Goal: Information Seeking & Learning: Compare options

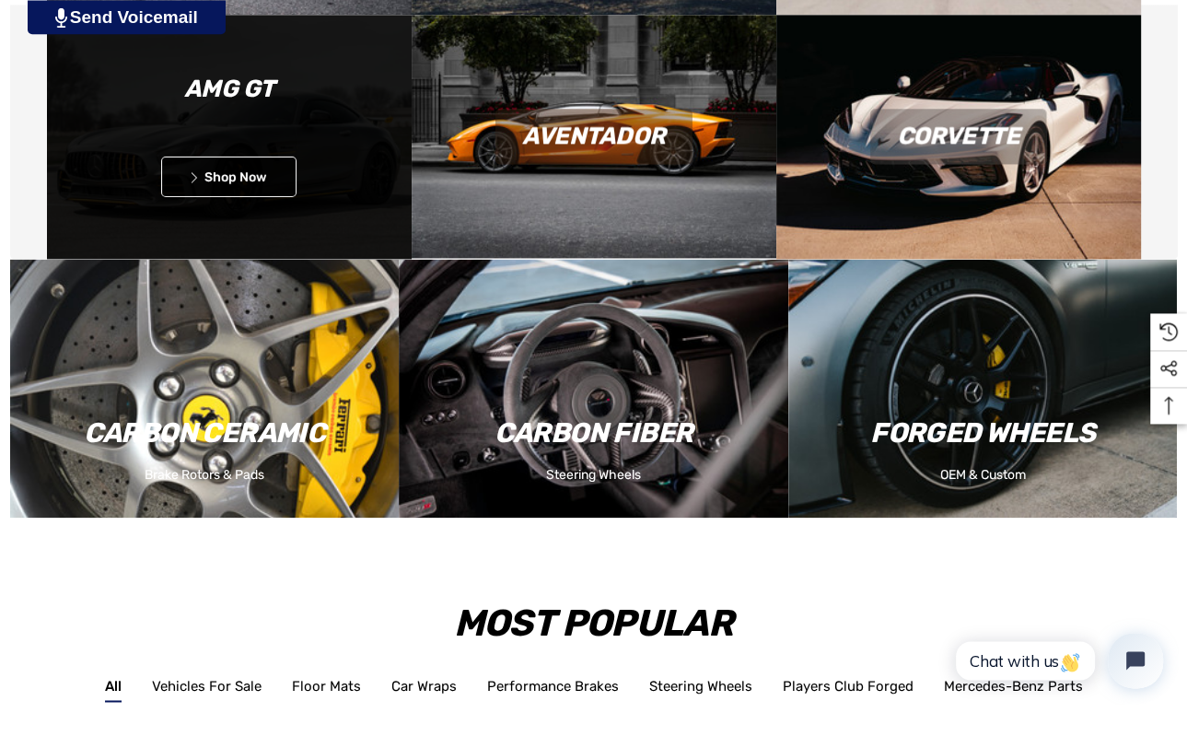
scroll to position [2139, 0]
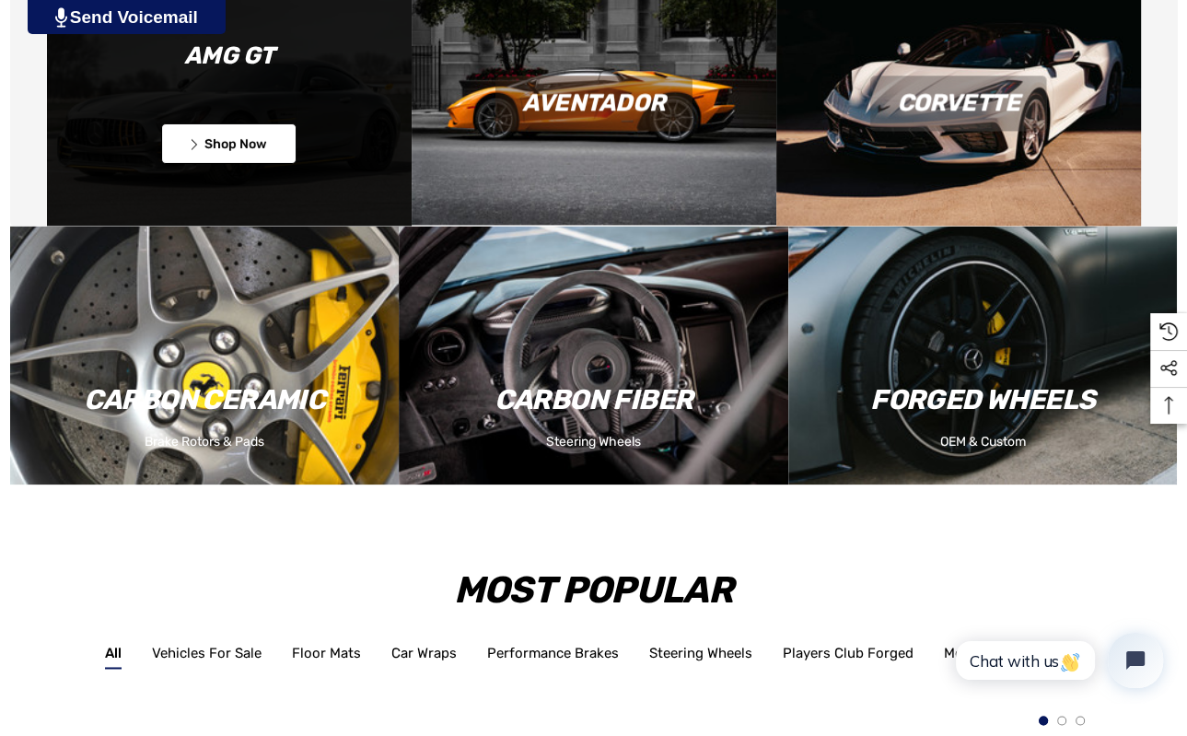
click at [227, 131] on link "Icon arrow left Icon arrow left Shop Now" at bounding box center [228, 143] width 135 height 41
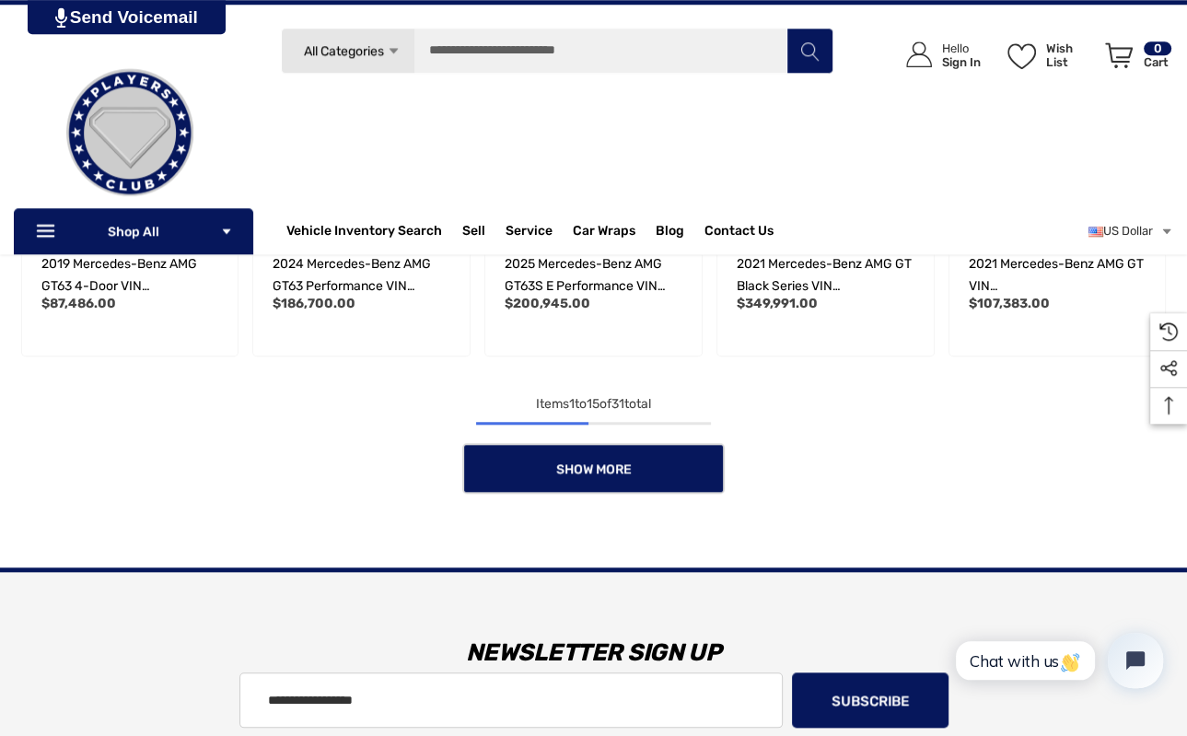
scroll to position [1263, 0]
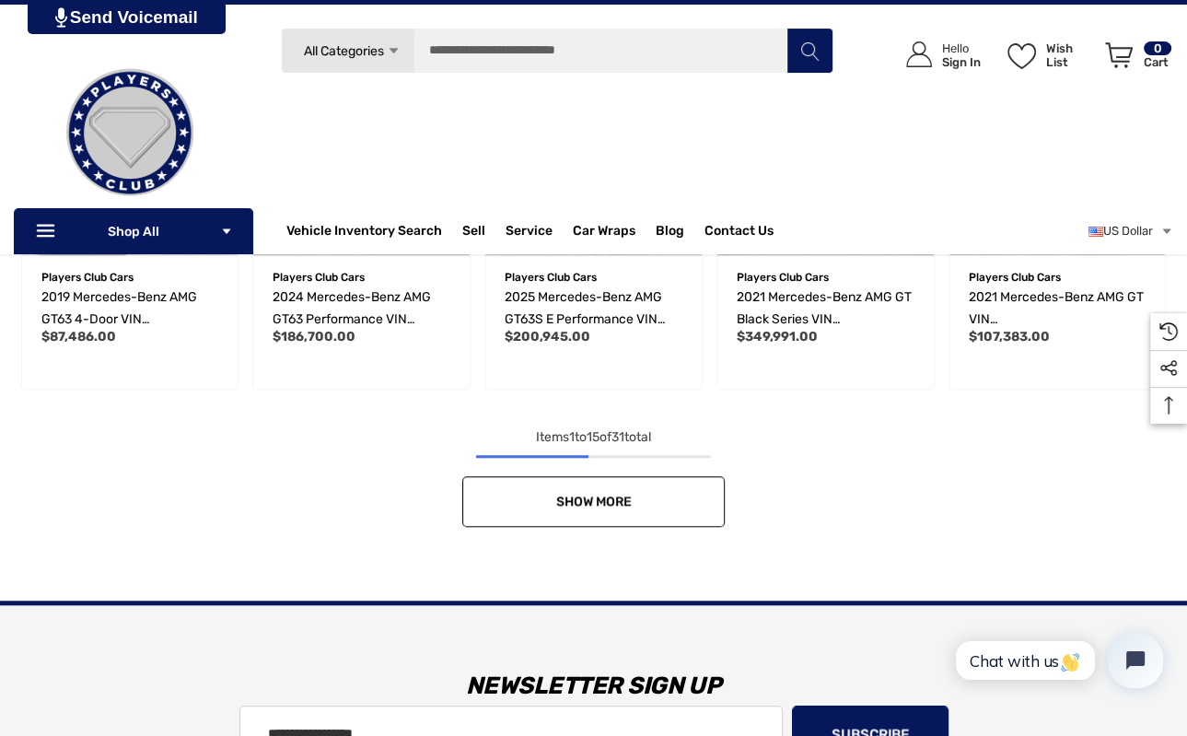
click at [615, 520] on link "Show More" at bounding box center [593, 501] width 262 height 51
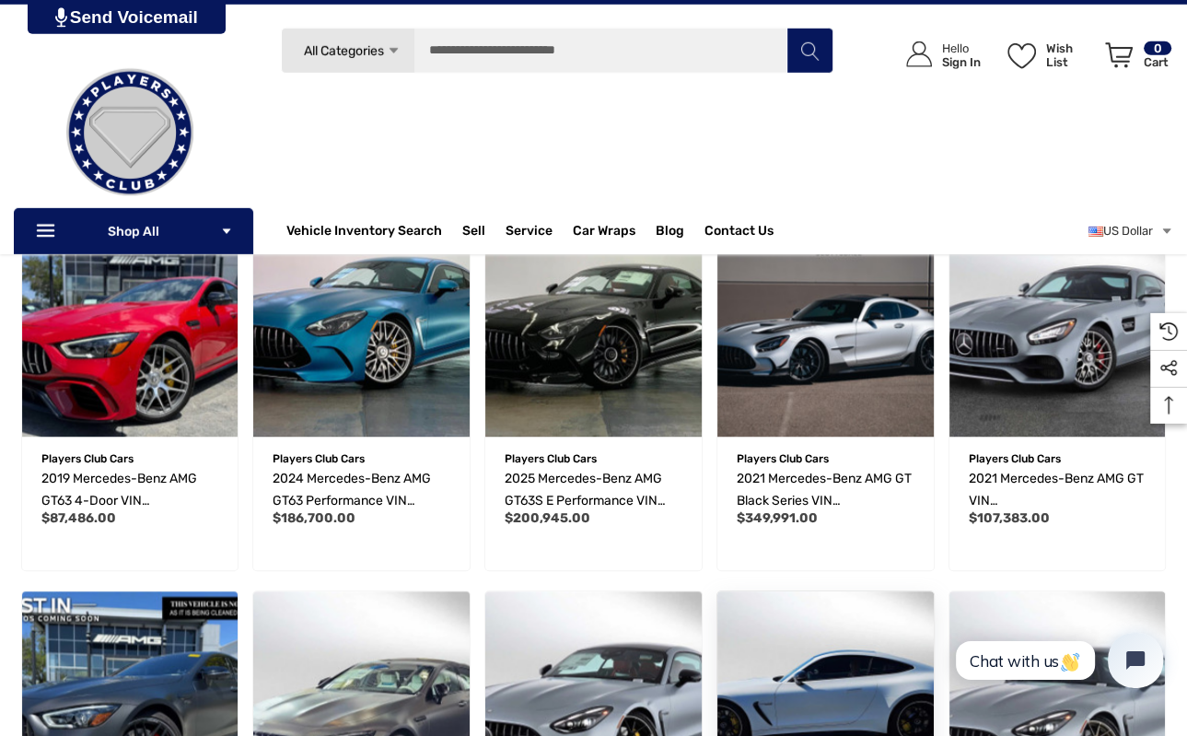
scroll to position [1069, 0]
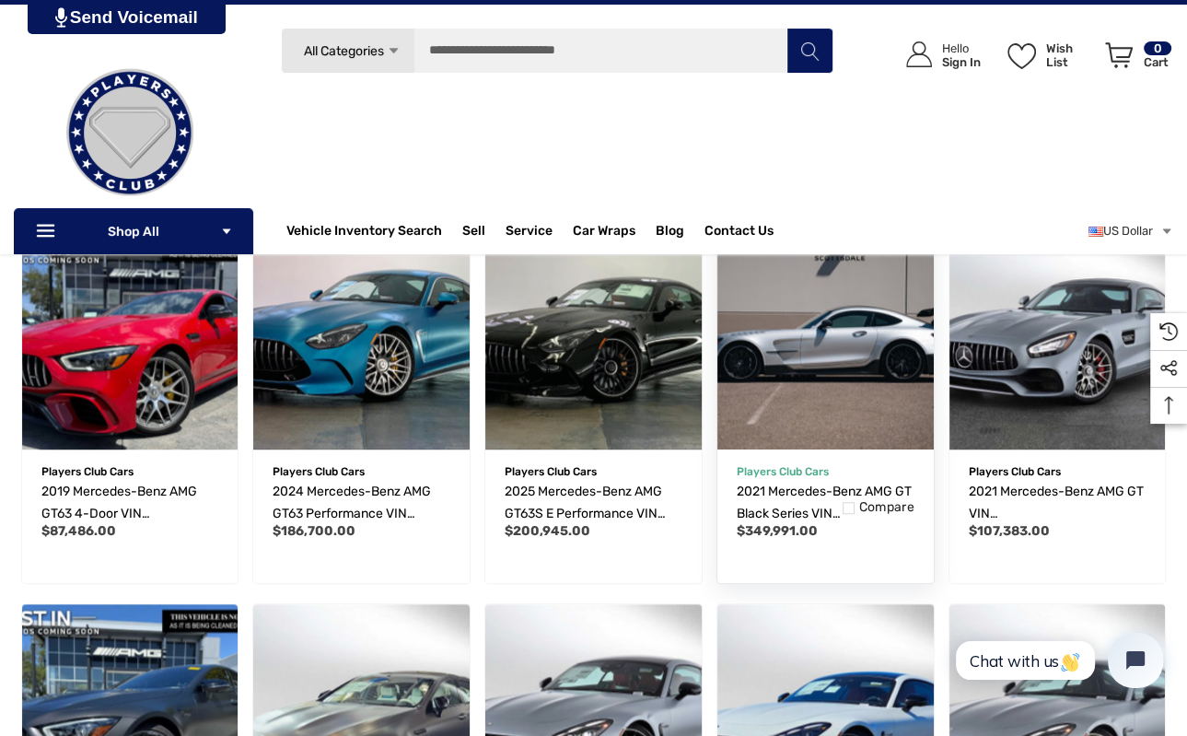
click at [826, 419] on img "2021 Mercedes-Benz AMG GT Black Series VIN W1KYJ8BA9MA041804,$349,991.00\a" at bounding box center [825, 341] width 238 height 238
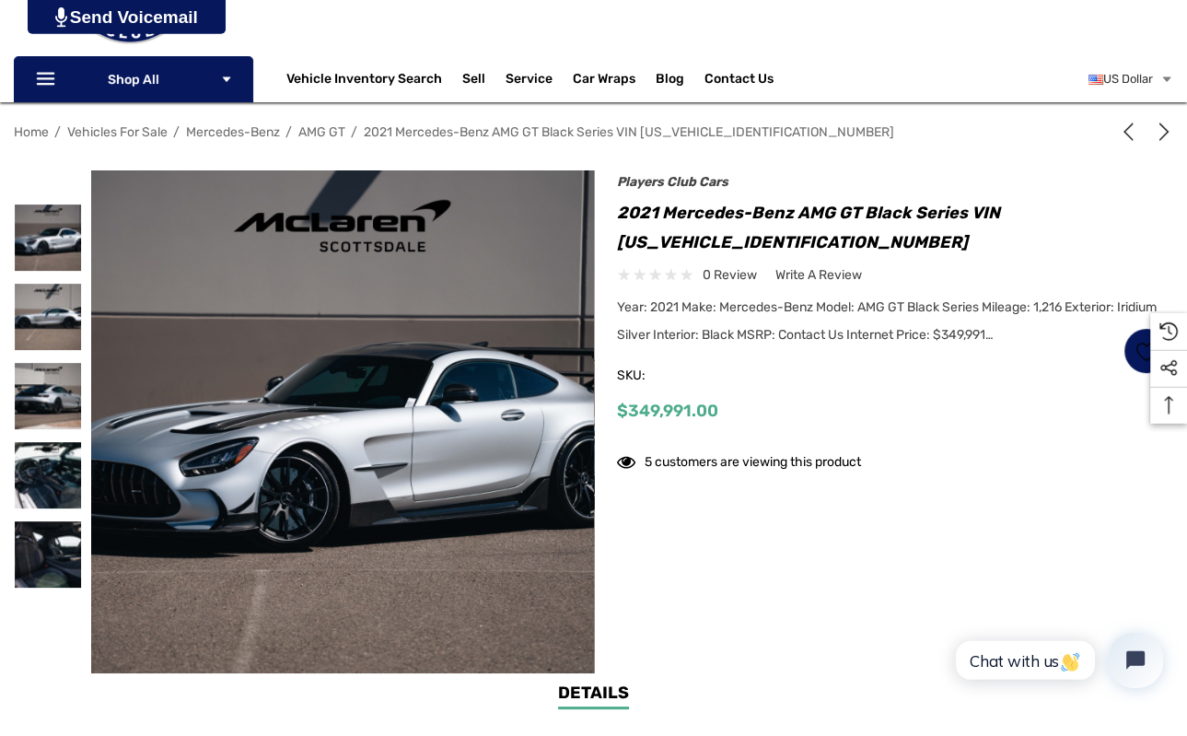
scroll to position [194, 0]
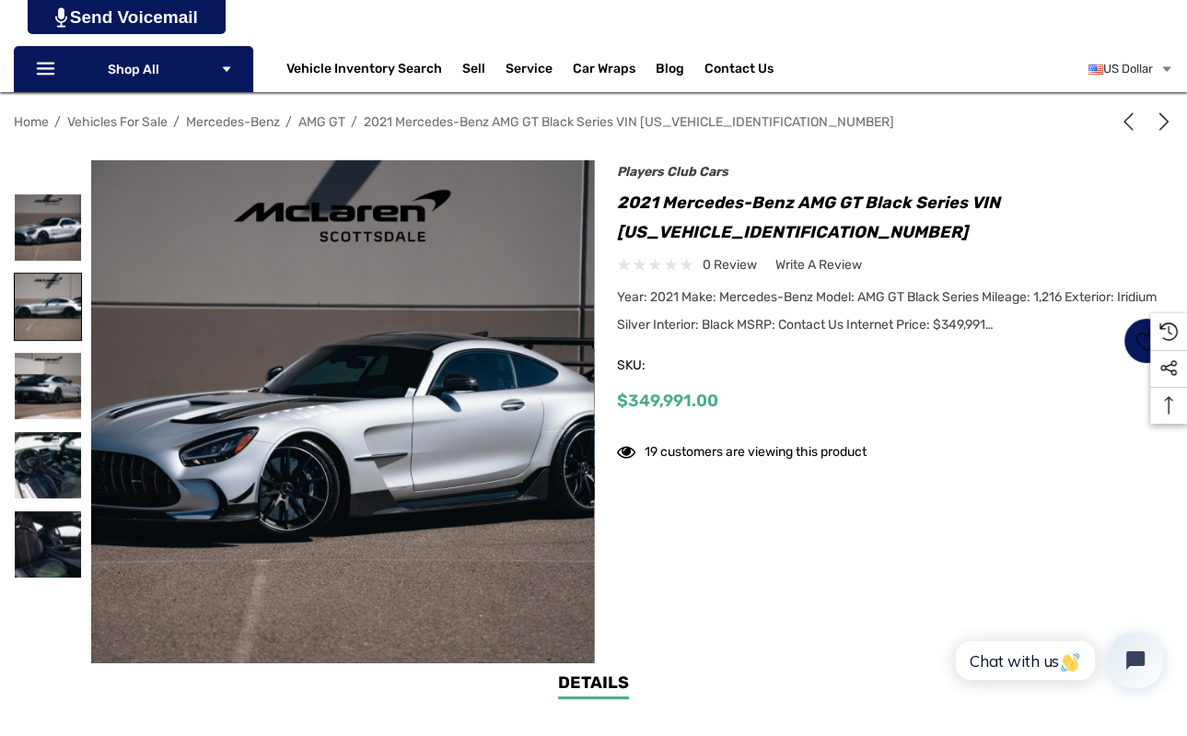
click at [47, 301] on img at bounding box center [48, 306] width 66 height 66
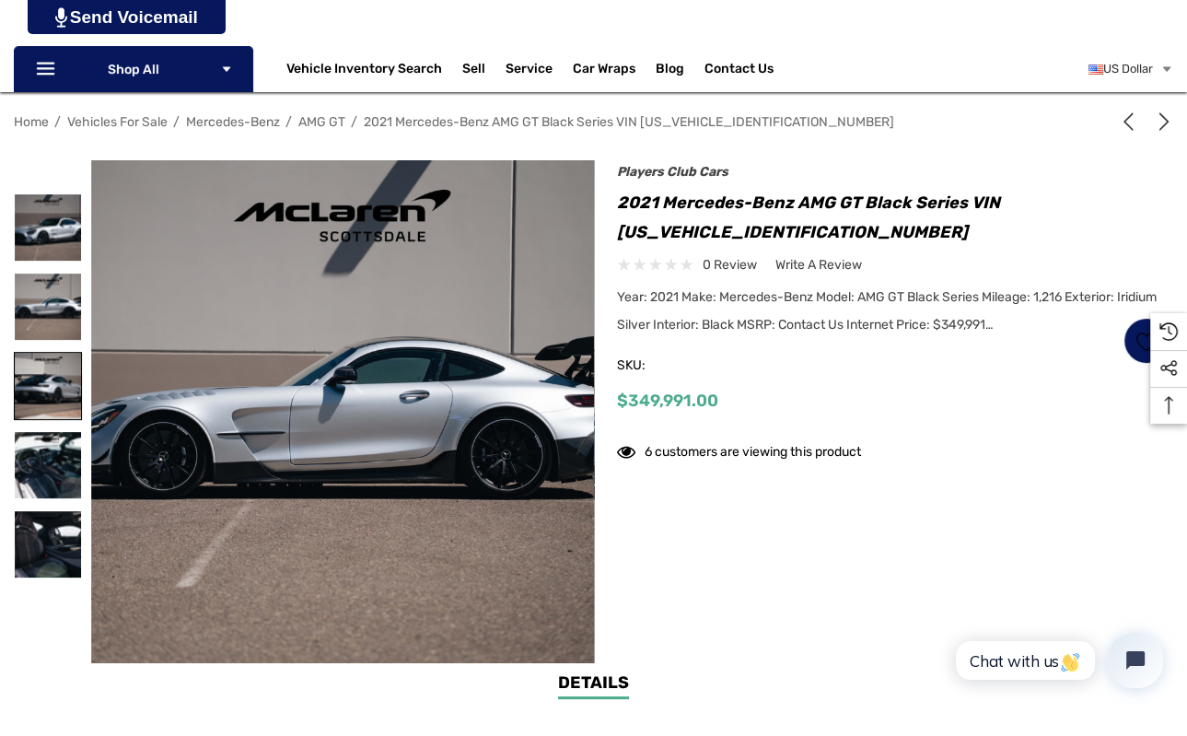
click at [57, 373] on img at bounding box center [48, 386] width 66 height 66
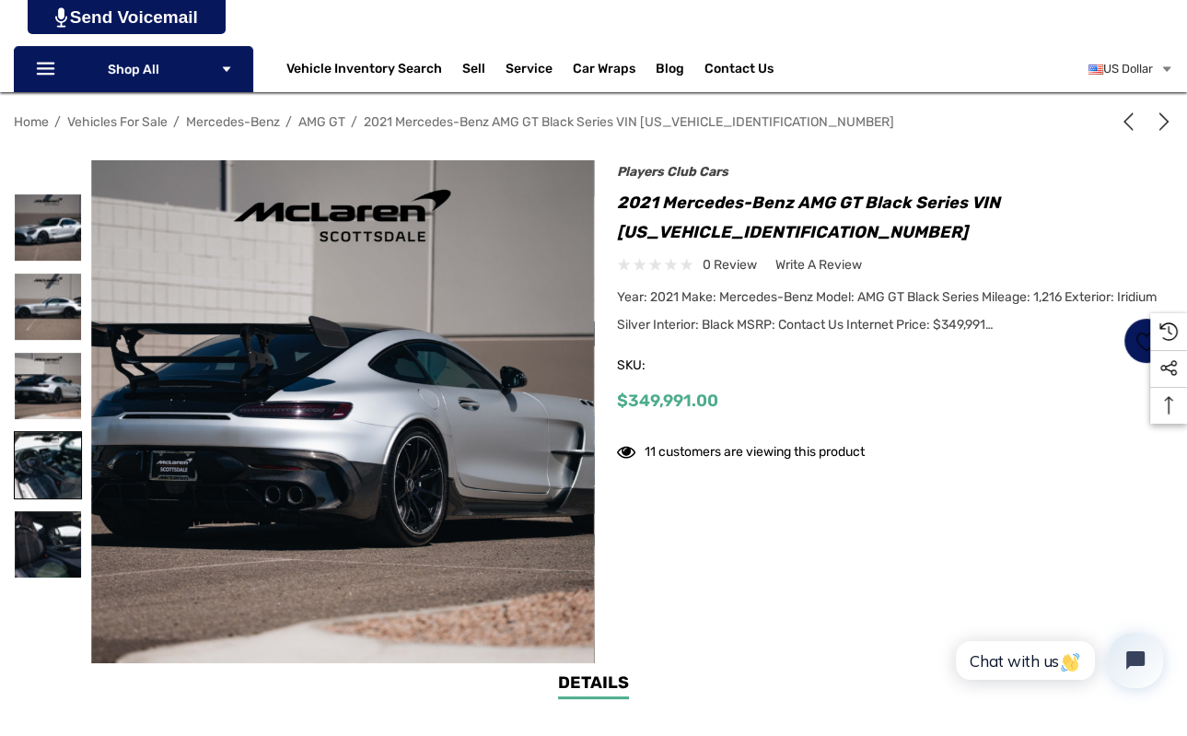
click at [46, 451] on img at bounding box center [48, 465] width 66 height 66
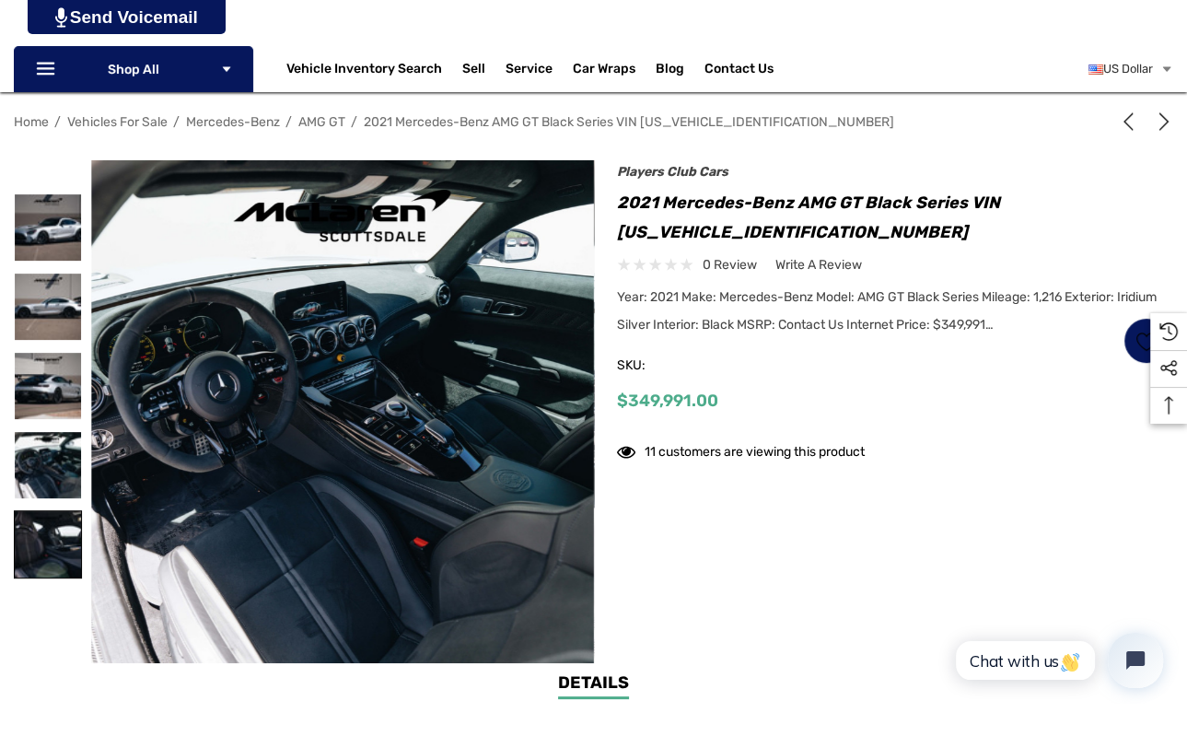
click at [40, 543] on img at bounding box center [48, 544] width 66 height 66
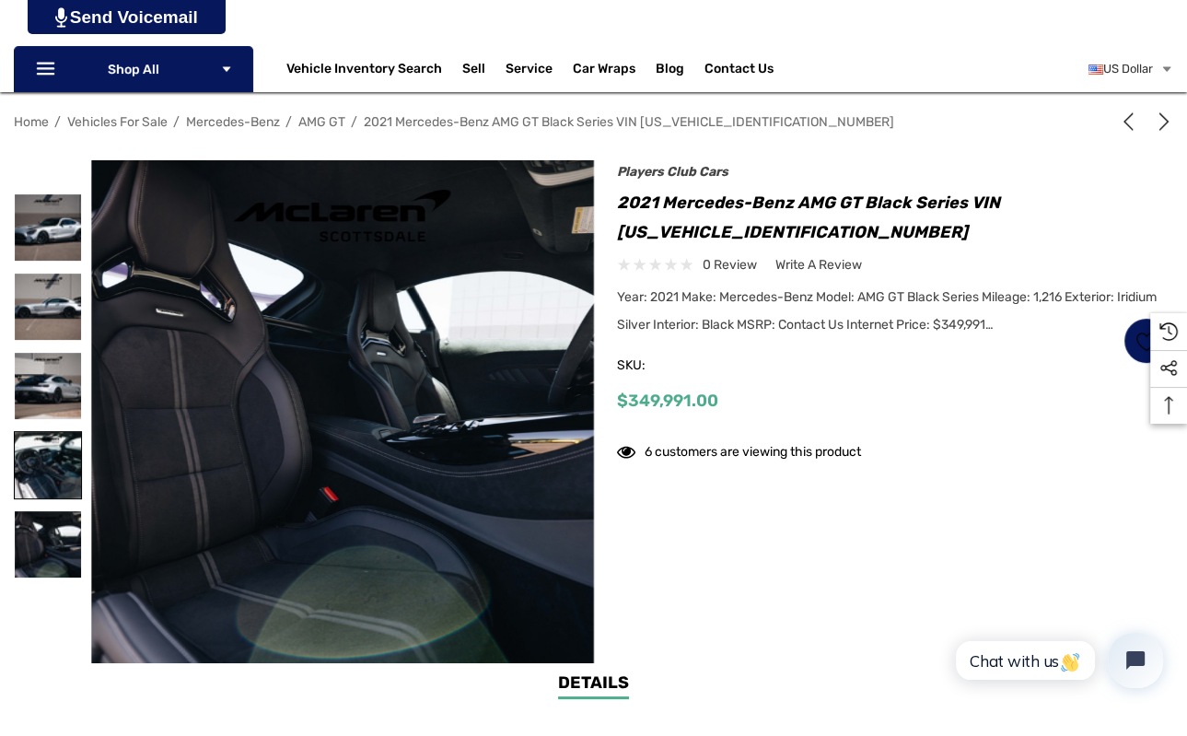
click at [39, 460] on img at bounding box center [48, 465] width 66 height 66
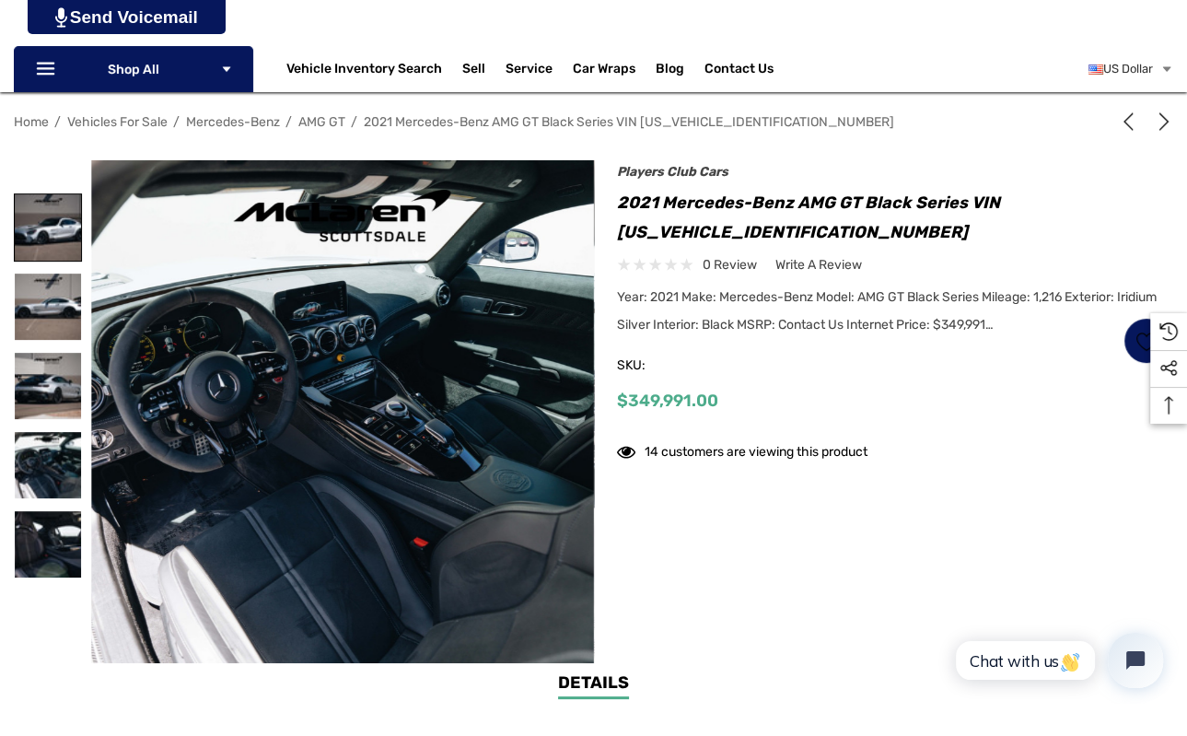
click at [48, 225] on img at bounding box center [48, 227] width 66 height 66
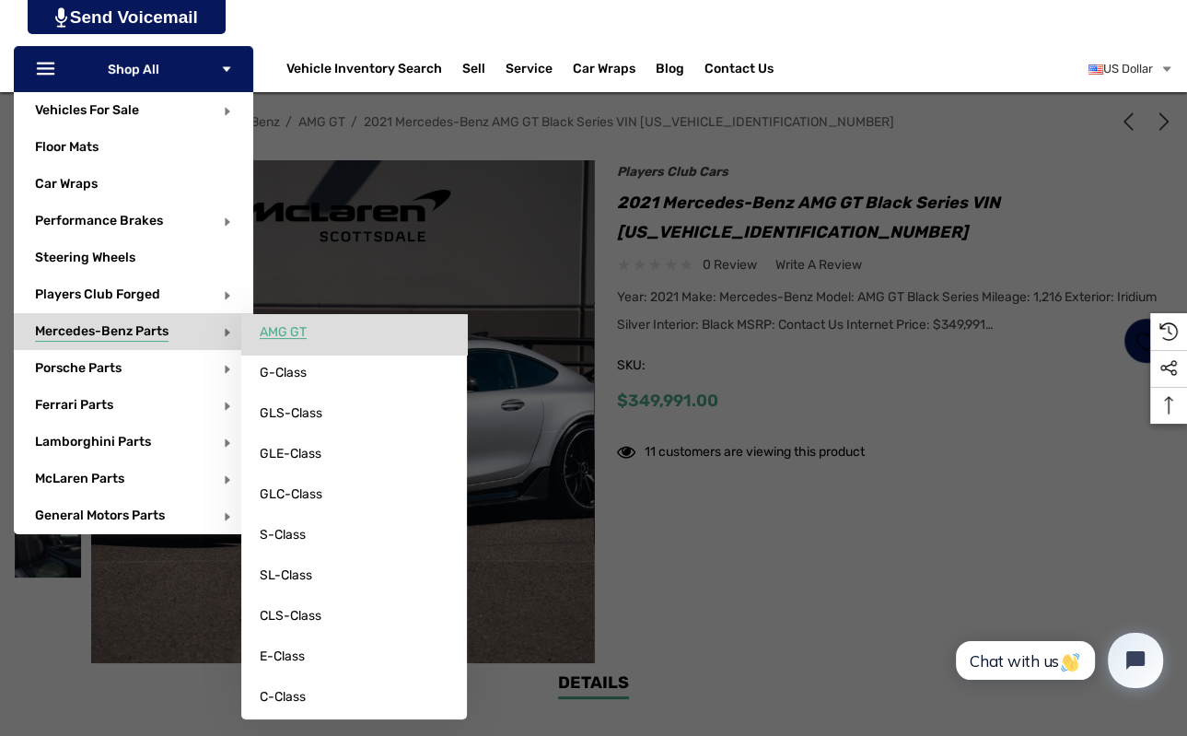
click at [298, 333] on span "AMG GT" at bounding box center [283, 332] width 47 height 17
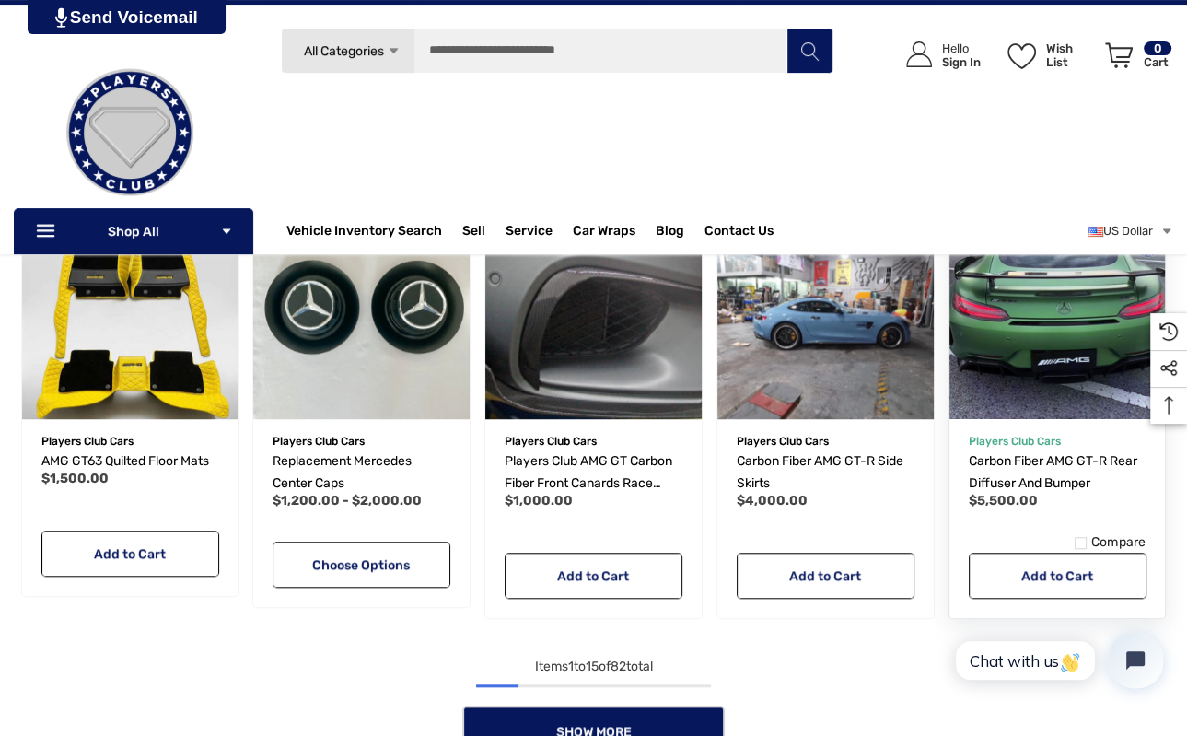
scroll to position [1167, 0]
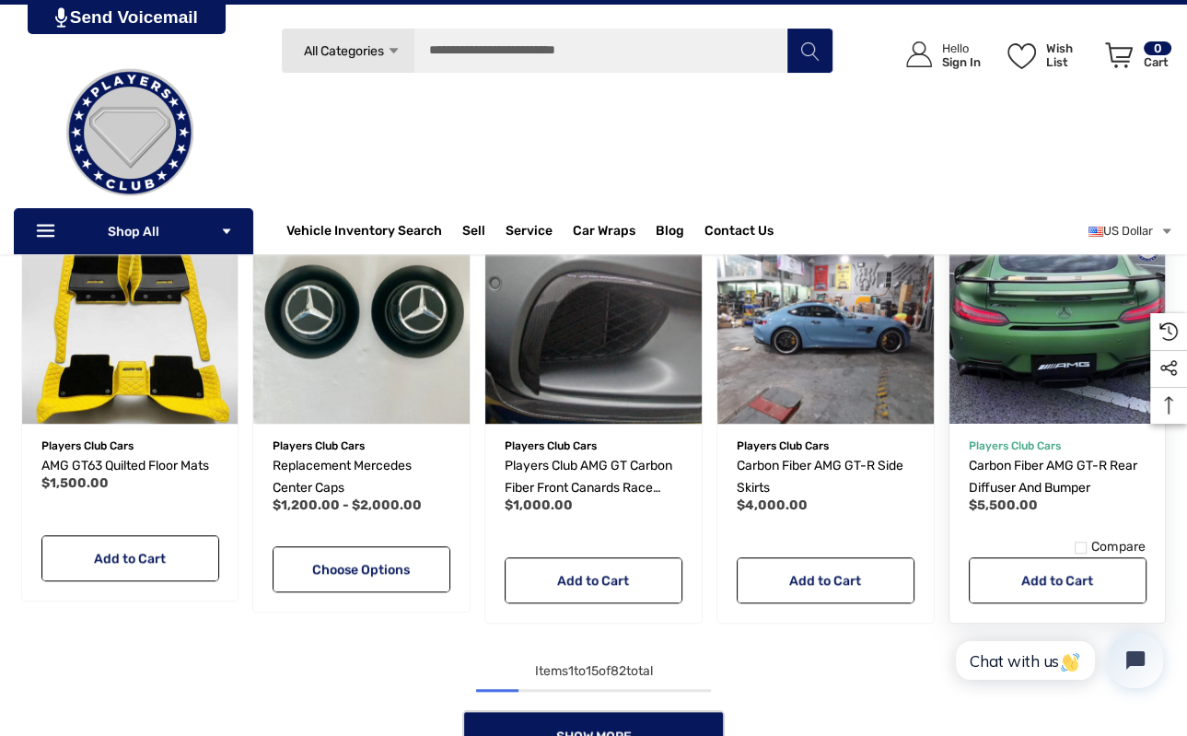
click at [1018, 390] on img "Carbon Fiber AMG GT-R Rear Diffuser and Bumper,$5,500.00\a" at bounding box center [1057, 315] width 238 height 238
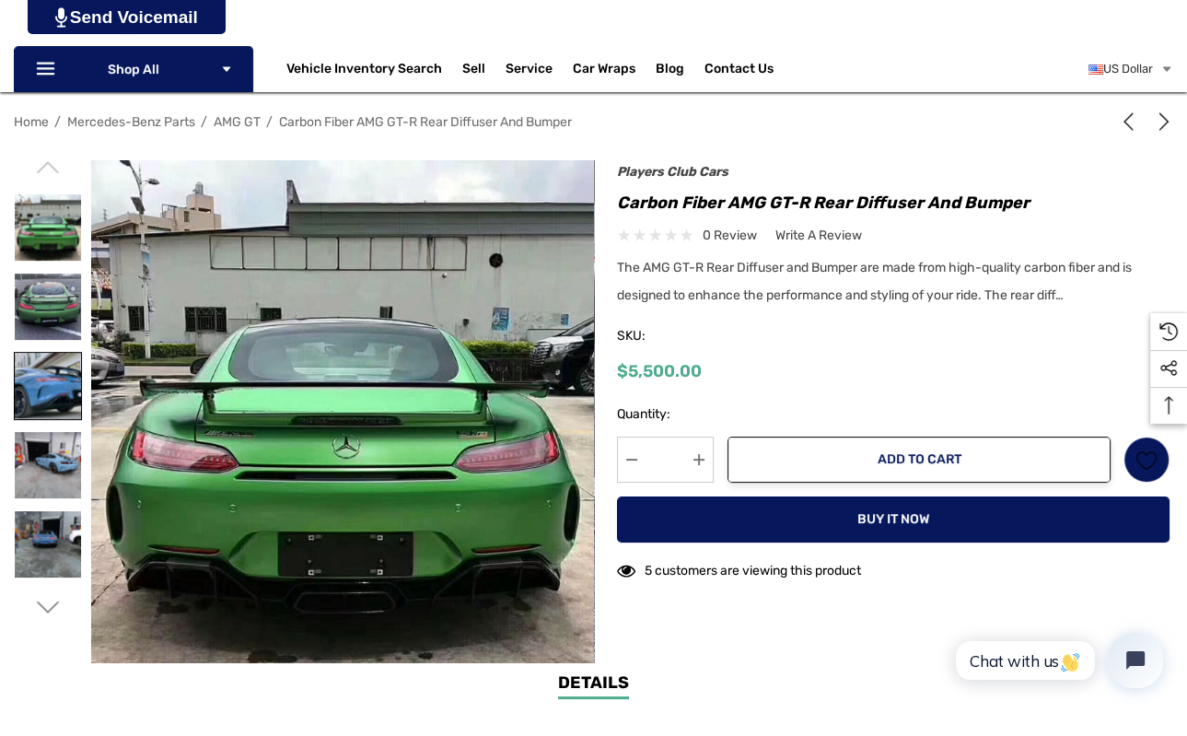
click at [42, 372] on img at bounding box center [48, 386] width 66 height 66
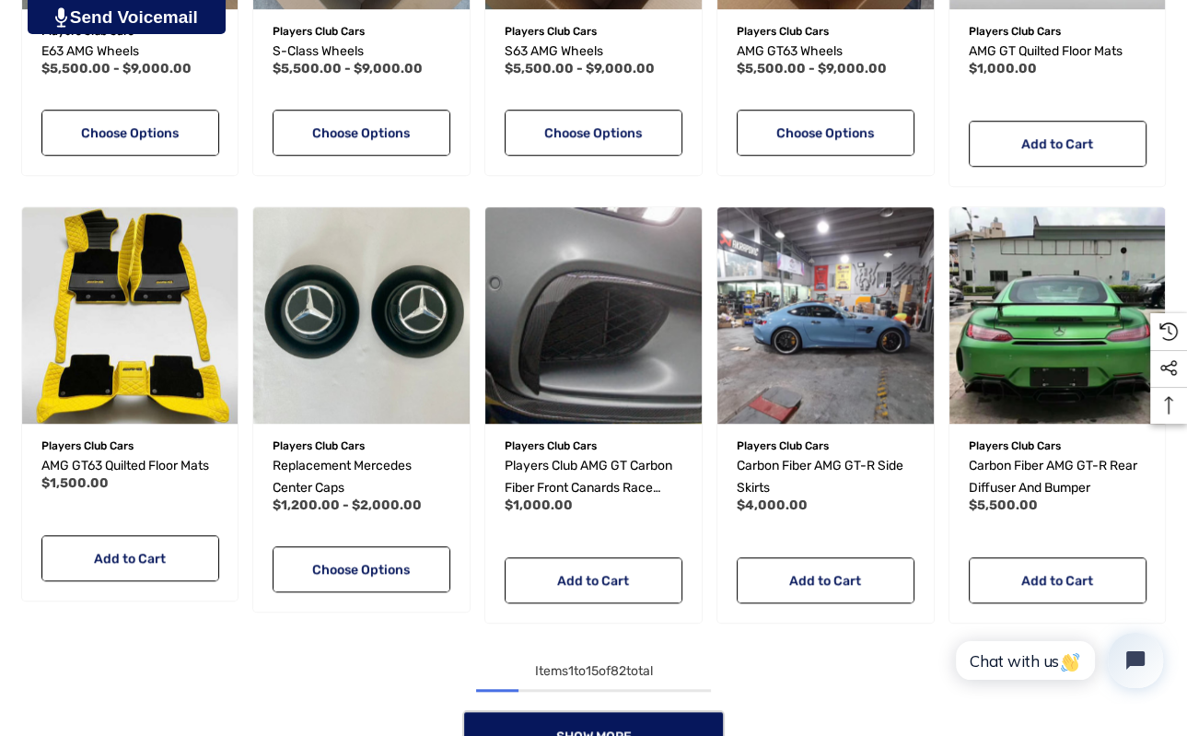
scroll to position [1555, 0]
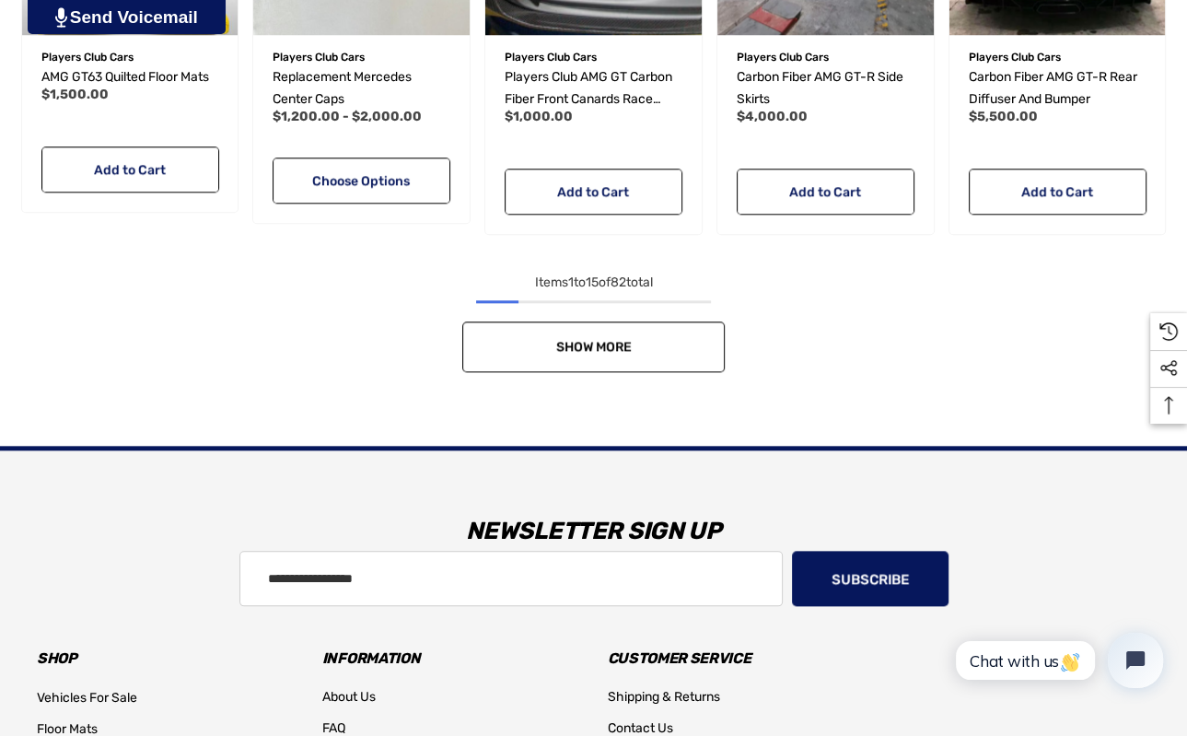
click at [628, 364] on link "Show More" at bounding box center [593, 346] width 262 height 51
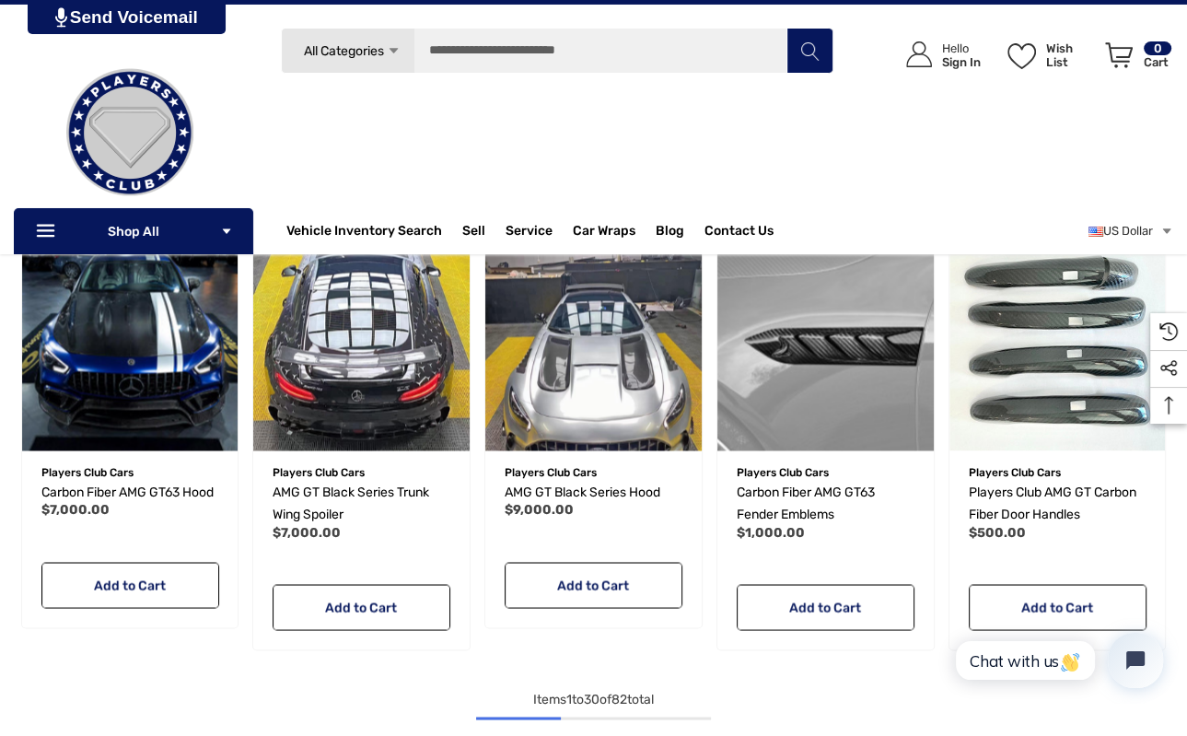
scroll to position [2431, 0]
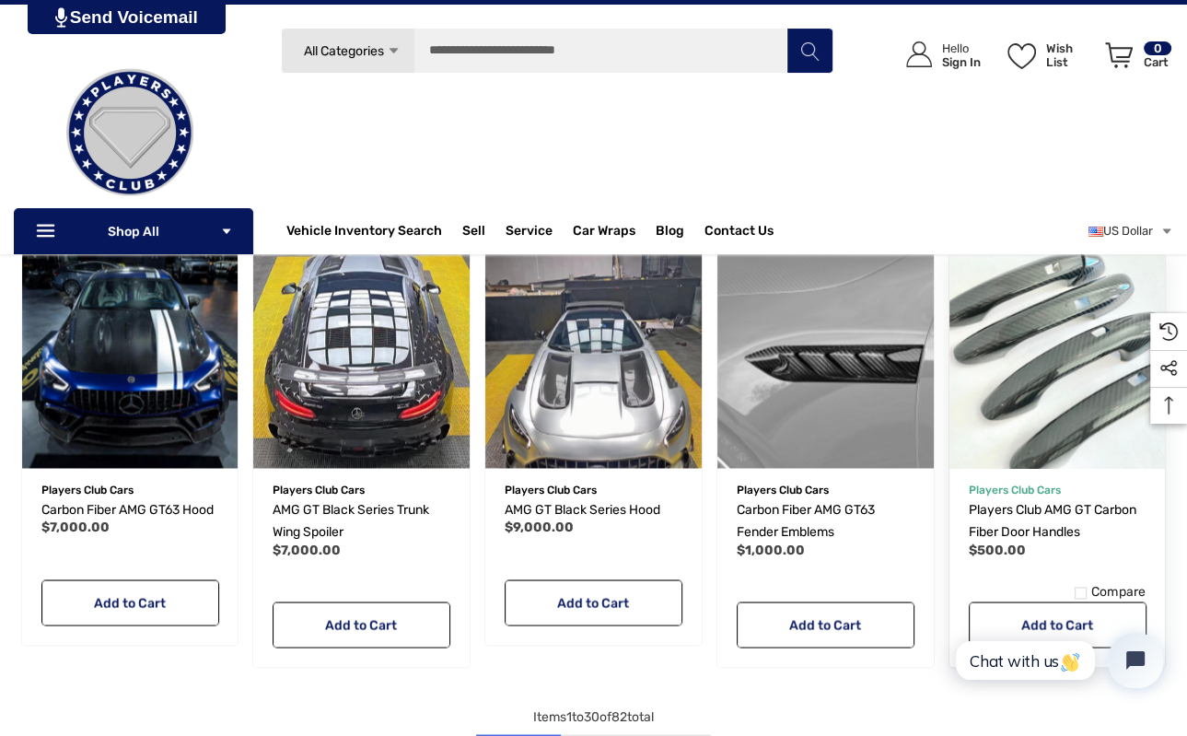
click at [1015, 392] on img "Players Club AMG GT Carbon Fiber Door Handles,$500.00\a" at bounding box center [1057, 360] width 238 height 238
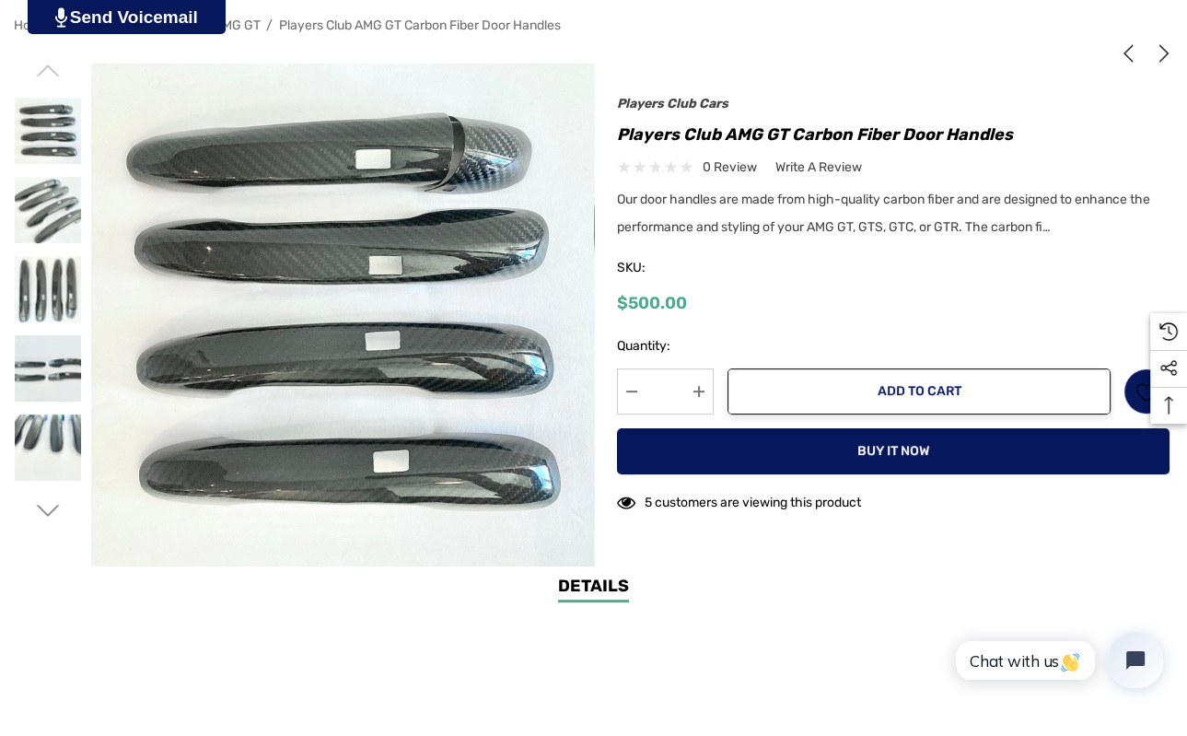
click at [47, 516] on icon "Go to slide 2 of 2" at bounding box center [47, 510] width 23 height 23
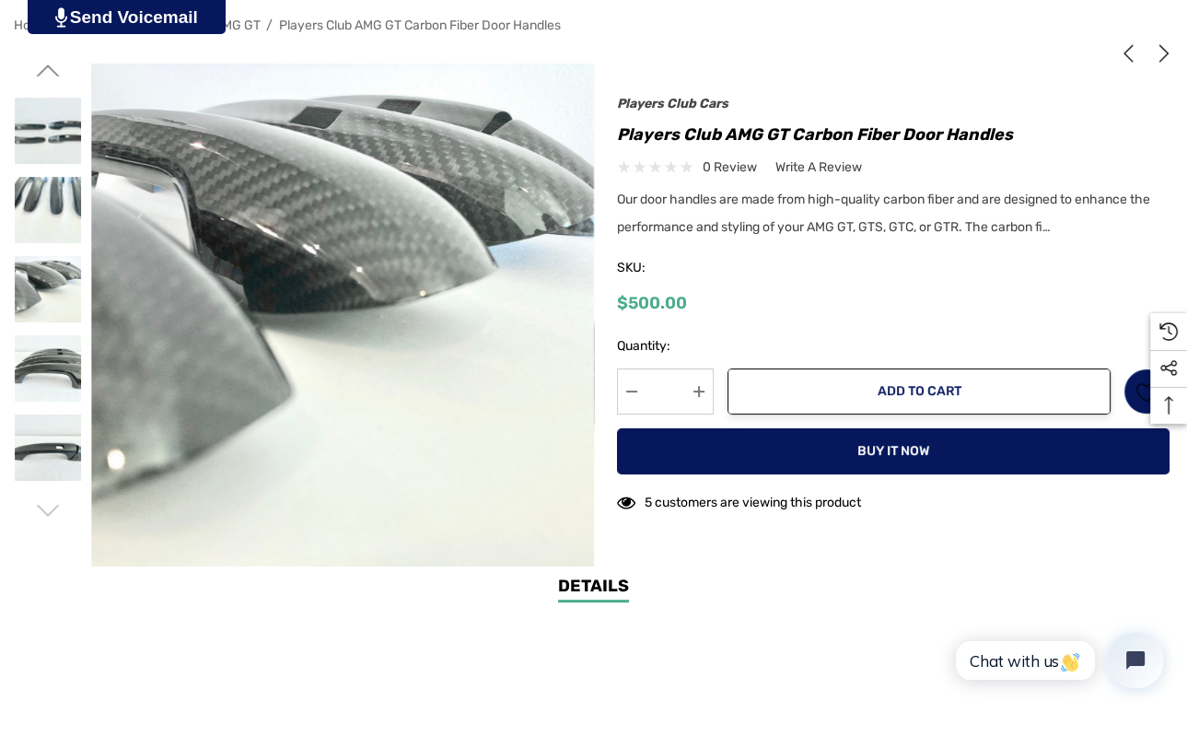
click at [47, 516] on icon "Go to slide 1 of 2" at bounding box center [47, 510] width 23 height 23
click at [47, 381] on img at bounding box center [48, 368] width 66 height 66
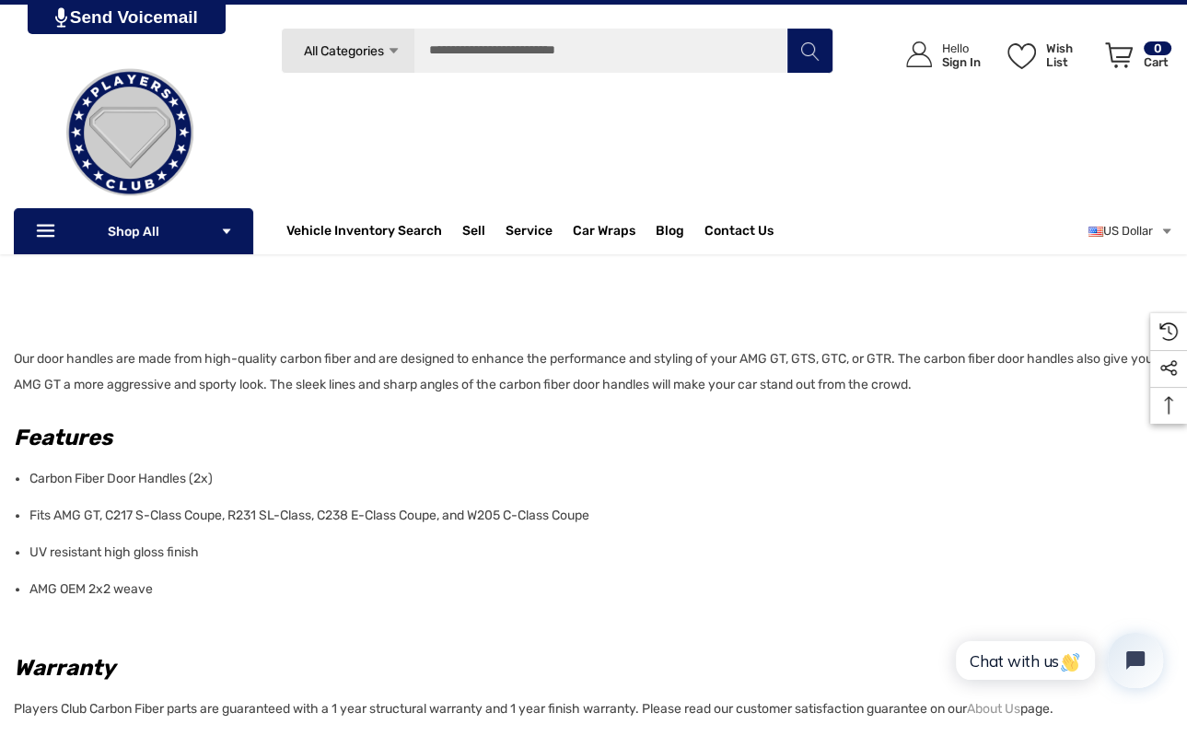
scroll to position [97, 0]
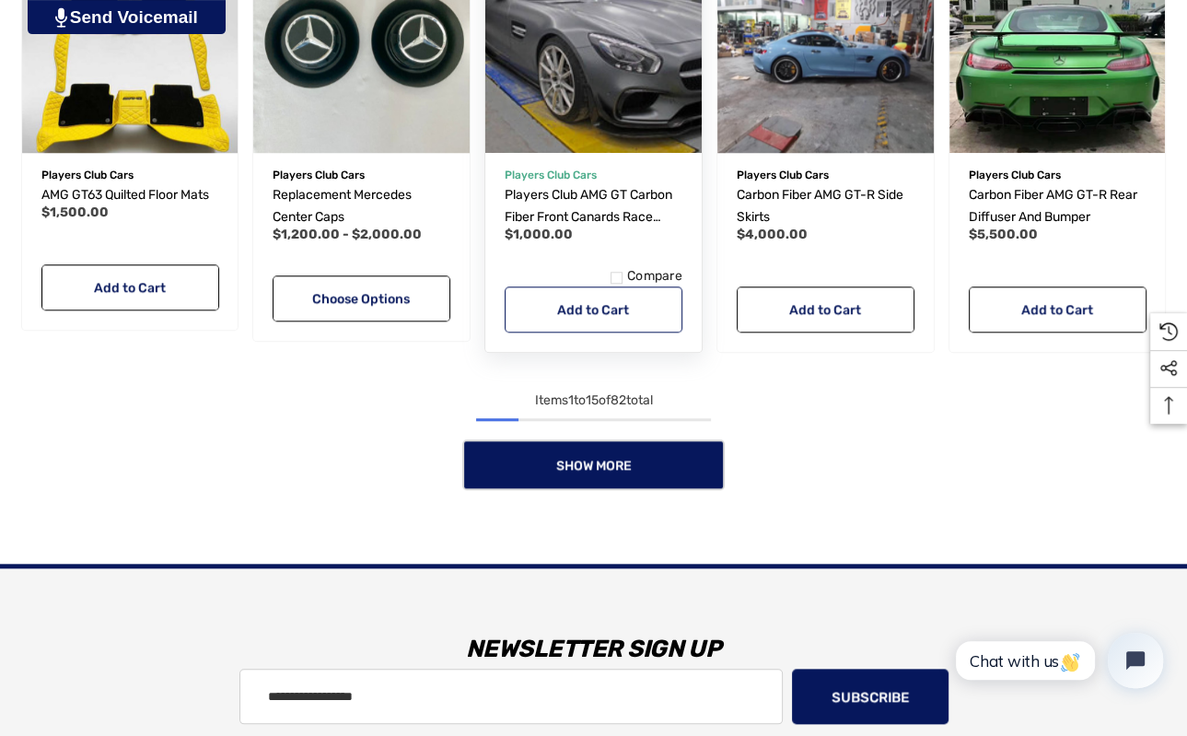
scroll to position [1439, 0]
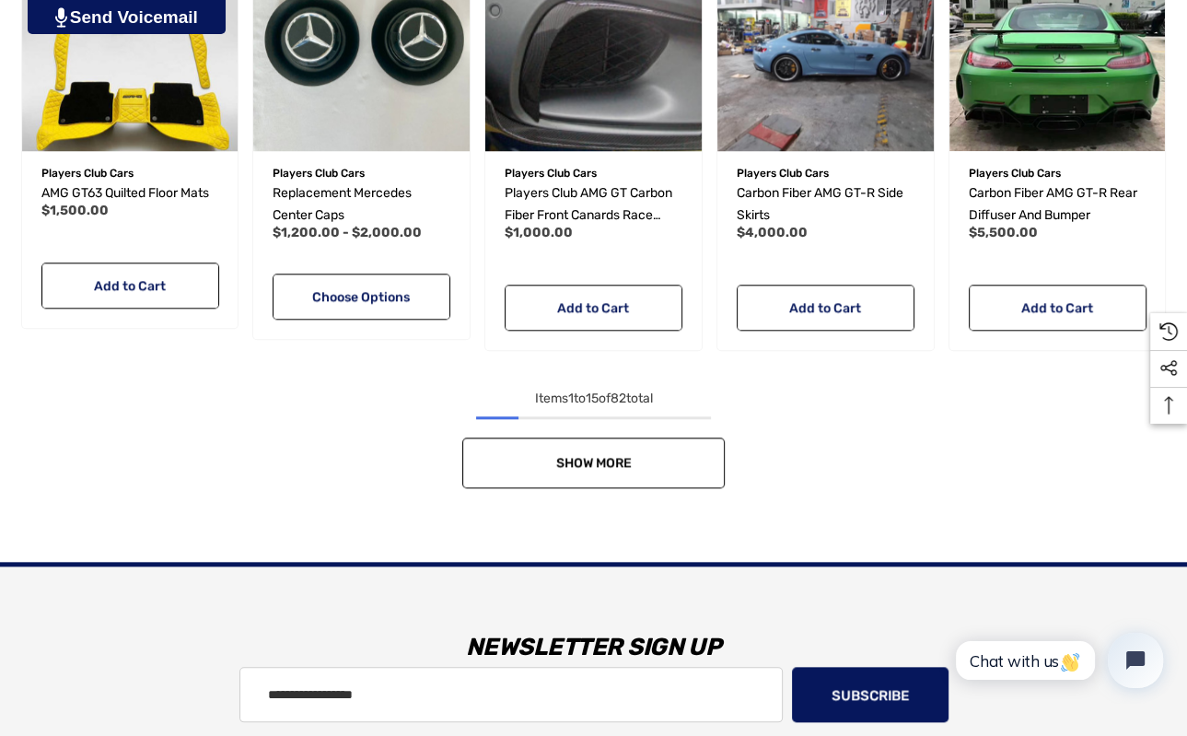
click at [617, 466] on span "Show More" at bounding box center [594, 463] width 76 height 16
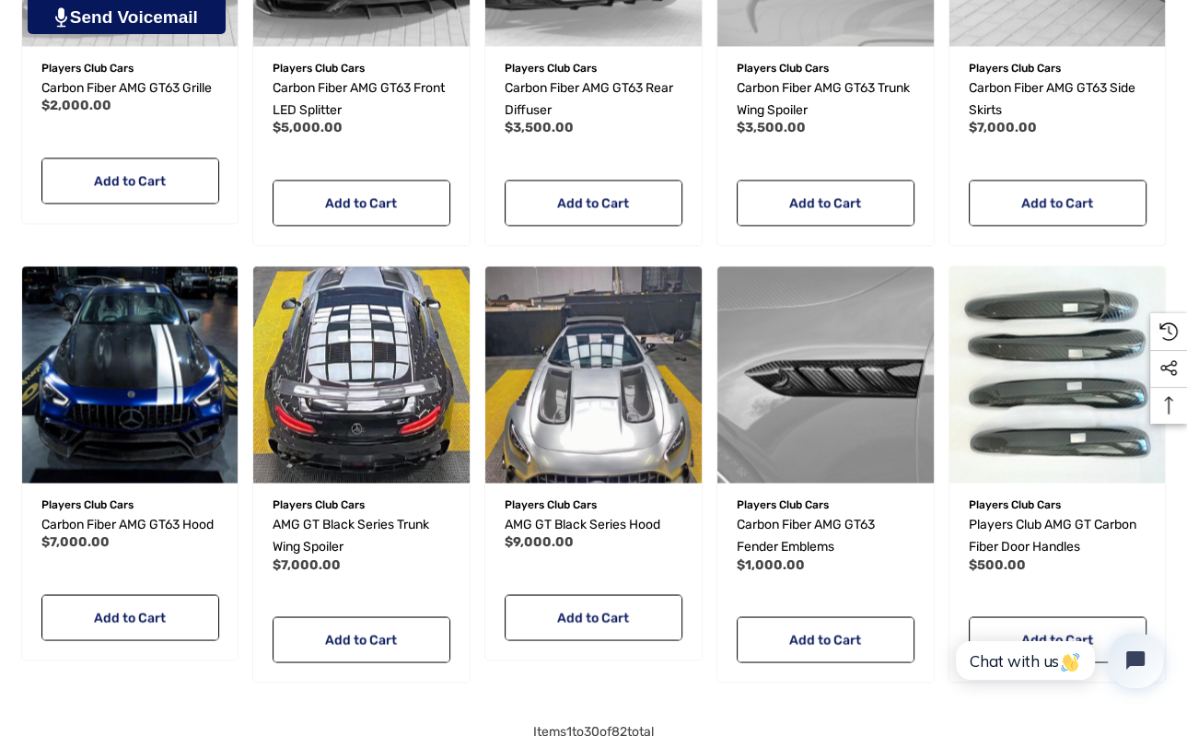
scroll to position [2704, 0]
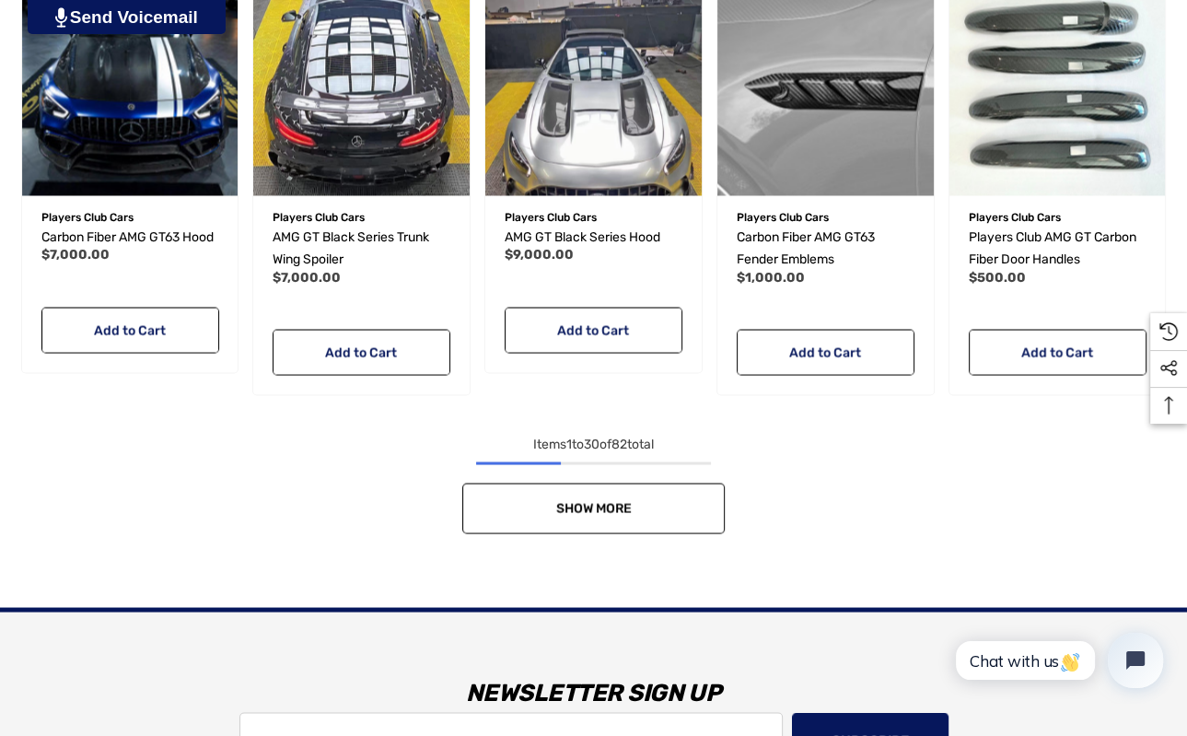
click at [656, 507] on link "Show More" at bounding box center [593, 508] width 262 height 51
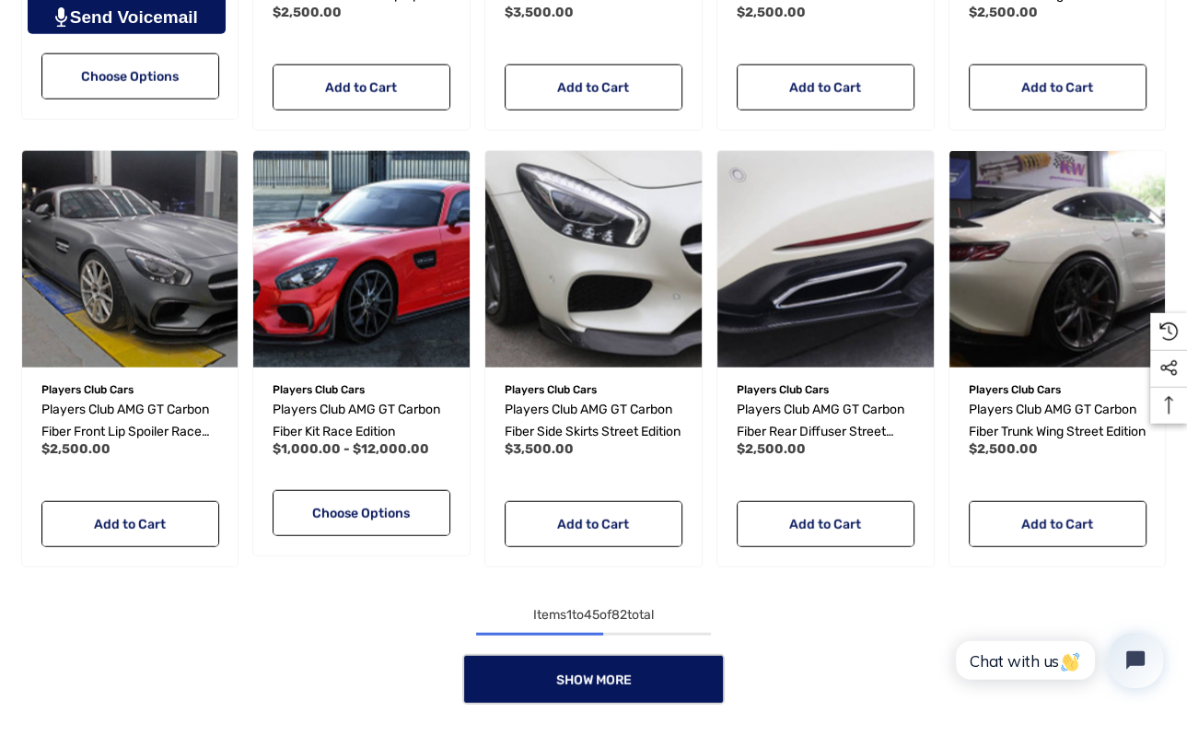
scroll to position [3870, 0]
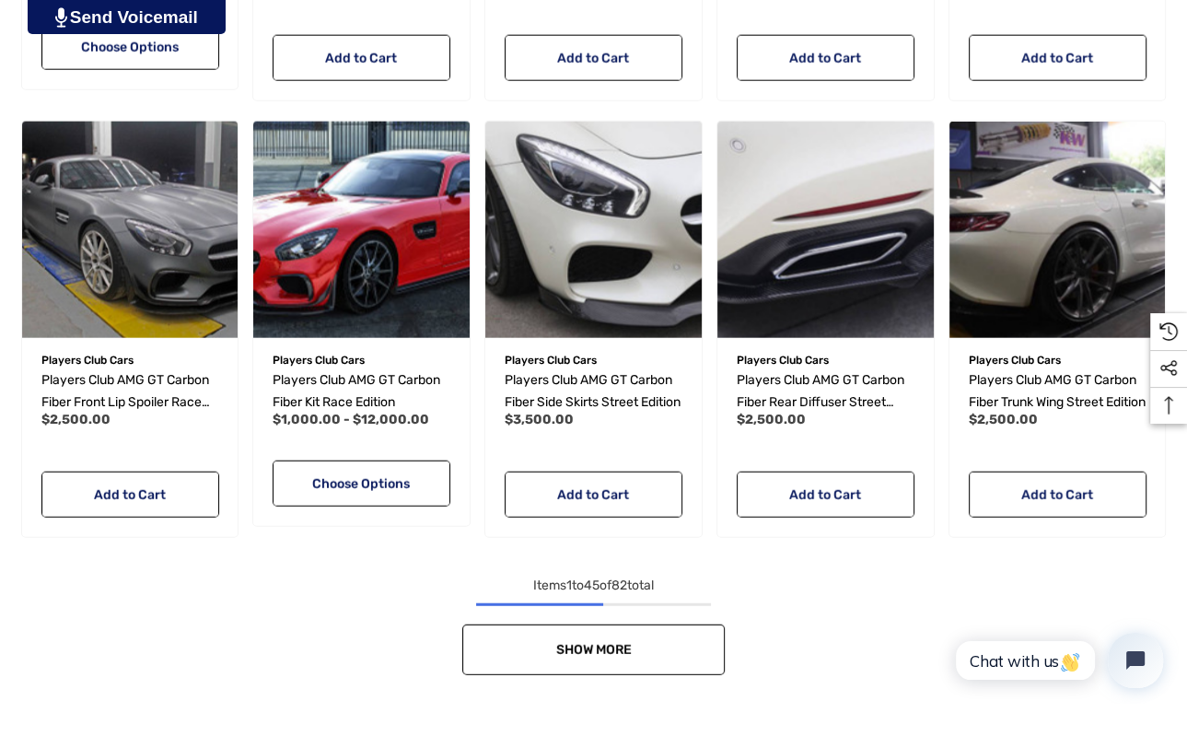
click at [610, 660] on link "Show More" at bounding box center [593, 649] width 262 height 51
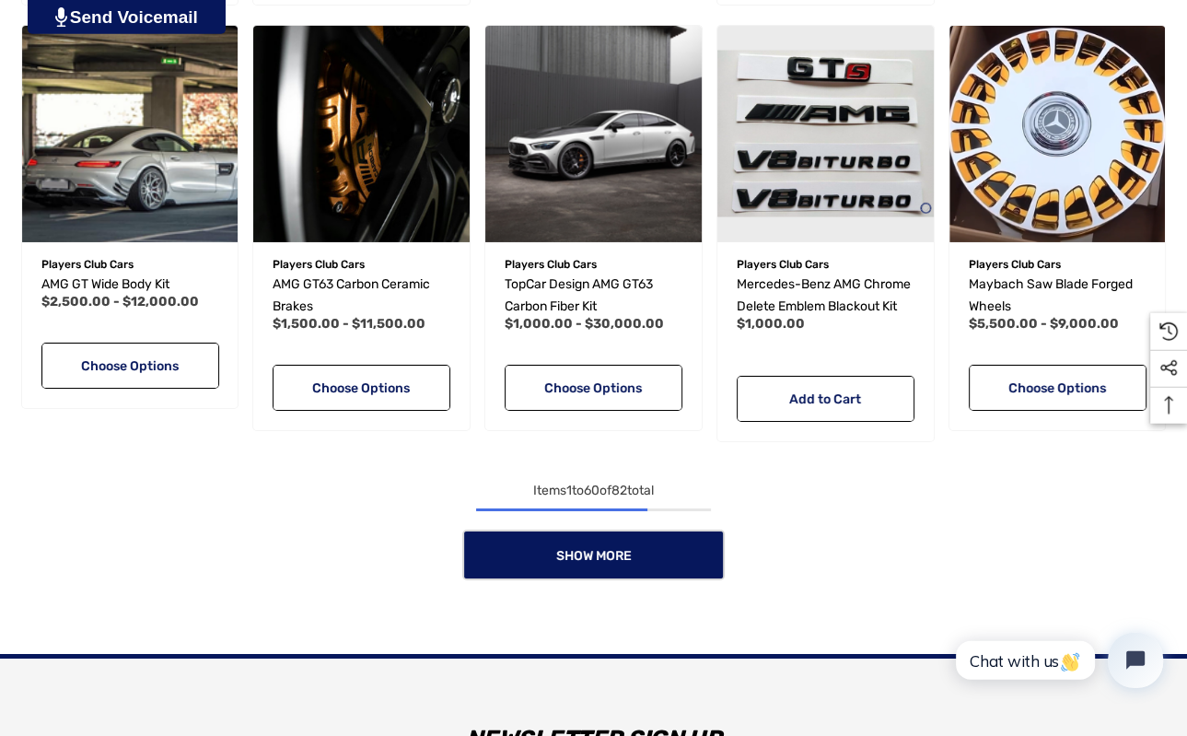
scroll to position [5329, 0]
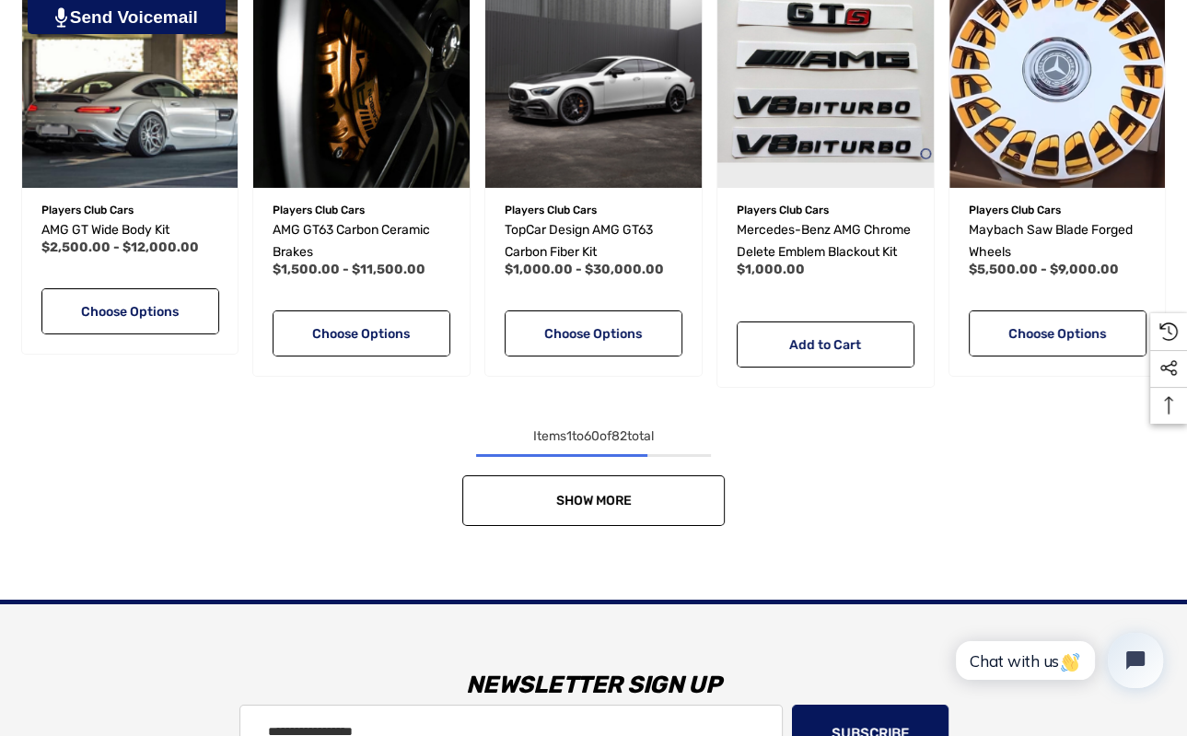
click at [619, 518] on link "Show More" at bounding box center [593, 500] width 262 height 51
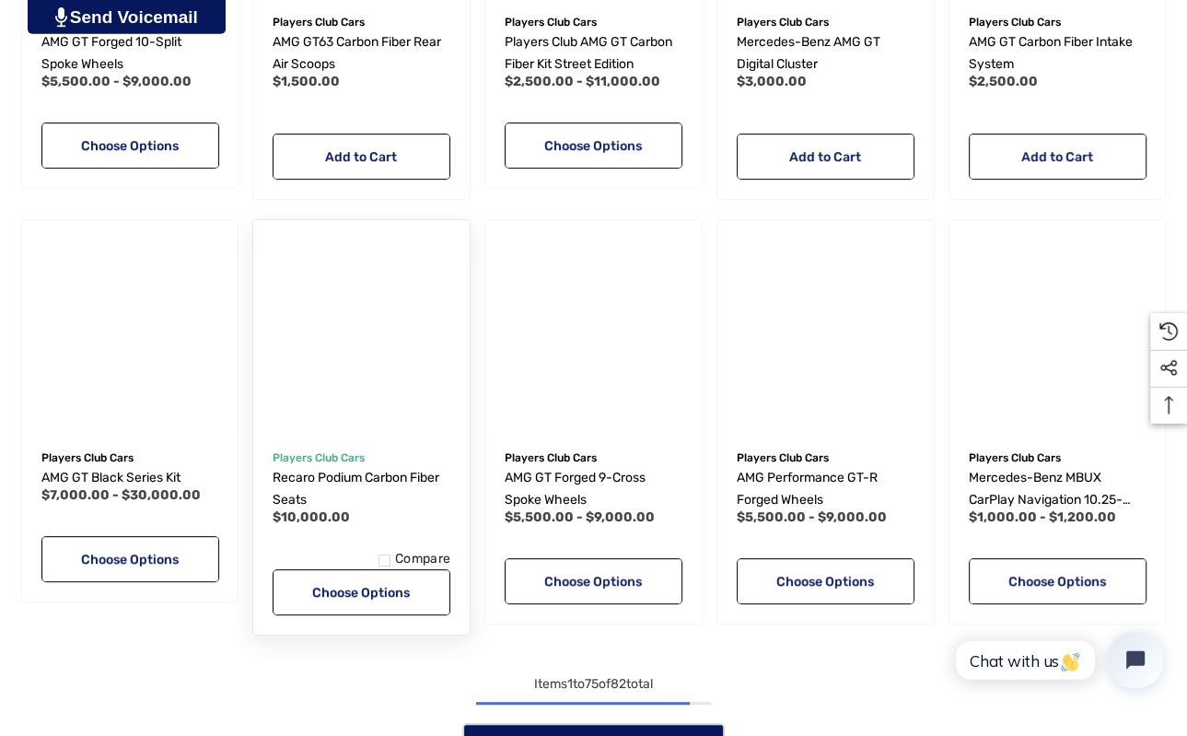
scroll to position [6496, 0]
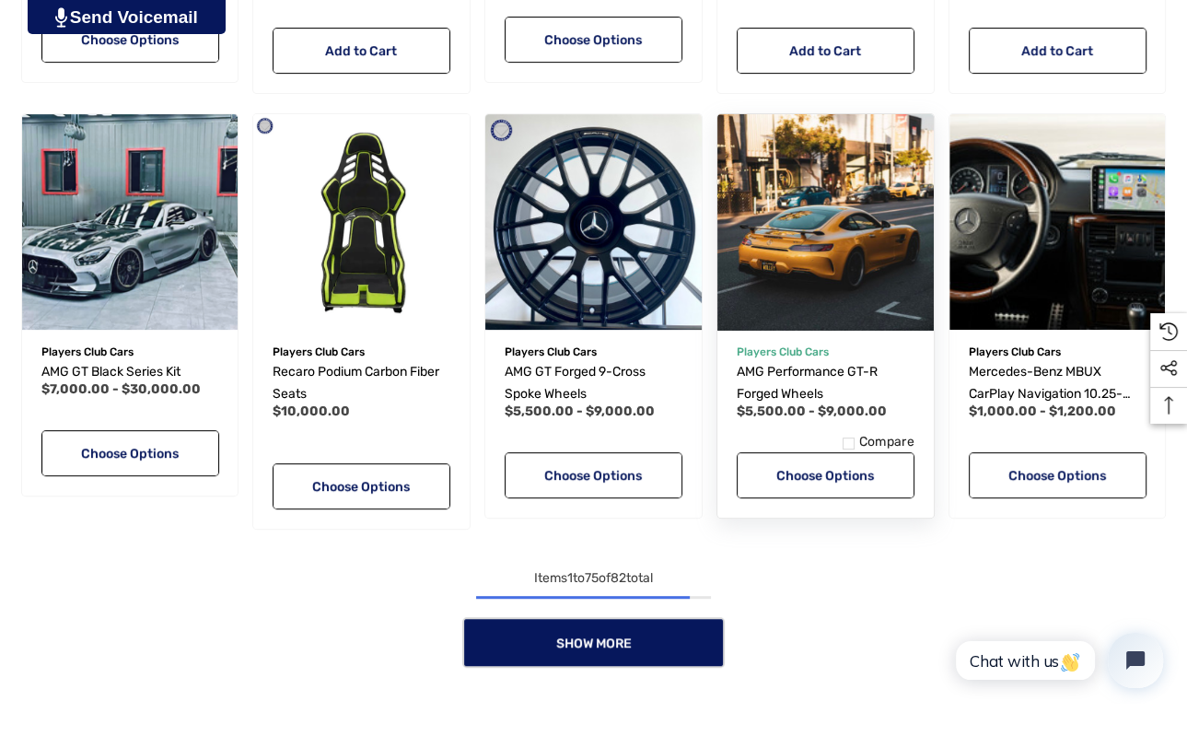
click at [827, 271] on img "AMG Performance GT-R Forged Wheels,Price range from $5,500.00 to $9,000.00\a" at bounding box center [825, 222] width 238 height 238
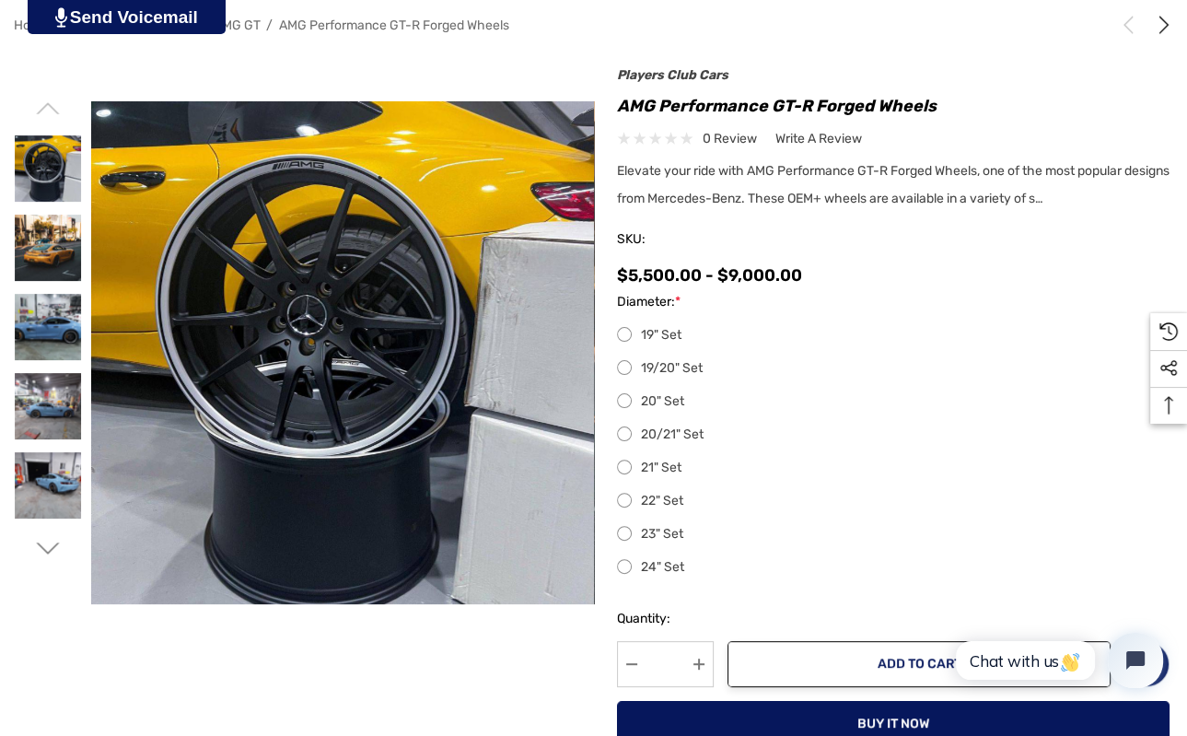
click at [617, 370] on label "19/20" Set" at bounding box center [893, 368] width 553 height 22
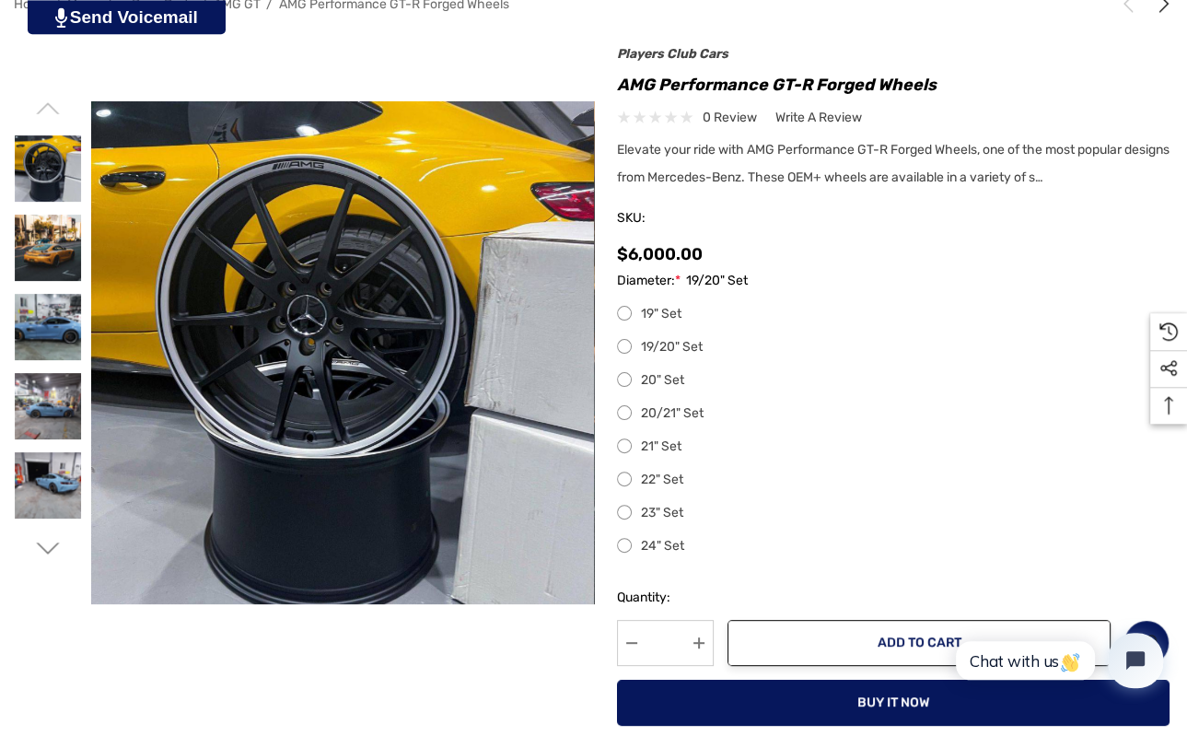
scroll to position [389, 0]
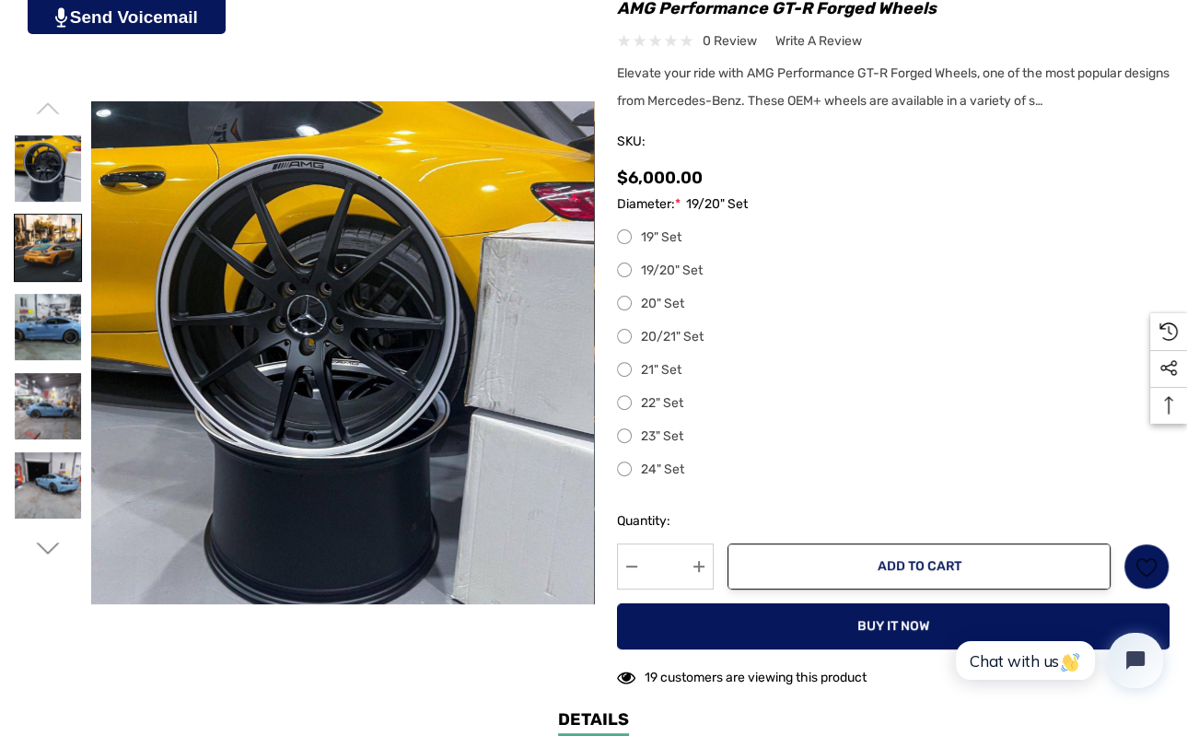
click at [35, 262] on img at bounding box center [48, 248] width 66 height 66
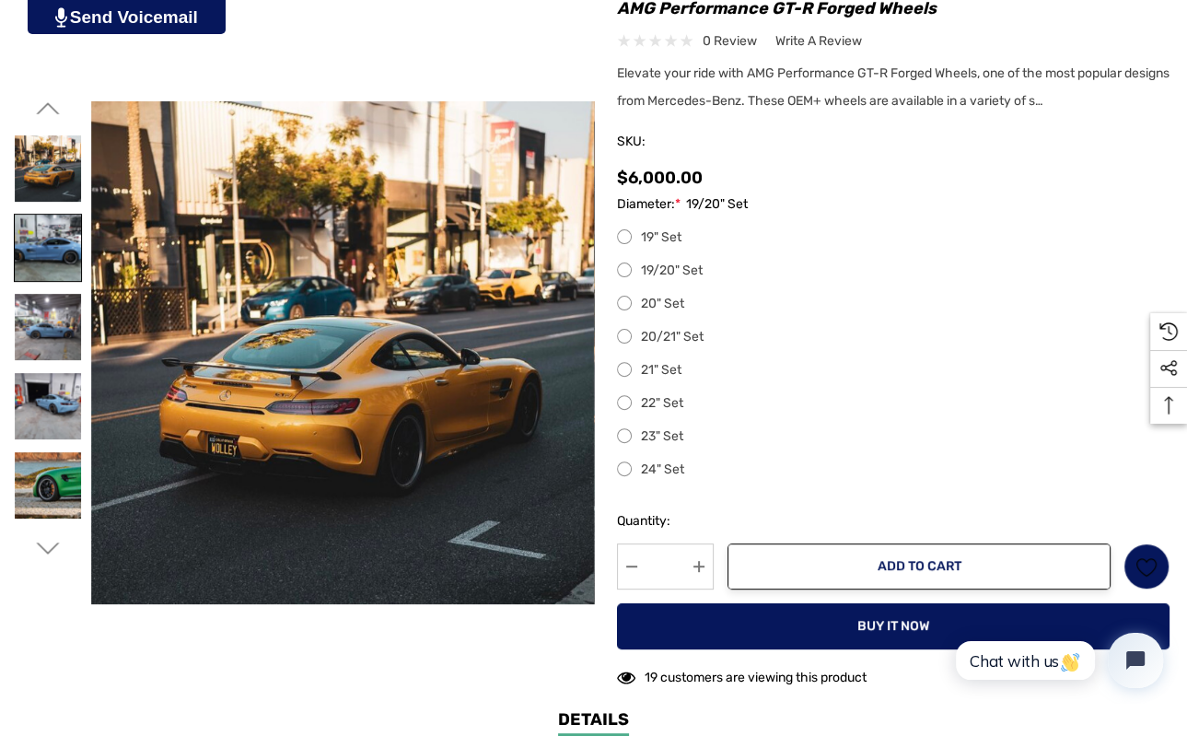
click at [46, 269] on img at bounding box center [48, 248] width 66 height 66
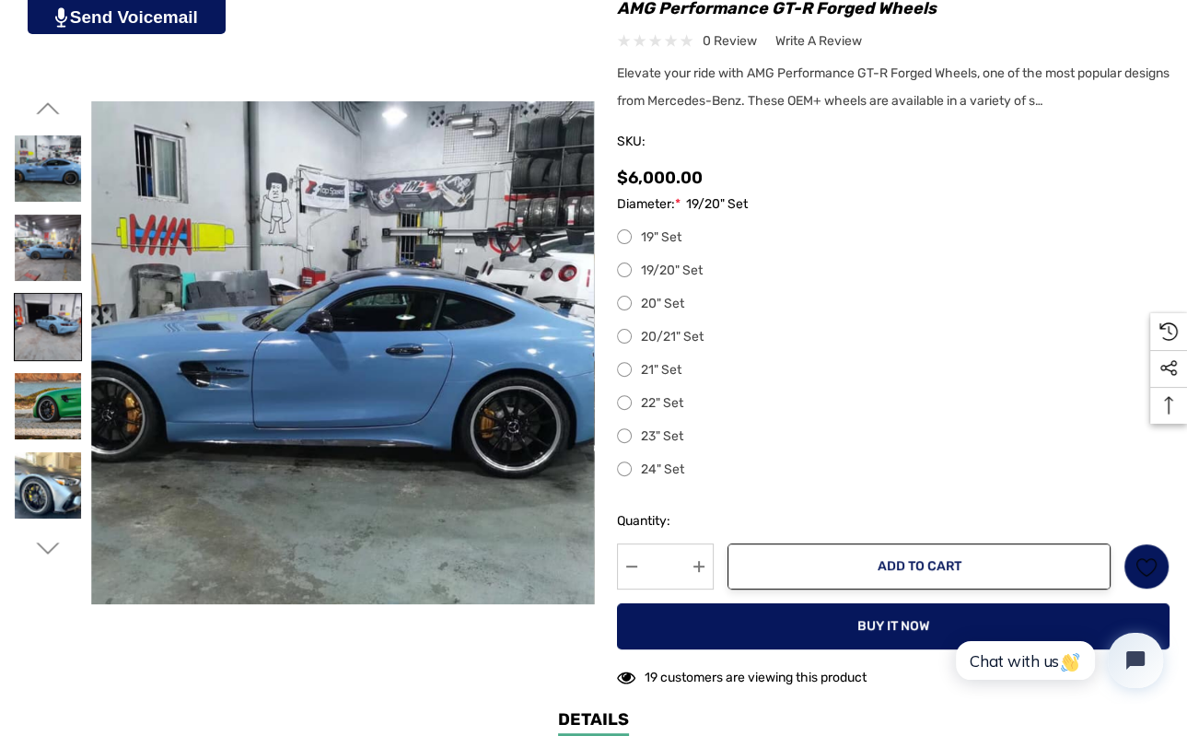
click at [38, 313] on img at bounding box center [48, 327] width 66 height 66
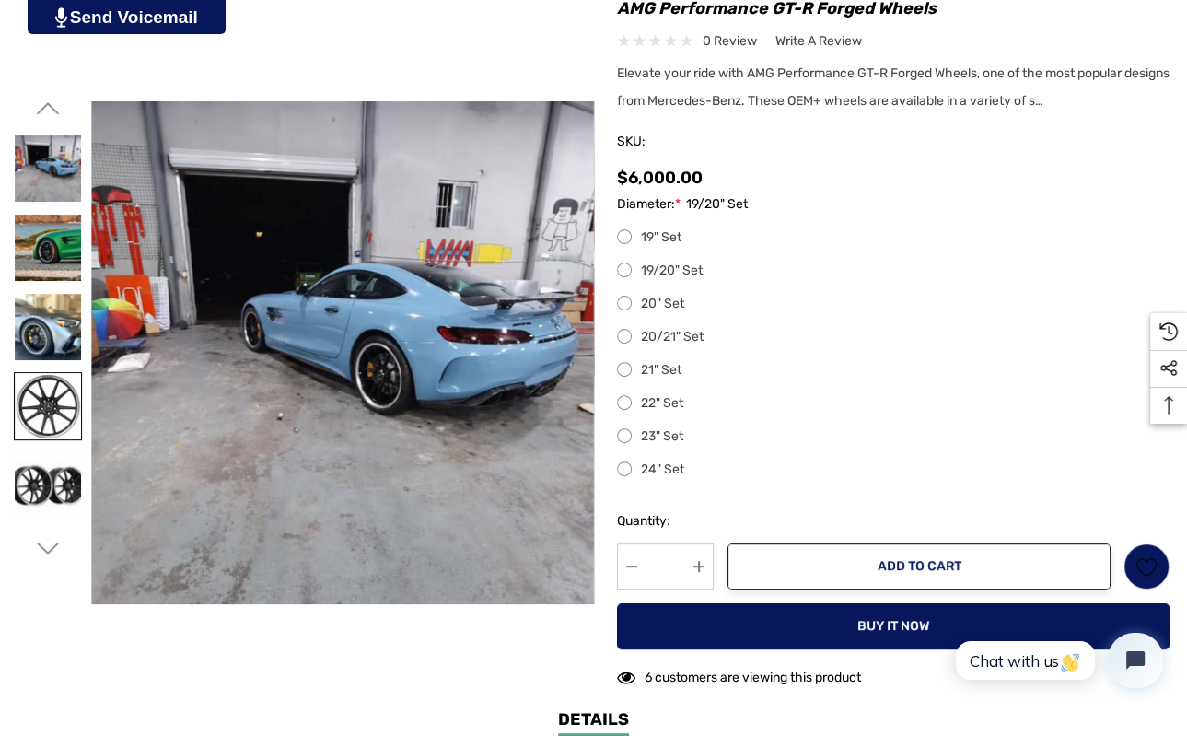
click at [48, 423] on img at bounding box center [48, 406] width 66 height 66
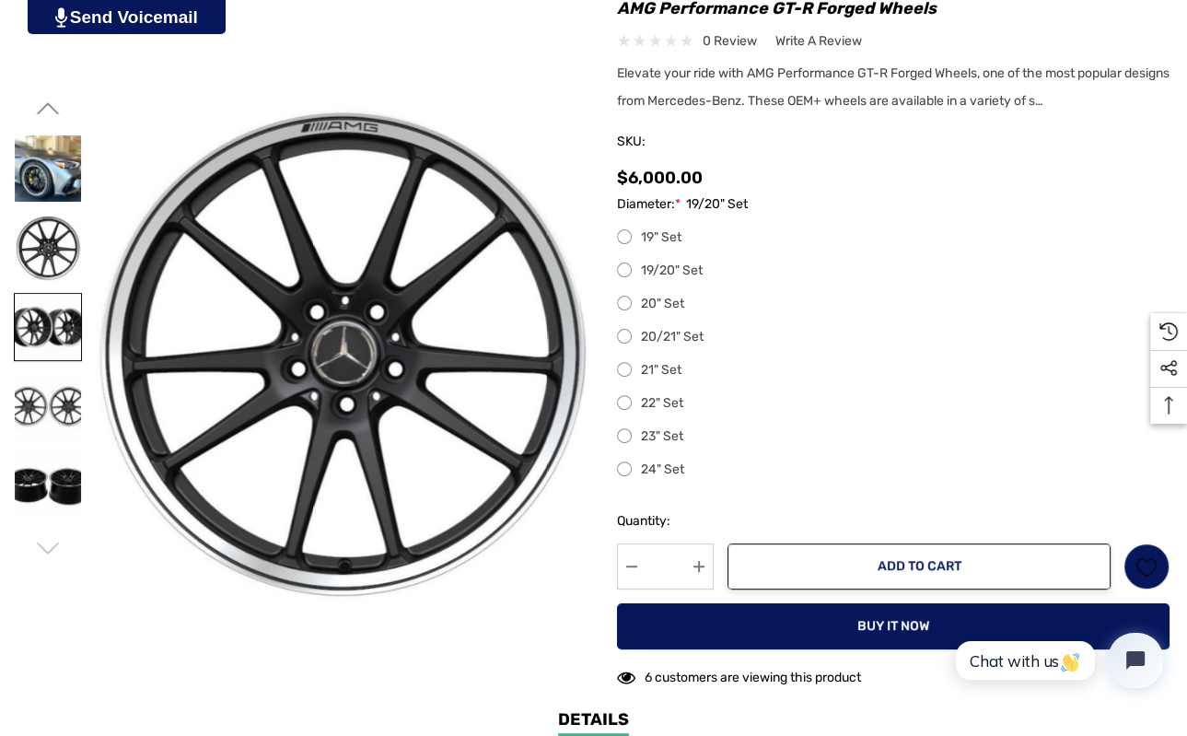
click at [53, 326] on img at bounding box center [48, 327] width 66 height 66
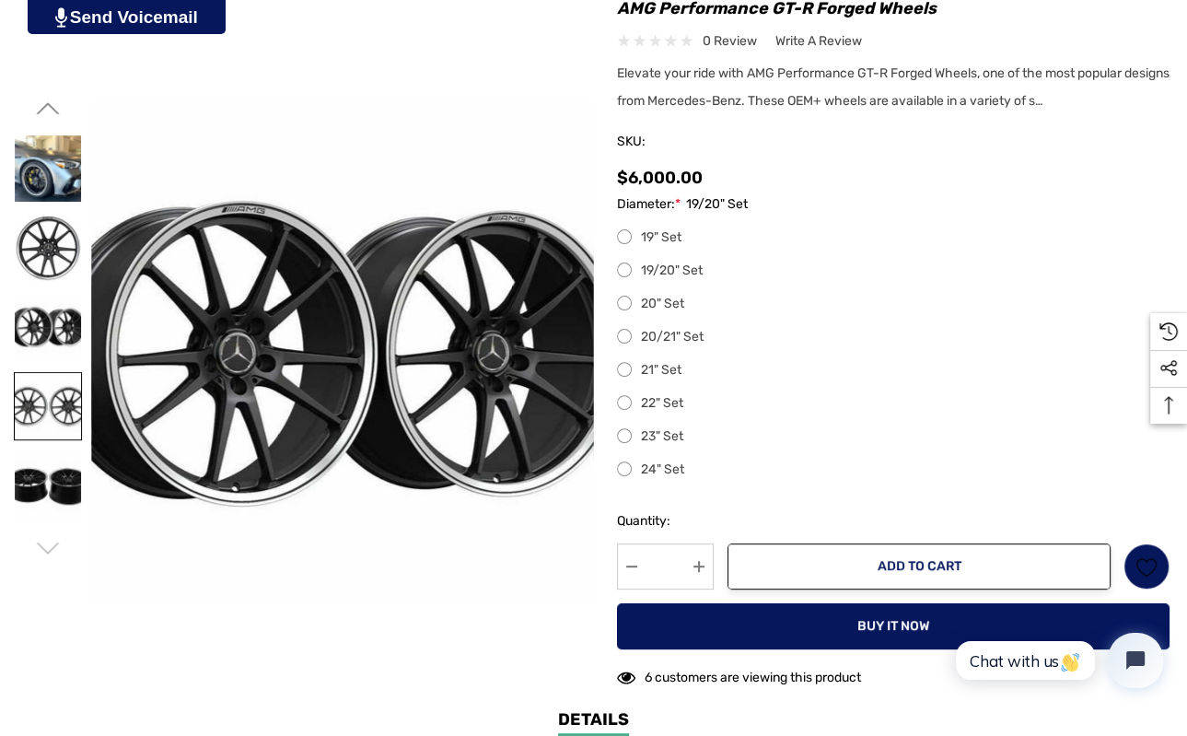
click at [41, 397] on img at bounding box center [48, 406] width 66 height 66
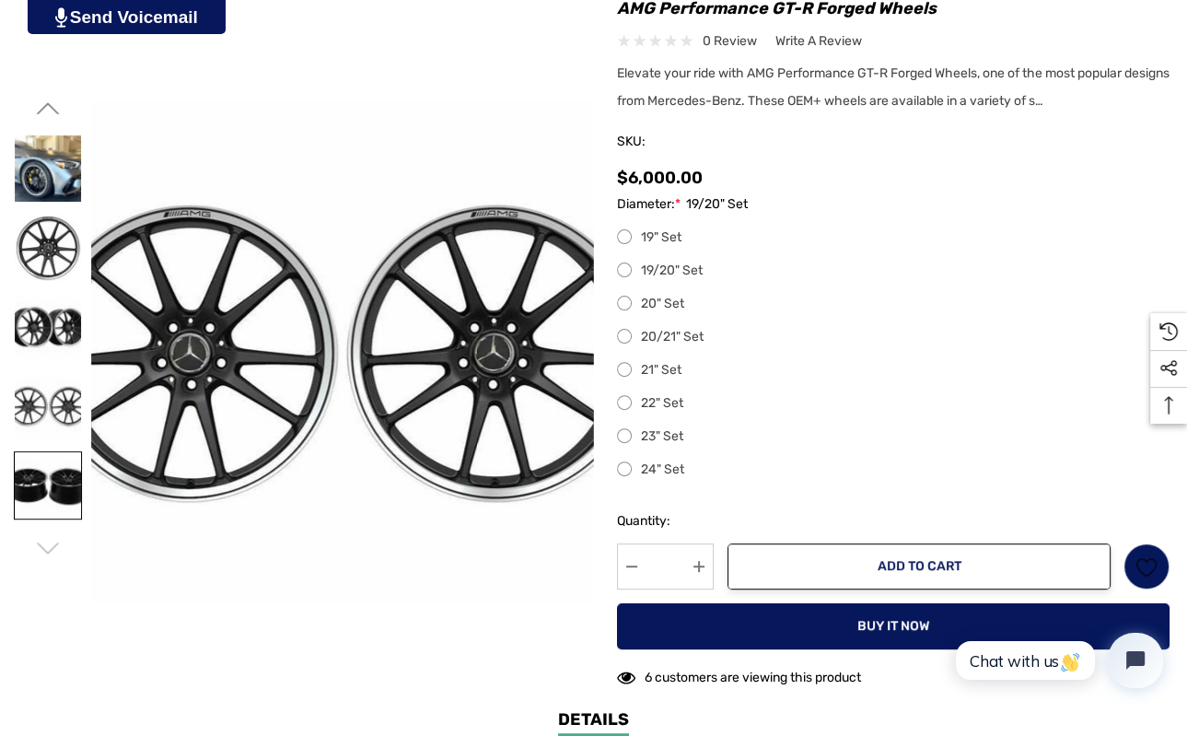
click at [17, 503] on img at bounding box center [48, 485] width 66 height 66
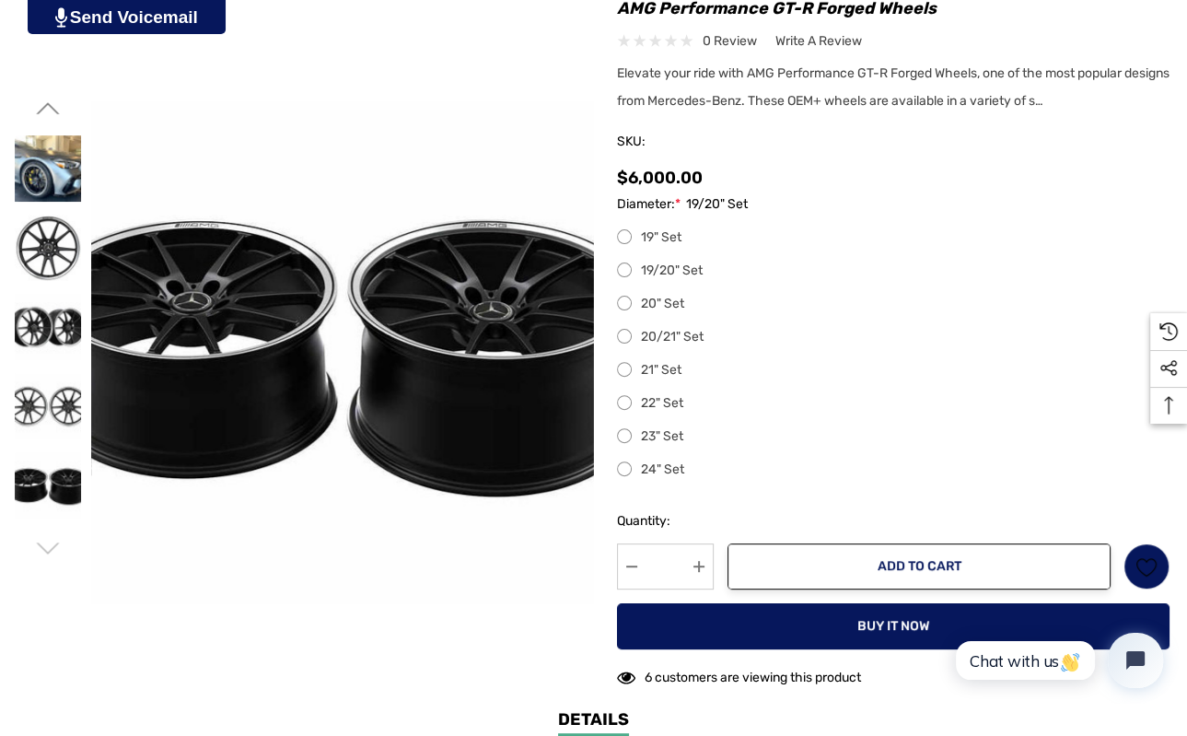
click at [54, 545] on icon "Go to slide 1 of 3" at bounding box center [47, 548] width 23 height 23
click at [50, 549] on icon "Go to slide 1 of 3" at bounding box center [47, 548] width 23 height 23
click at [50, 548] on icon "Go to slide 1 of 3" at bounding box center [47, 548] width 23 height 23
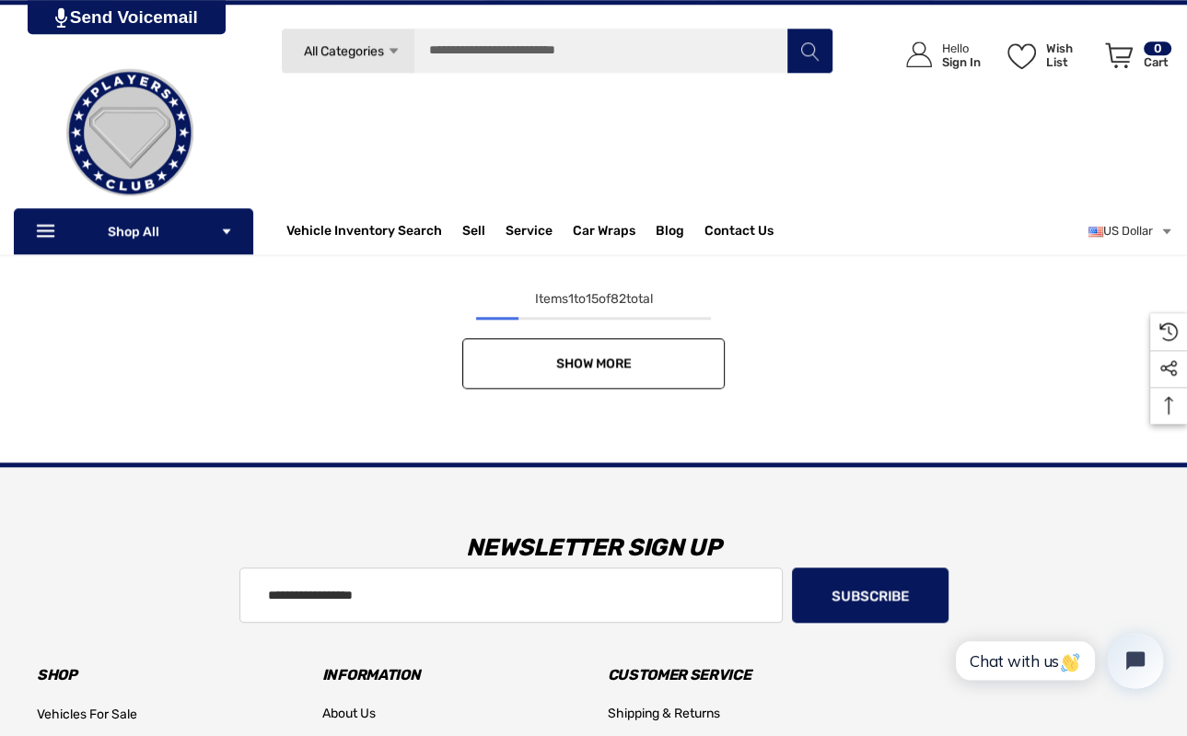
scroll to position [1536, 0]
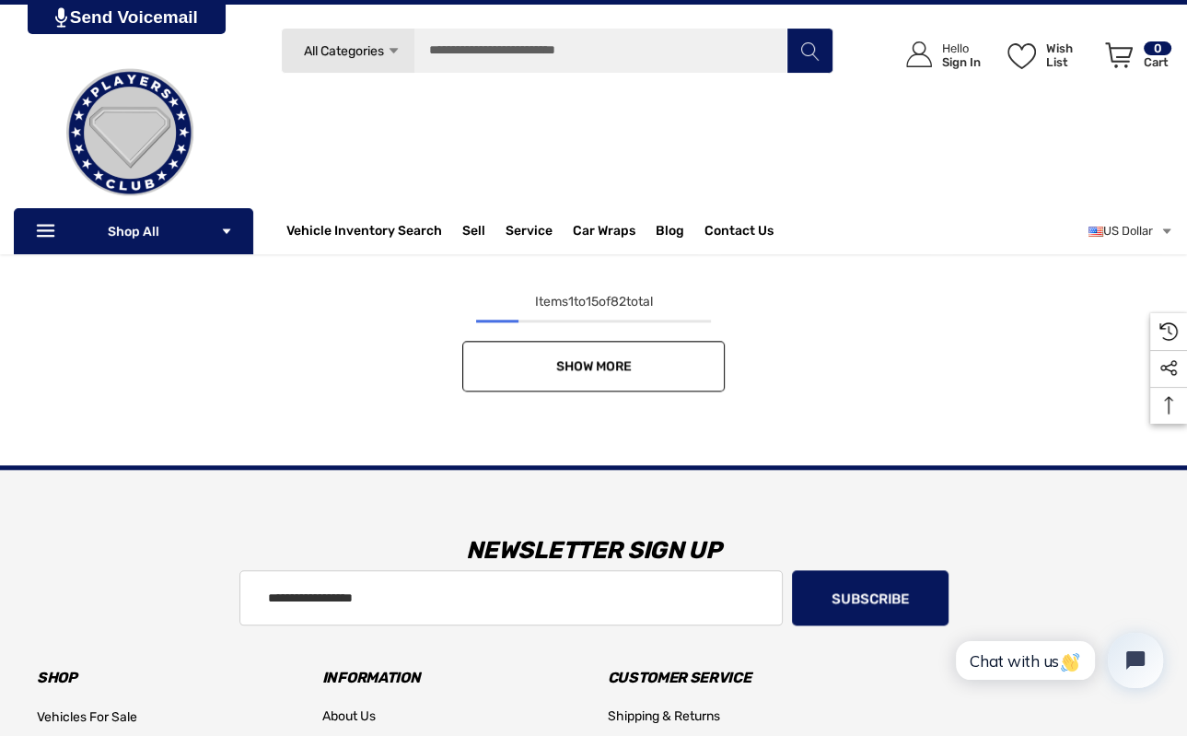
click at [606, 371] on span "Show More" at bounding box center [594, 366] width 76 height 16
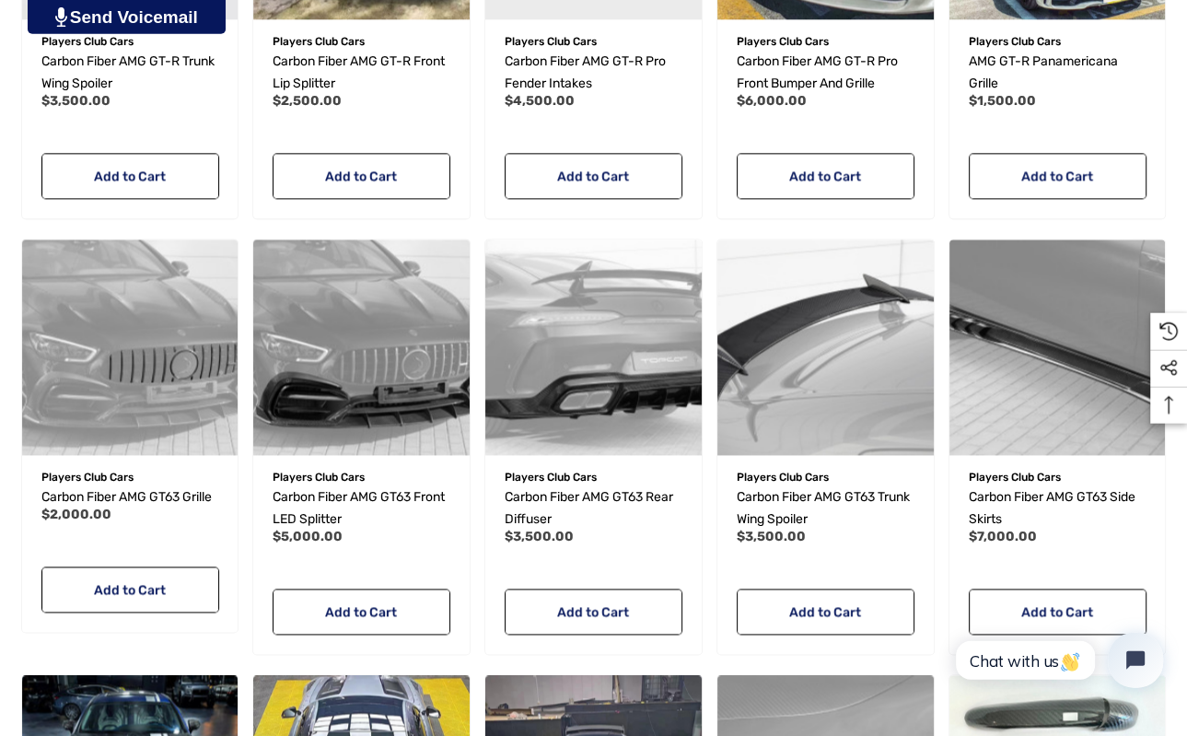
scroll to position [2898, 0]
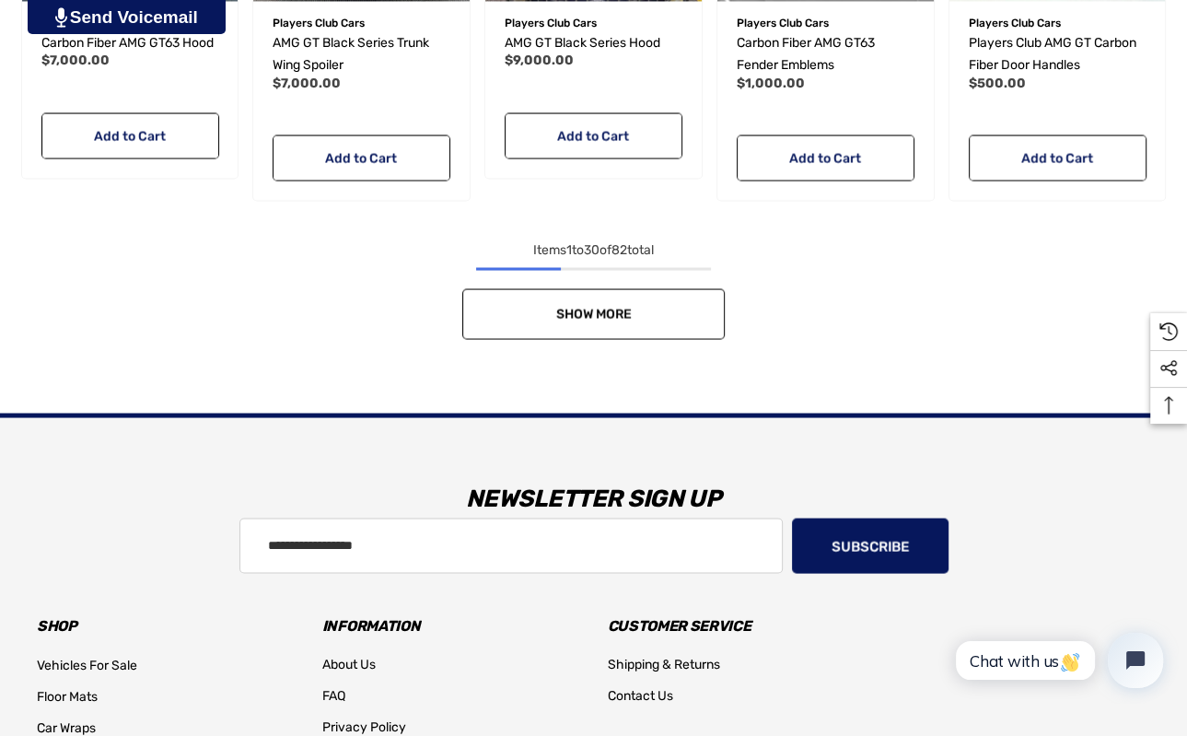
click at [640, 318] on link "Show More" at bounding box center [593, 313] width 262 height 51
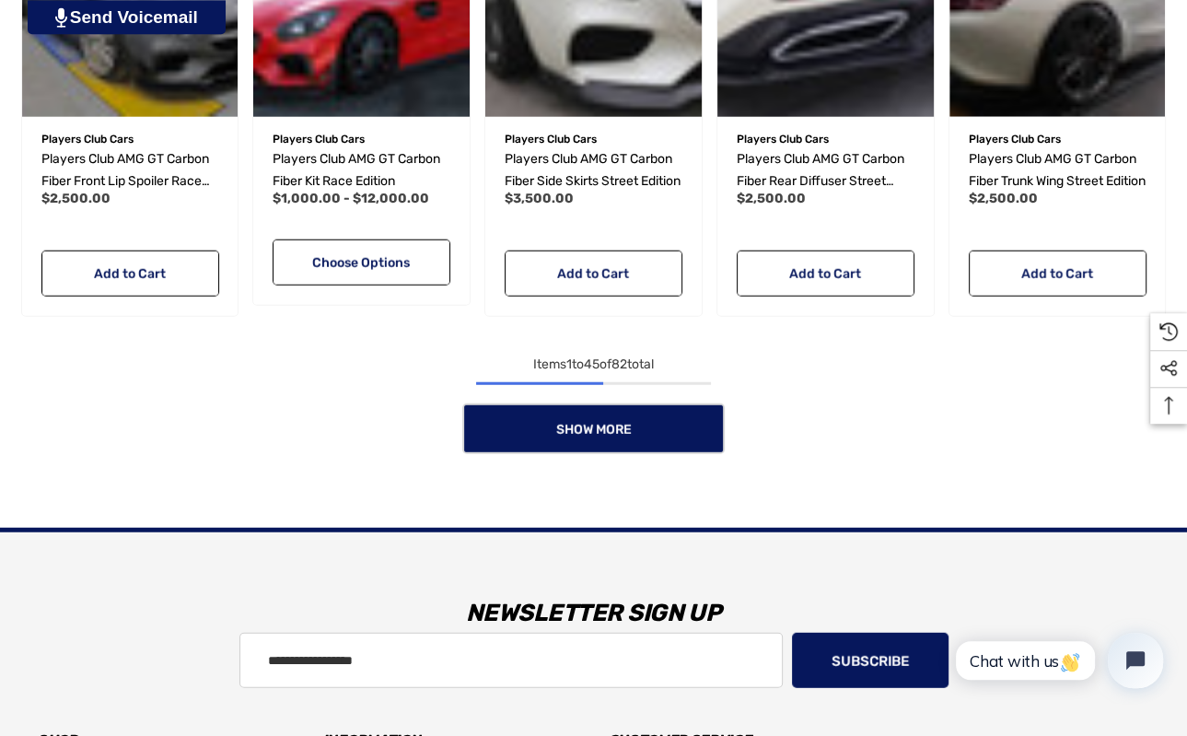
scroll to position [4357, 0]
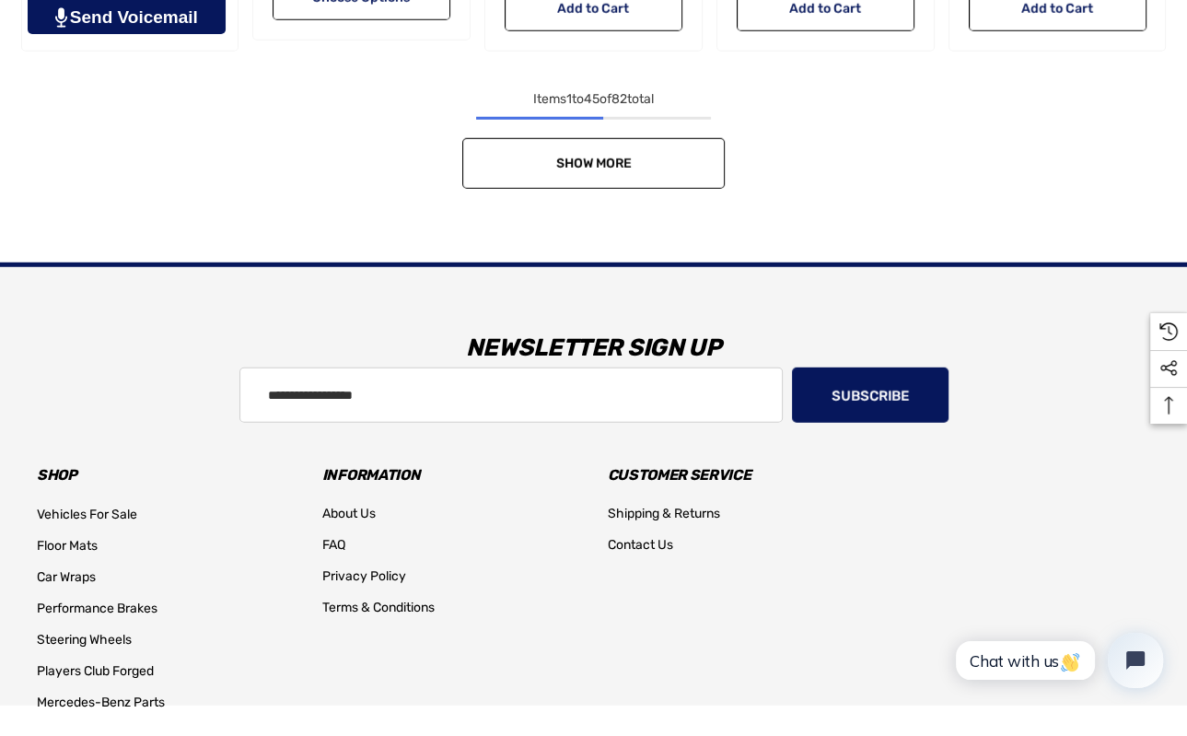
click at [629, 160] on span "Show More" at bounding box center [594, 164] width 76 height 16
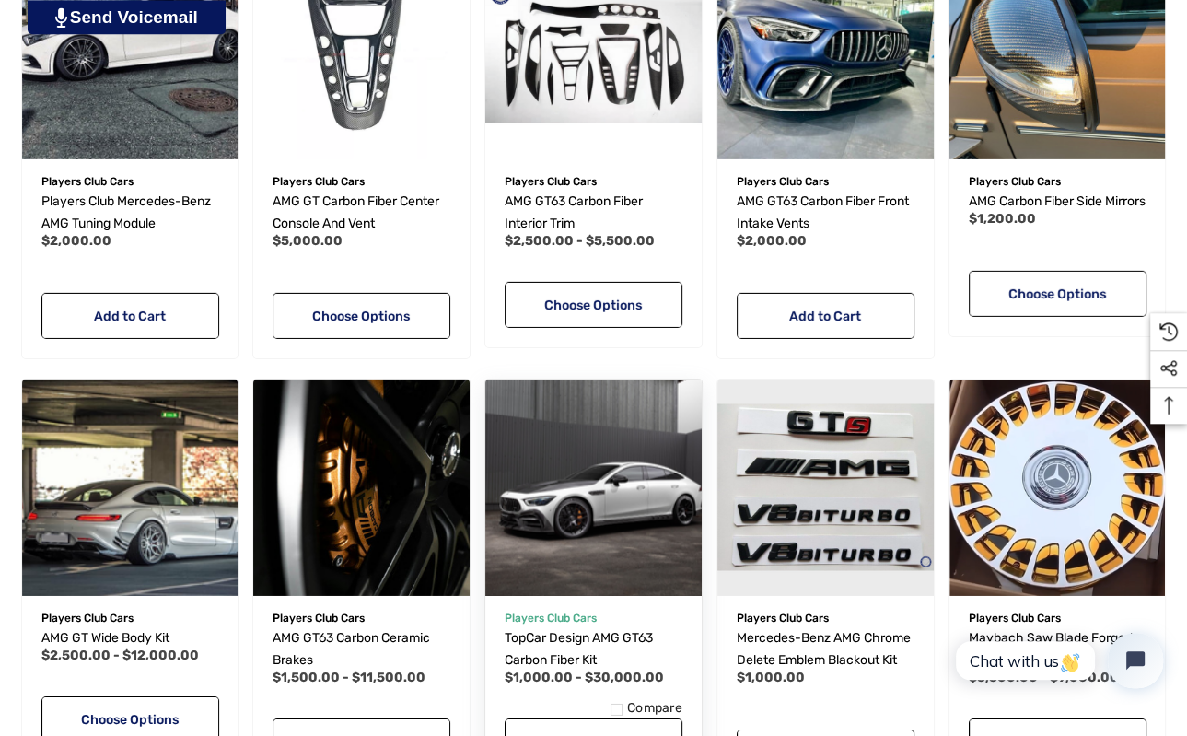
scroll to position [5231, 0]
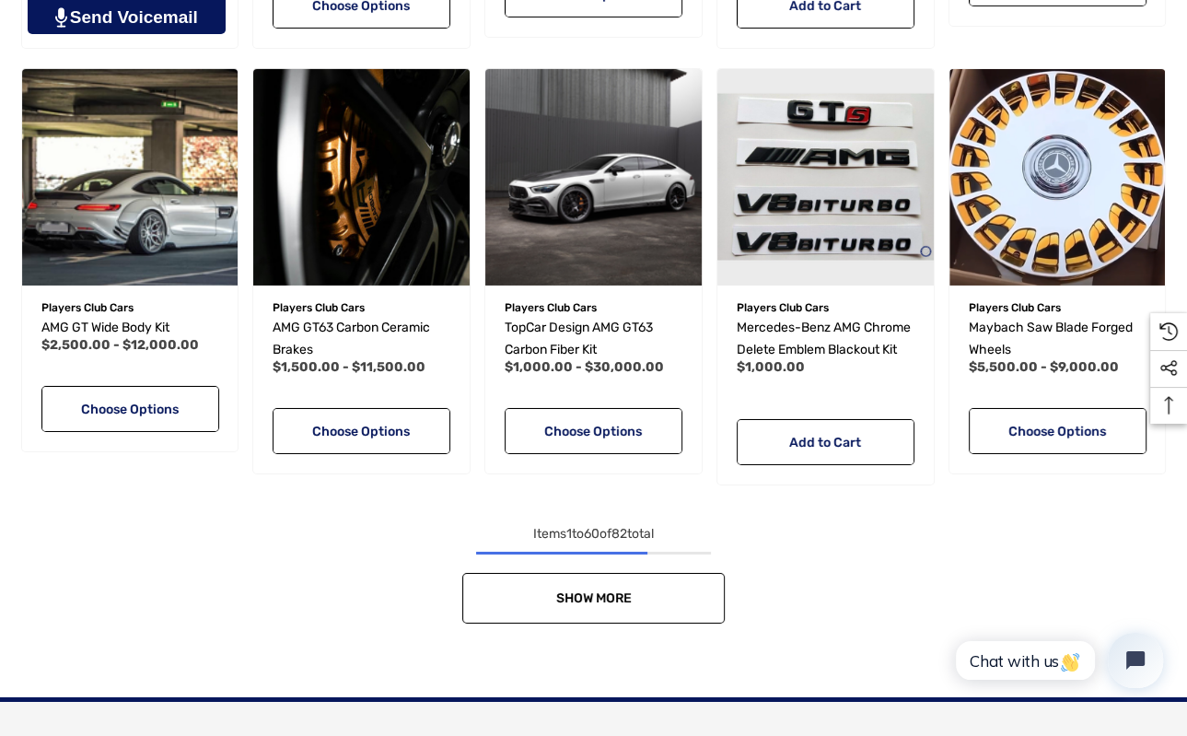
click at [572, 602] on span "Show More" at bounding box center [594, 598] width 76 height 16
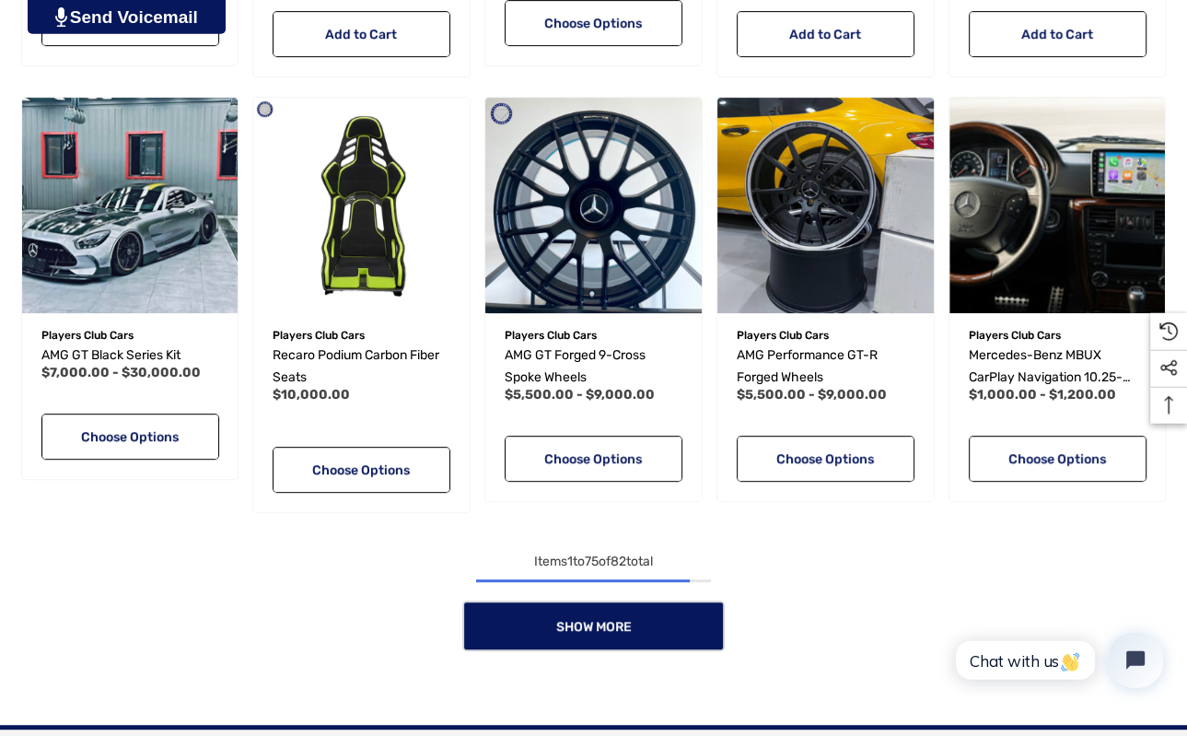
scroll to position [6593, 0]
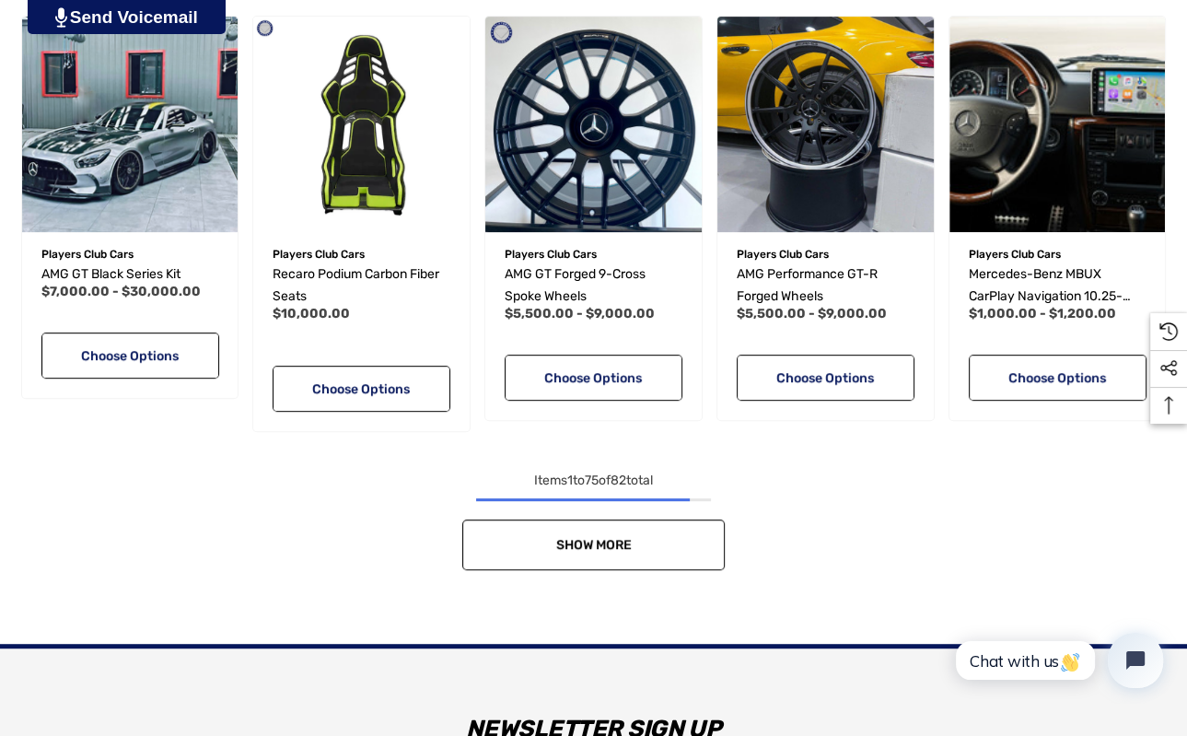
click at [610, 543] on span "Show More" at bounding box center [594, 545] width 76 height 16
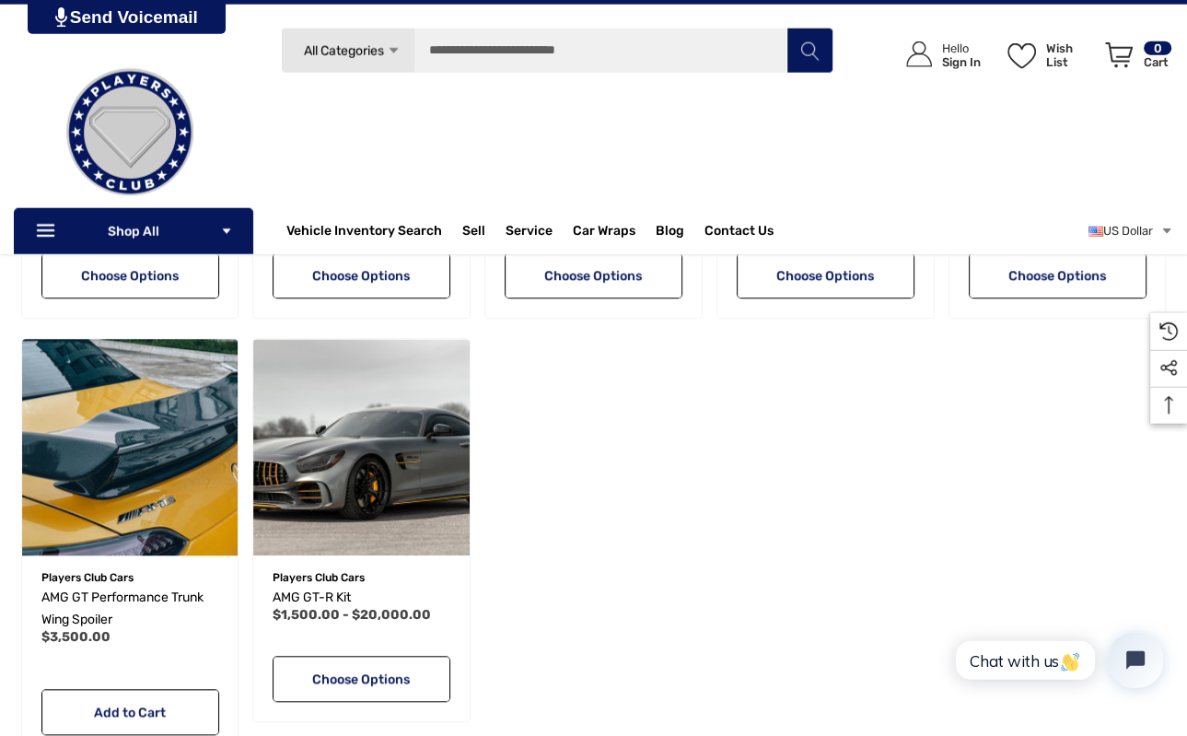
scroll to position [6788, 0]
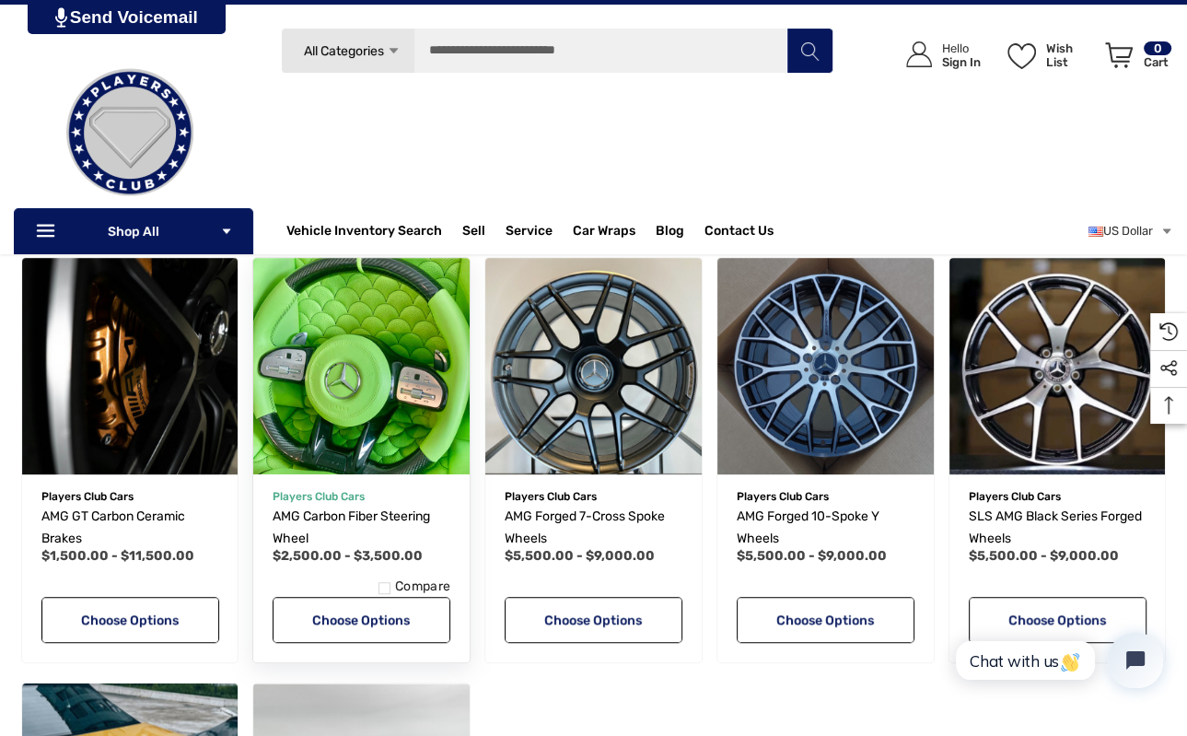
click at [387, 402] on img "AMG Carbon Fiber Steering Wheel,Price range from $2,500.00 to $3,500.00\a" at bounding box center [362, 367] width 238 height 238
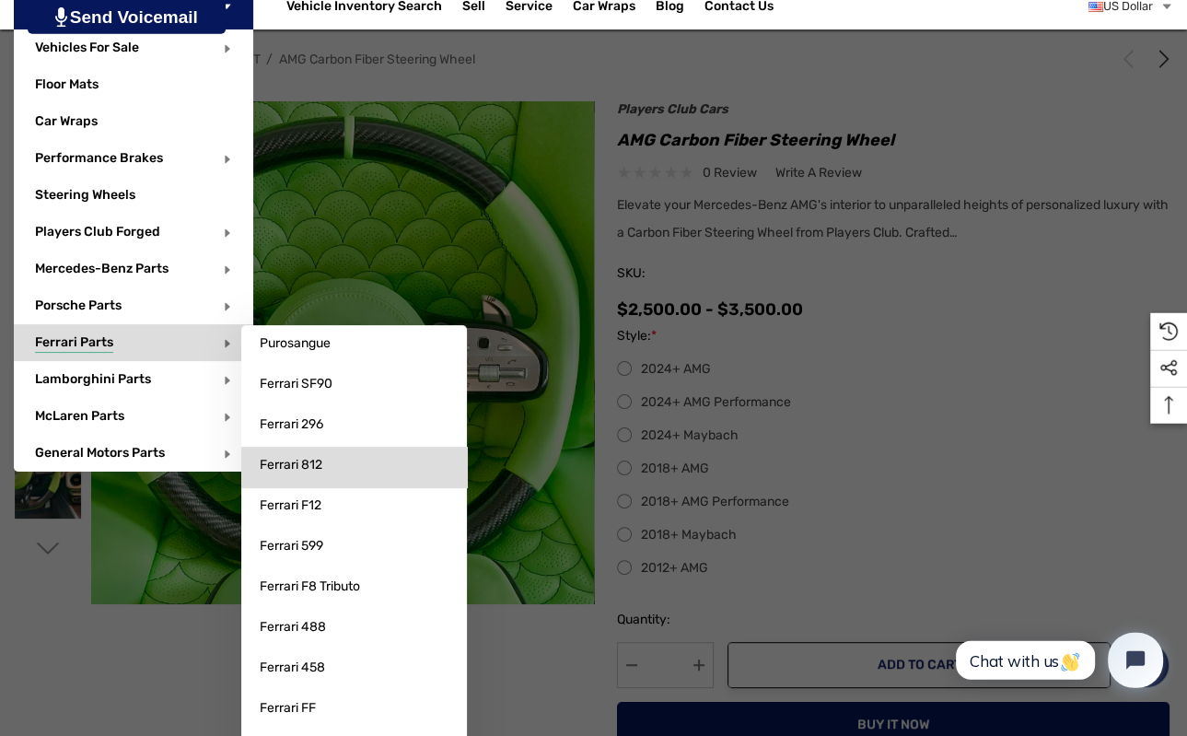
scroll to position [291, 0]
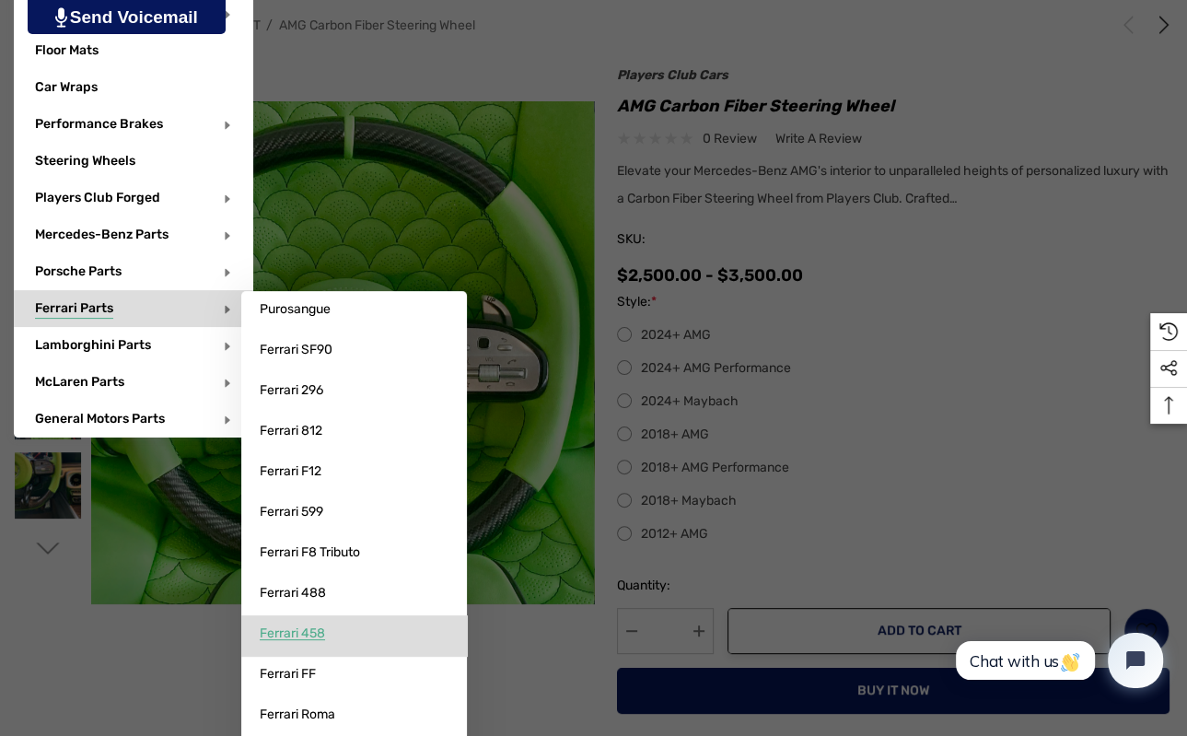
click at [296, 642] on span "Ferrari 458" at bounding box center [292, 633] width 65 height 17
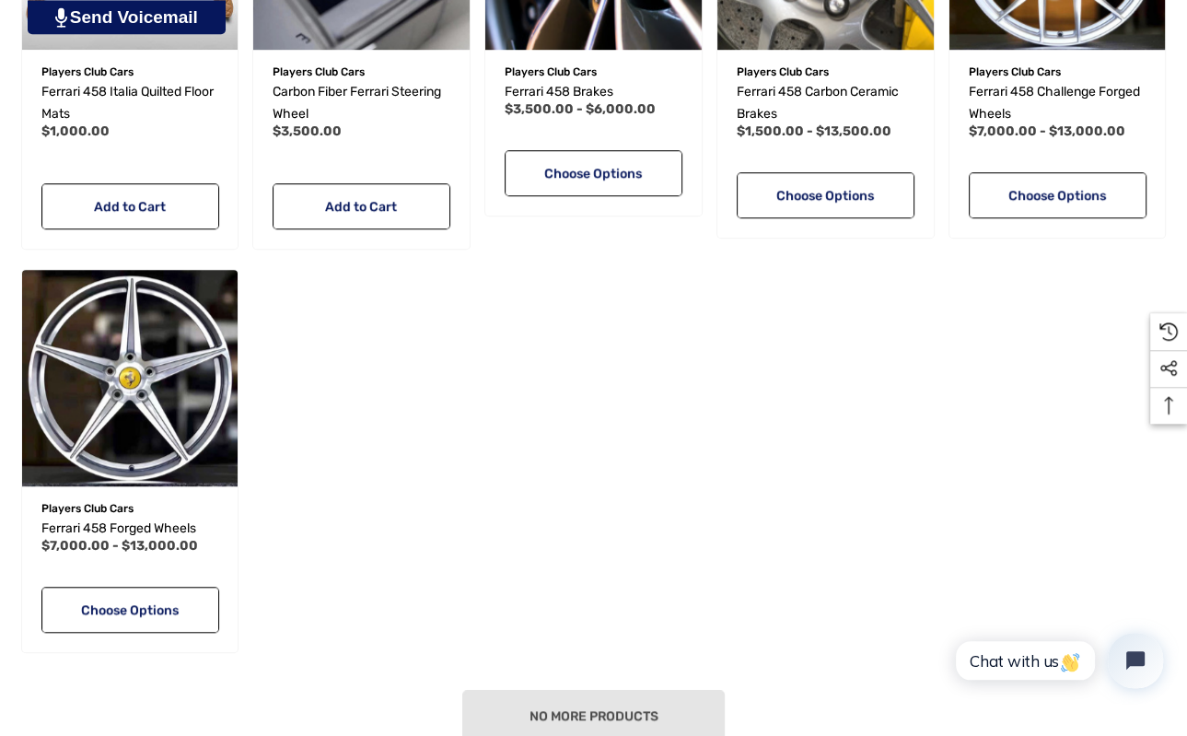
scroll to position [1167, 0]
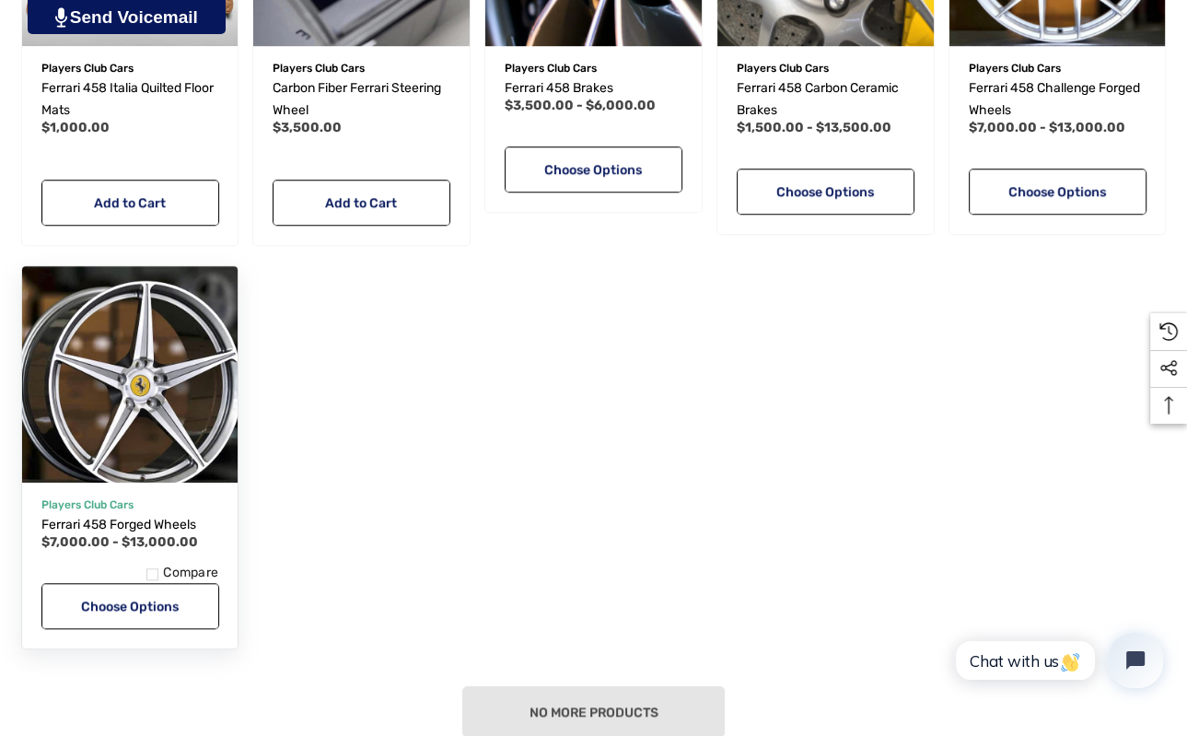
click at [116, 425] on img "Ferrari 458 Forged Wheels,Price range from $7,000.00 to $13,000.00\a" at bounding box center [130, 374] width 238 height 238
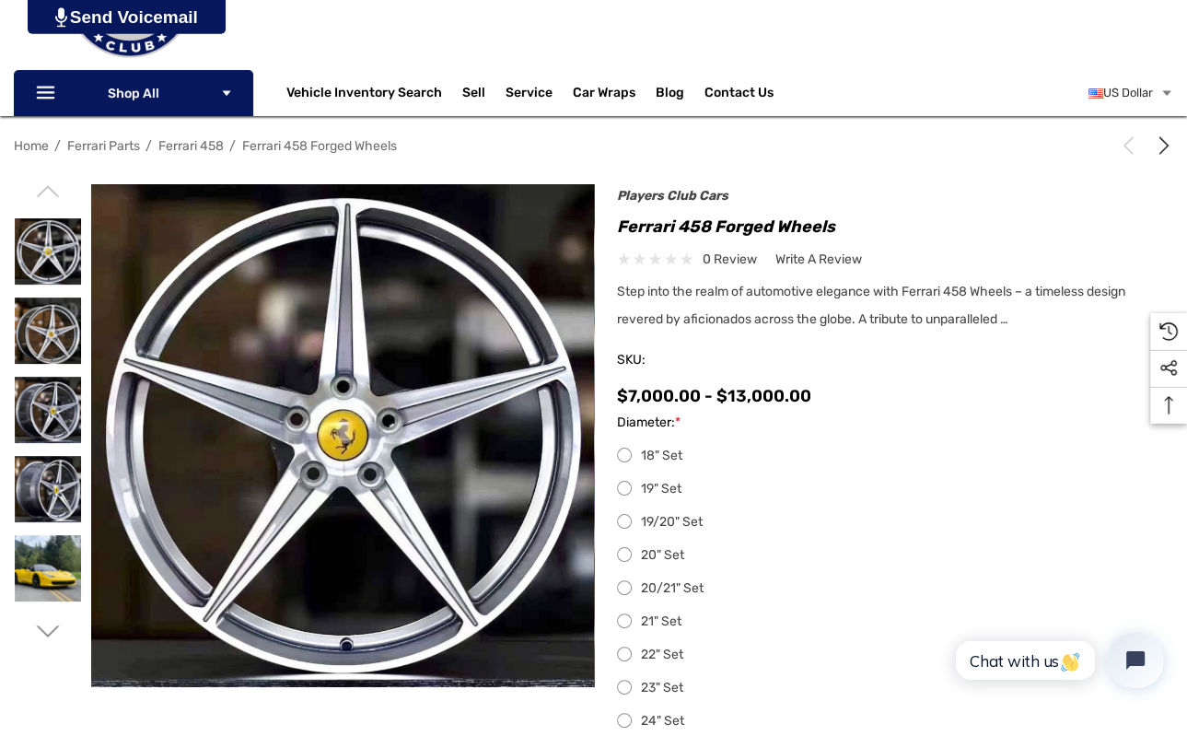
scroll to position [194, 0]
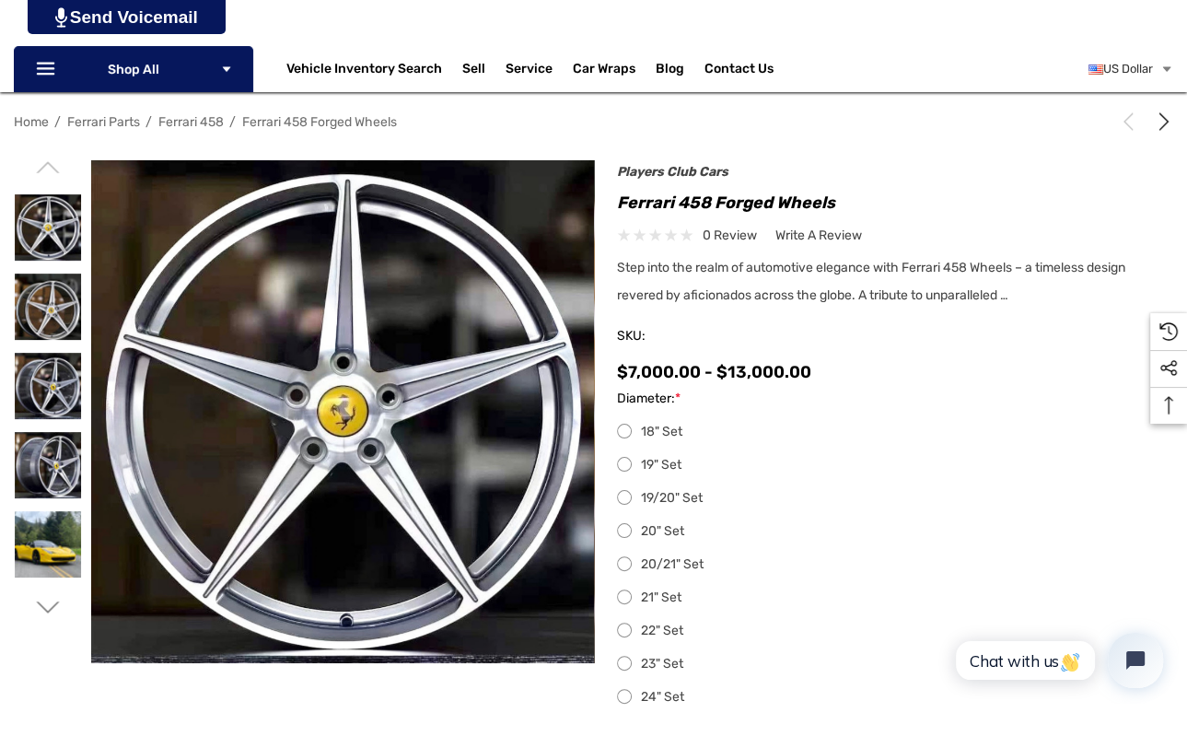
click at [632, 465] on label "19" Set" at bounding box center [893, 465] width 553 height 22
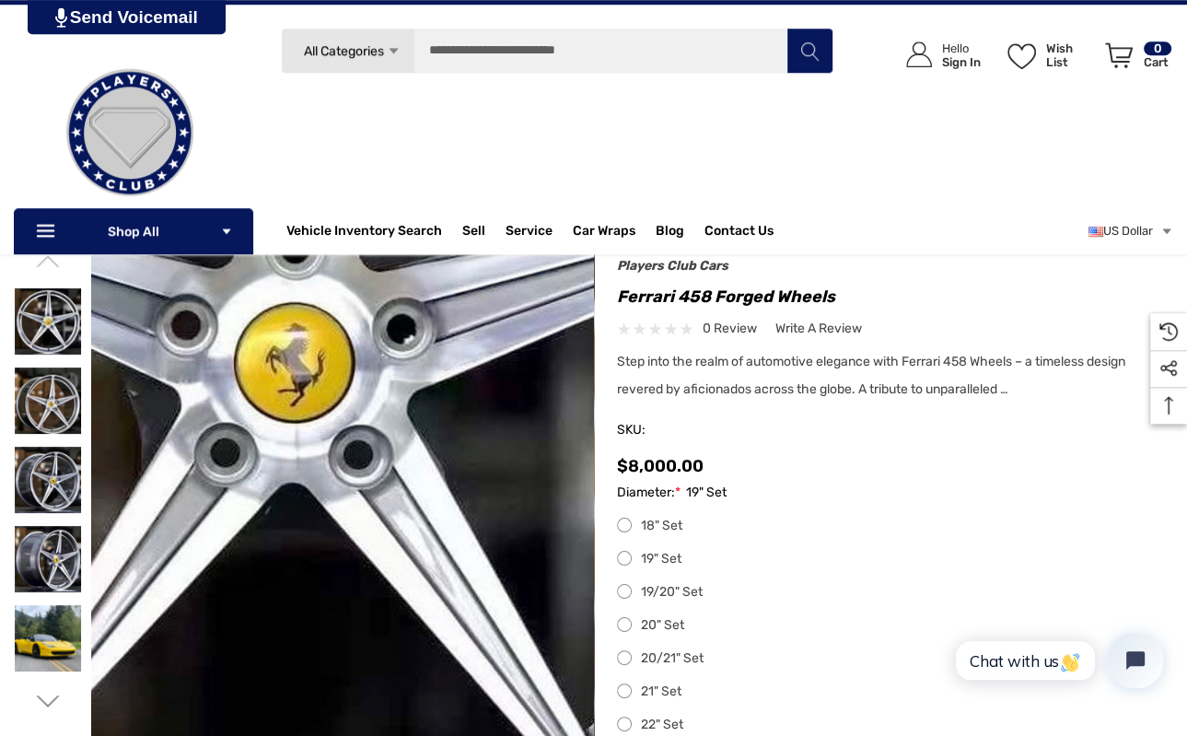
scroll to position [97, 0]
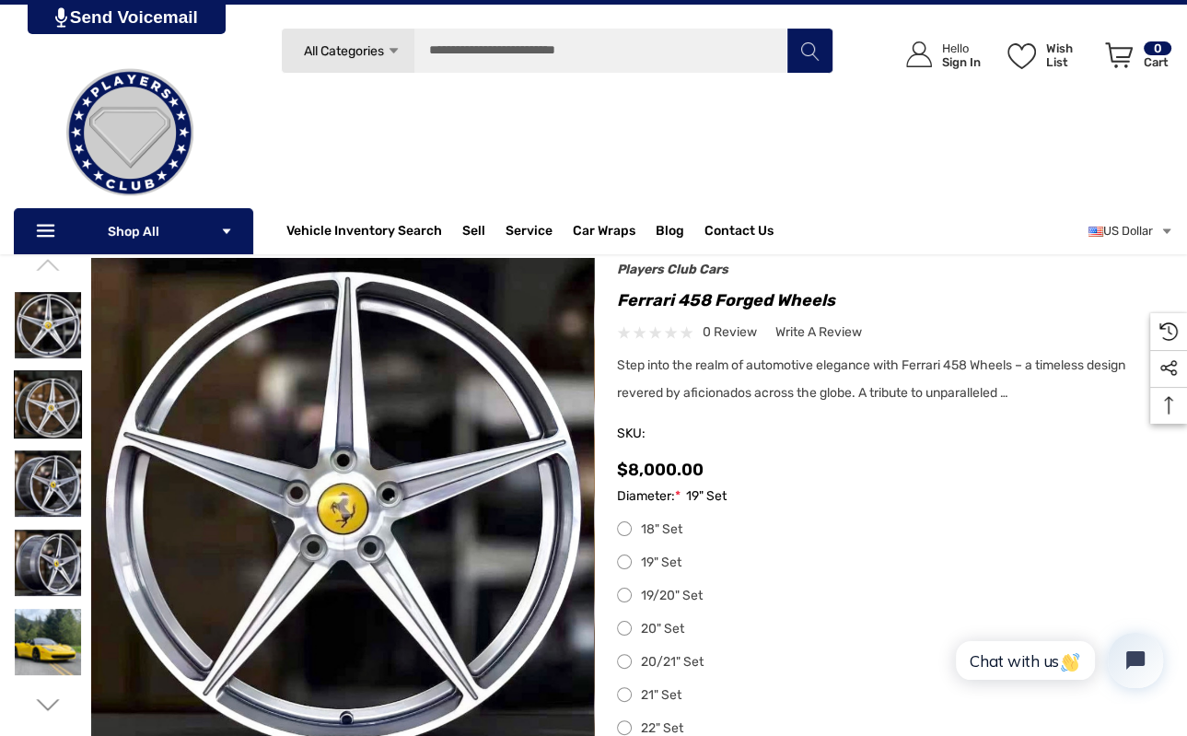
click at [46, 414] on img at bounding box center [48, 404] width 66 height 66
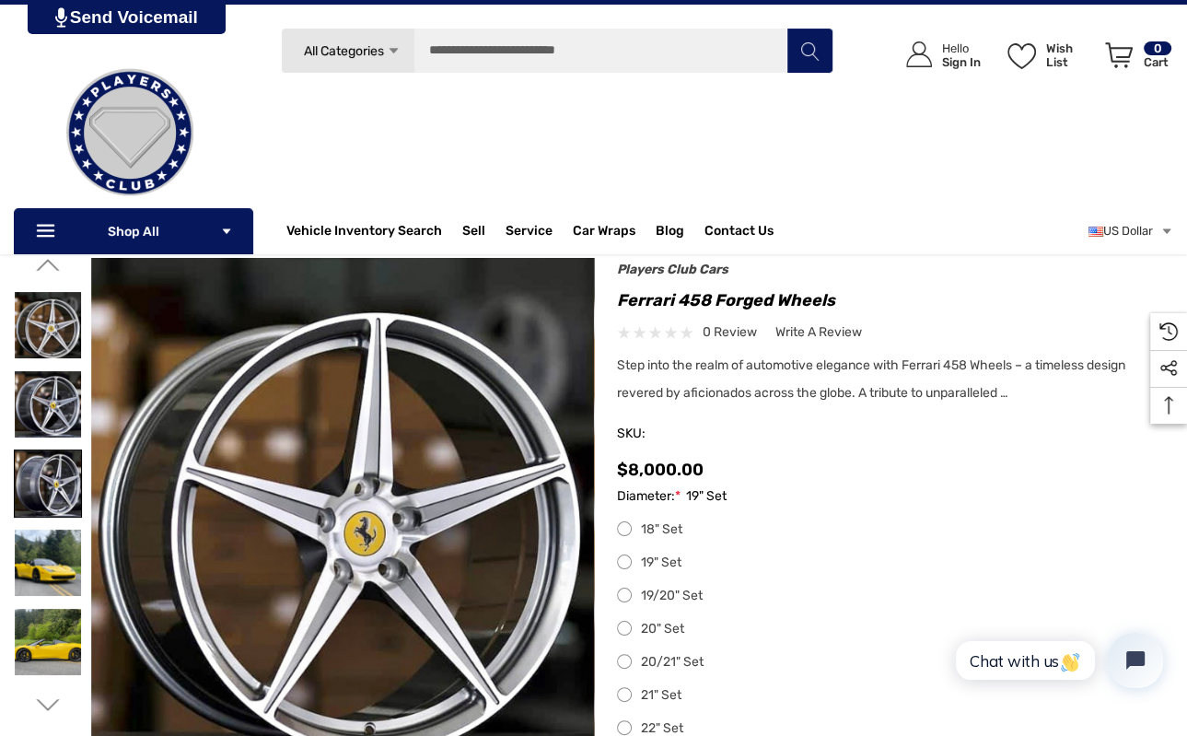
click at [50, 468] on img at bounding box center [48, 483] width 66 height 66
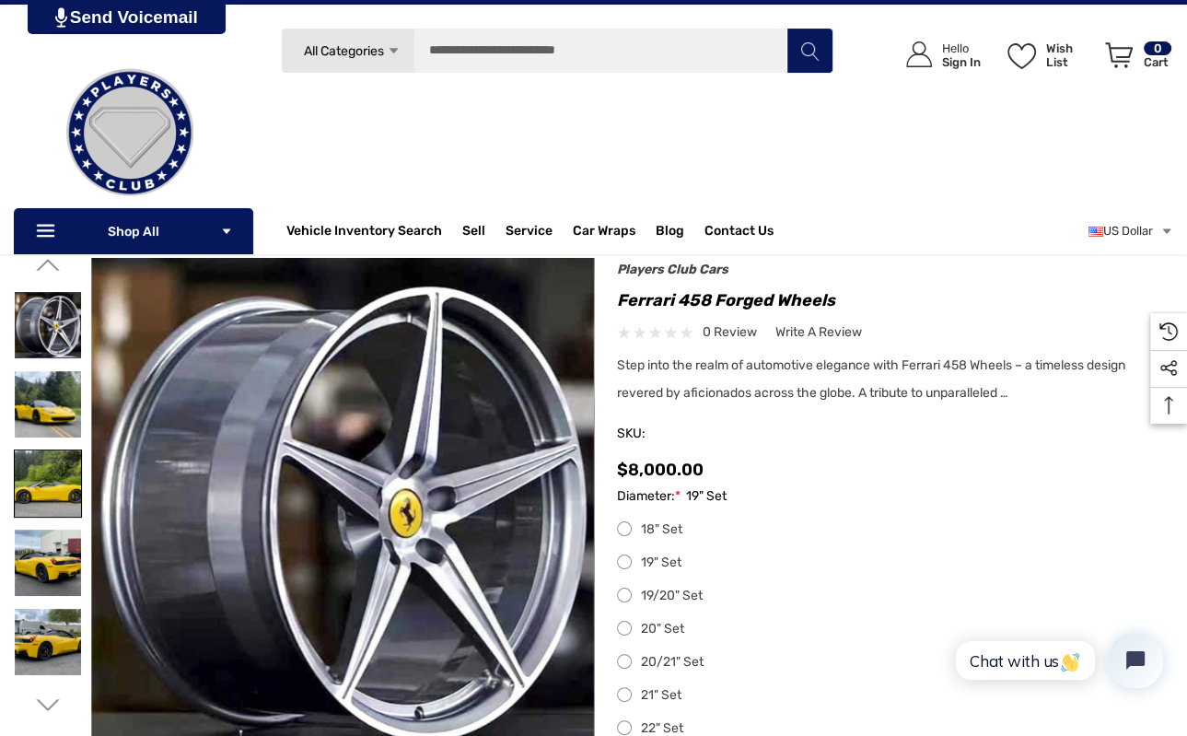
click at [56, 471] on img at bounding box center [48, 483] width 66 height 66
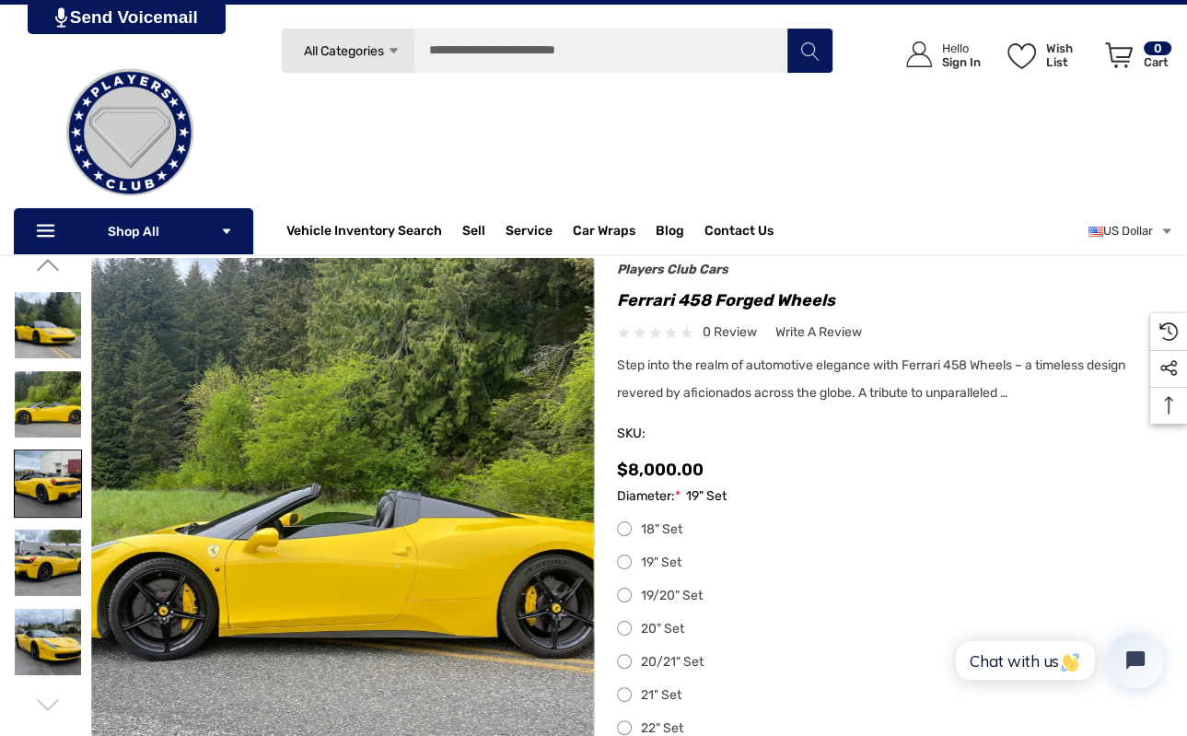
click at [59, 484] on img at bounding box center [48, 483] width 66 height 66
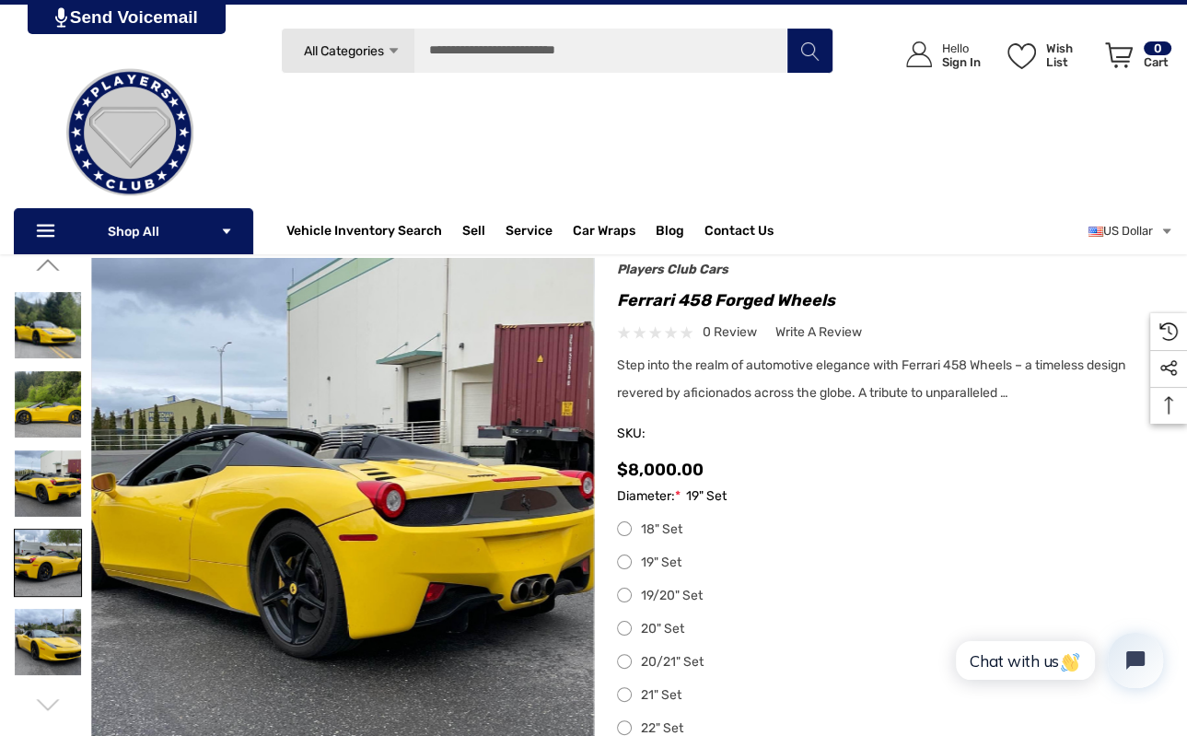
click at [46, 576] on img at bounding box center [48, 562] width 66 height 66
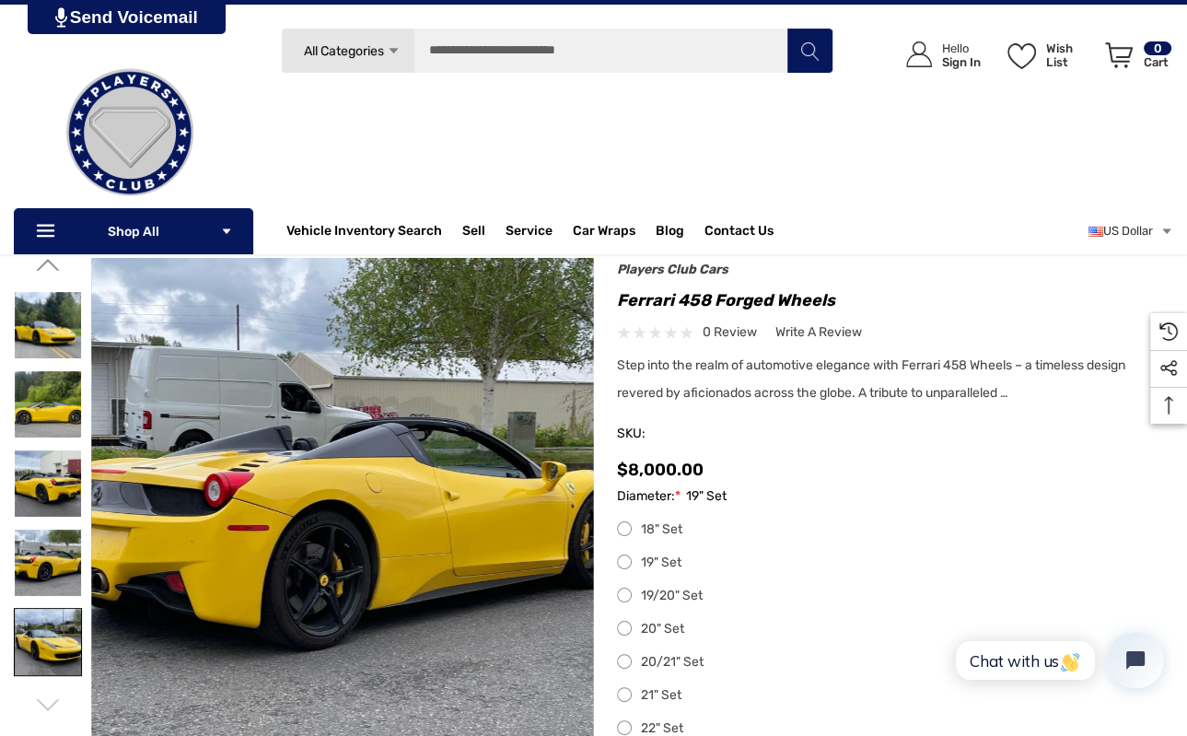
click at [45, 635] on img at bounding box center [48, 642] width 66 height 66
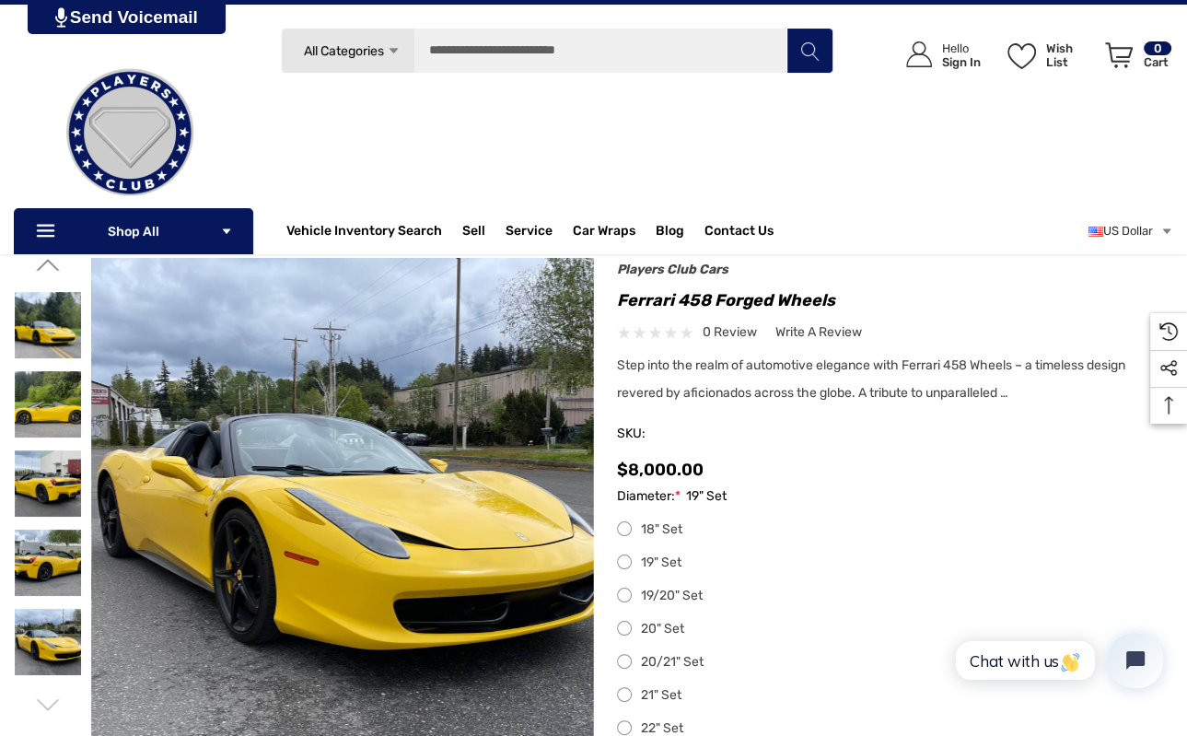
click at [46, 705] on icon "Go to slide 1 of 2" at bounding box center [47, 704] width 23 height 23
click at [46, 707] on icon "Go to slide 1 of 2" at bounding box center [47, 704] width 23 height 23
click at [46, 707] on use "Go to slide 1 of 2" at bounding box center [47, 705] width 23 height 12
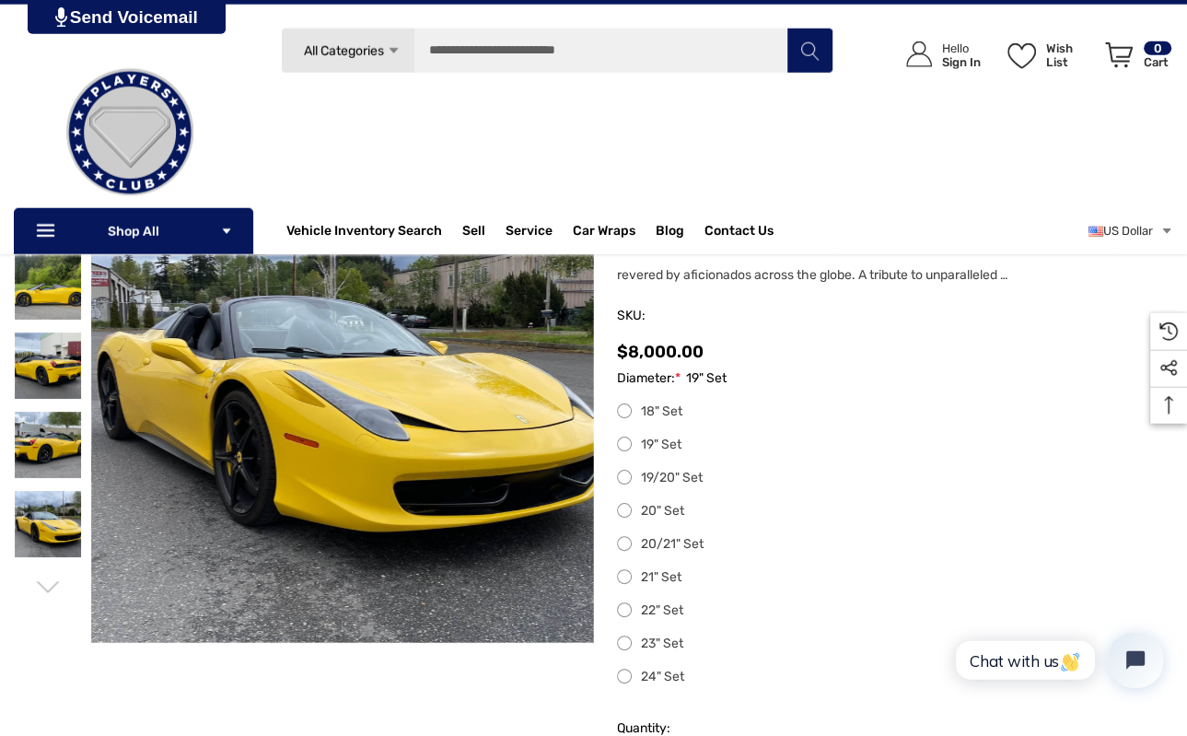
scroll to position [0, 0]
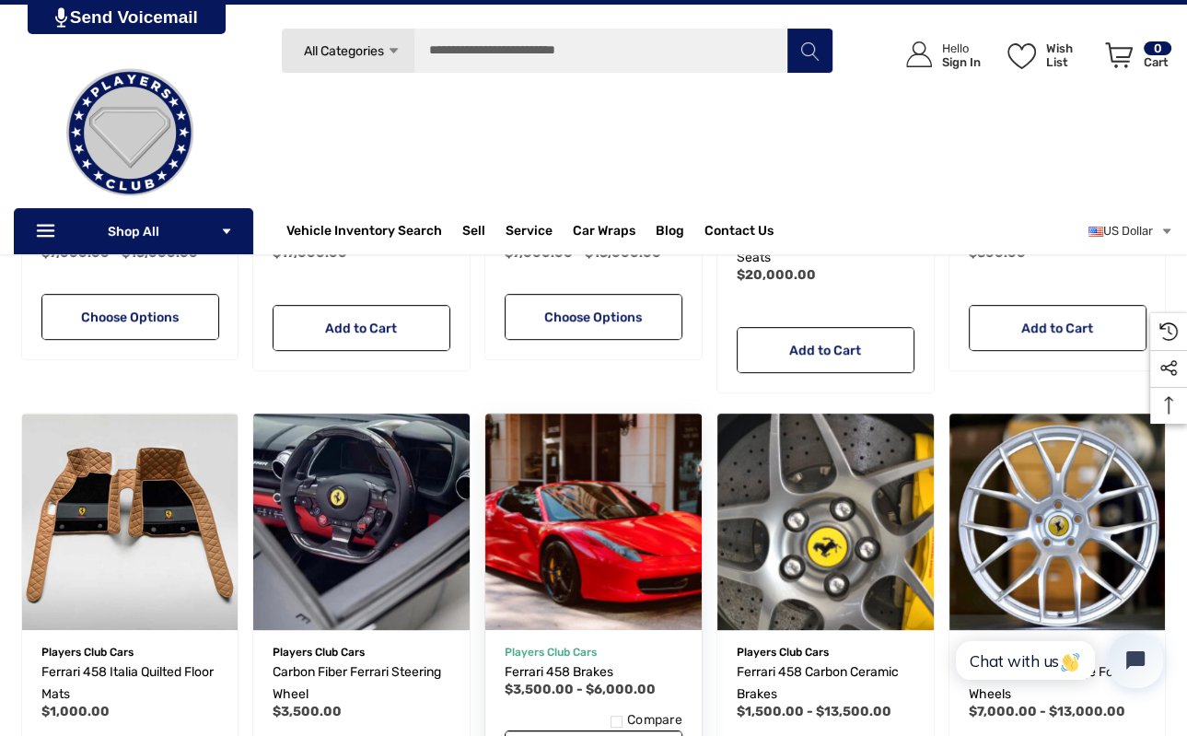
scroll to position [681, 0]
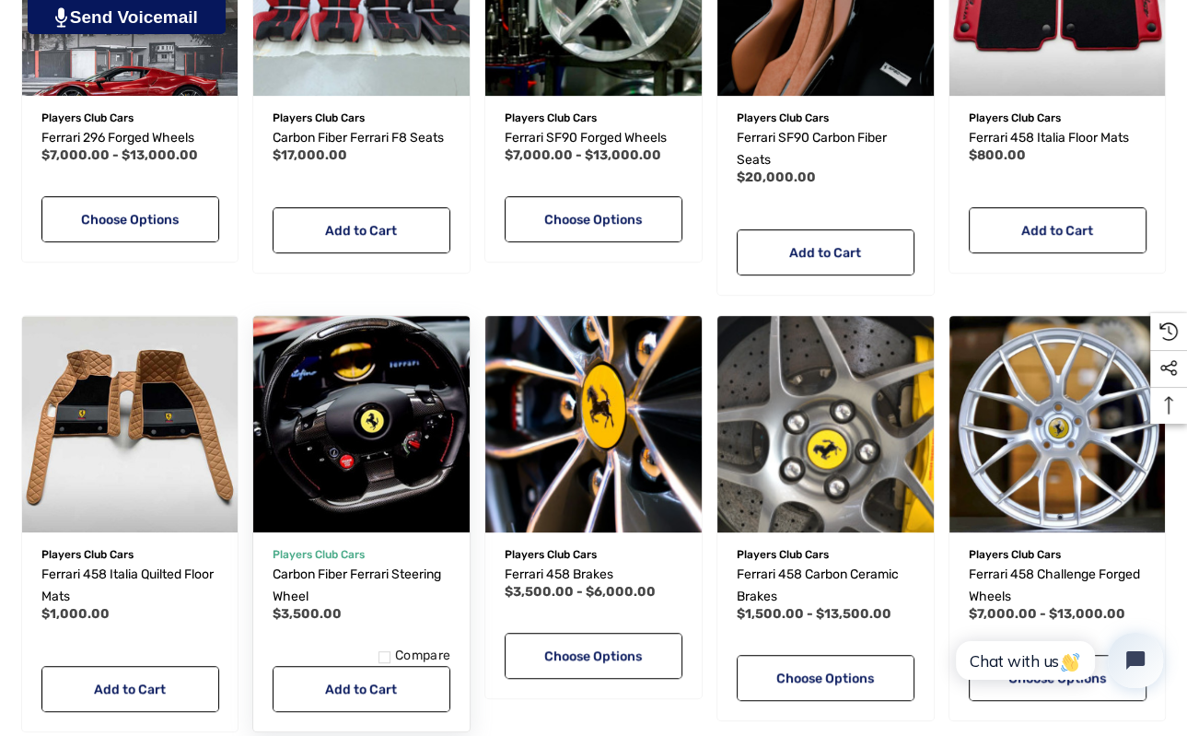
click at [371, 445] on img "Carbon Fiber Ferrari Steering Wheel,$3,500.00\a" at bounding box center [362, 425] width 238 height 238
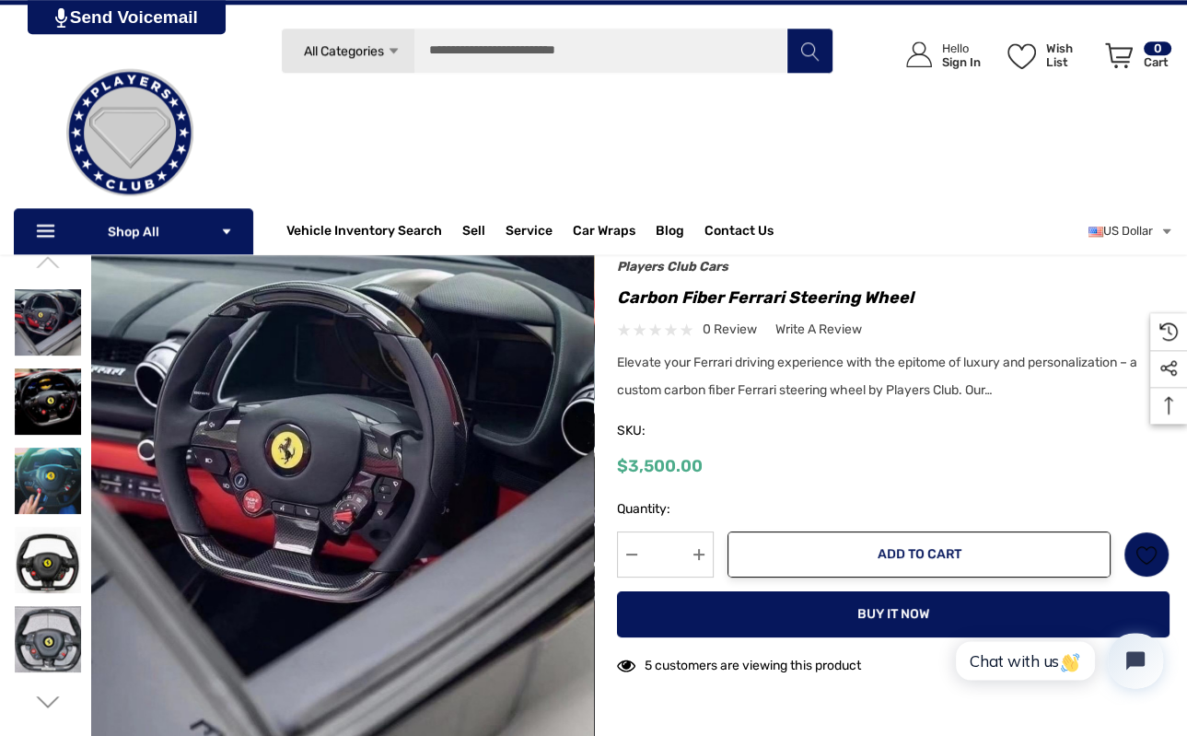
scroll to position [97, 0]
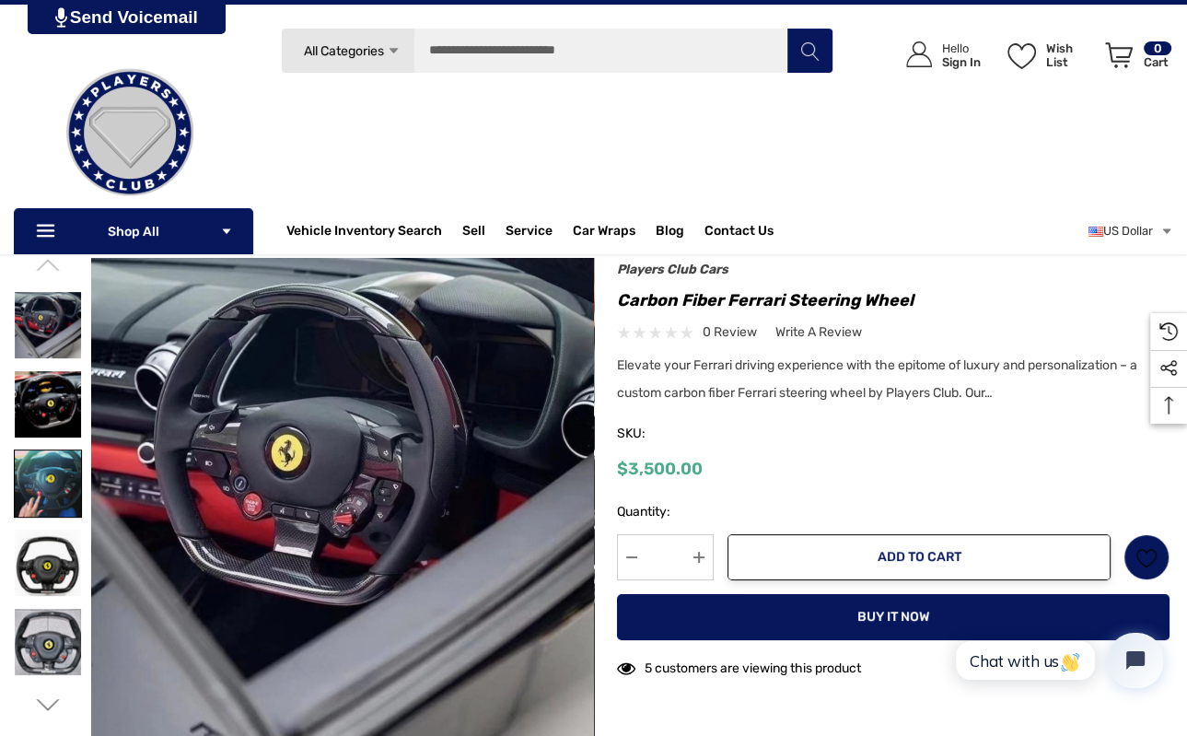
click at [38, 475] on img at bounding box center [48, 483] width 66 height 66
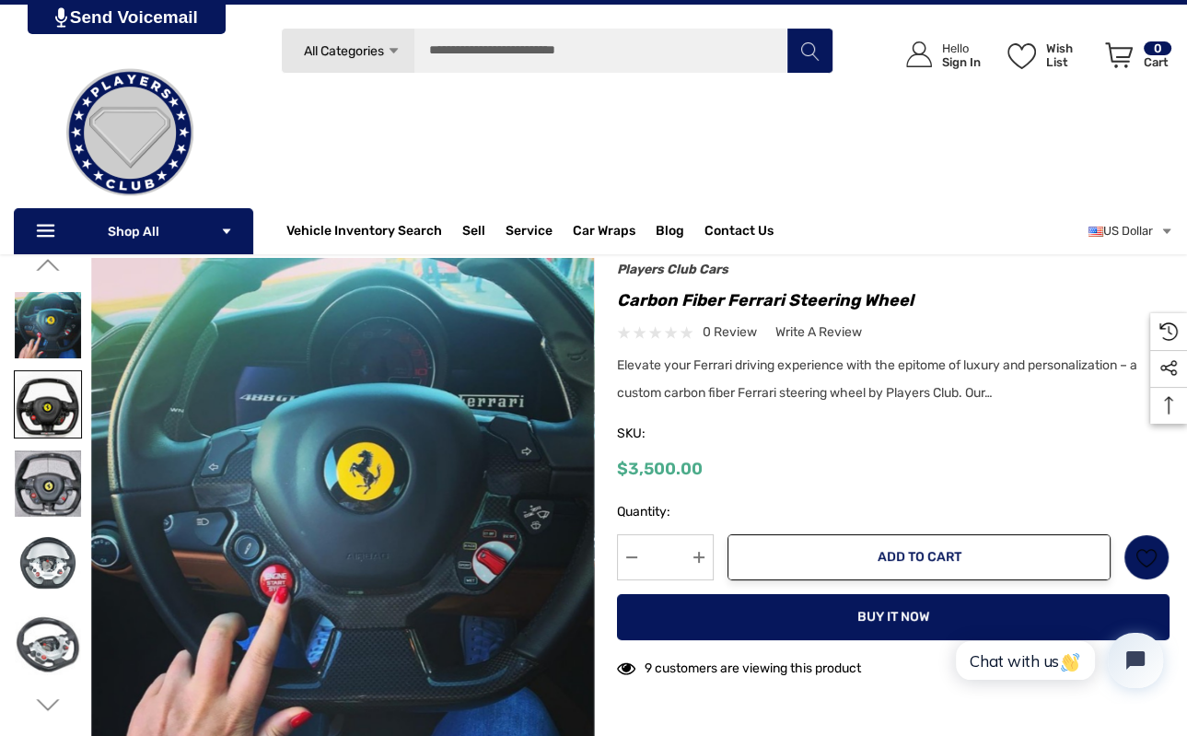
click at [46, 387] on img at bounding box center [48, 404] width 66 height 66
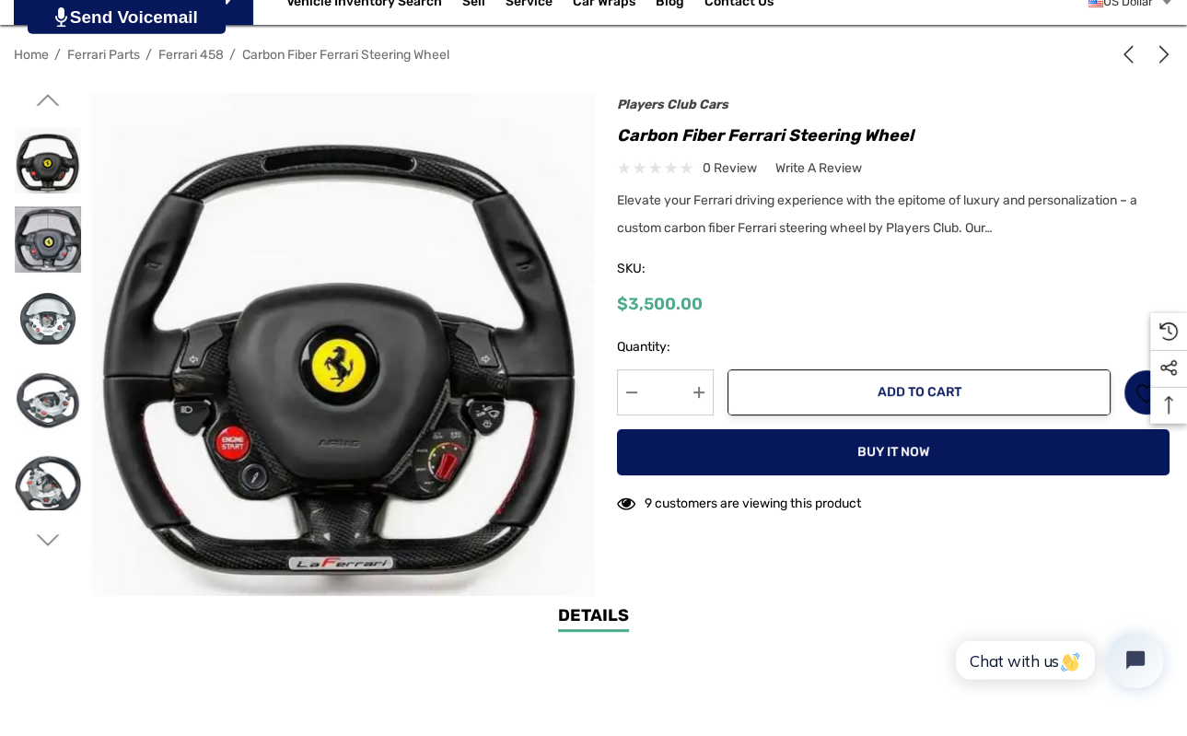
scroll to position [291, 0]
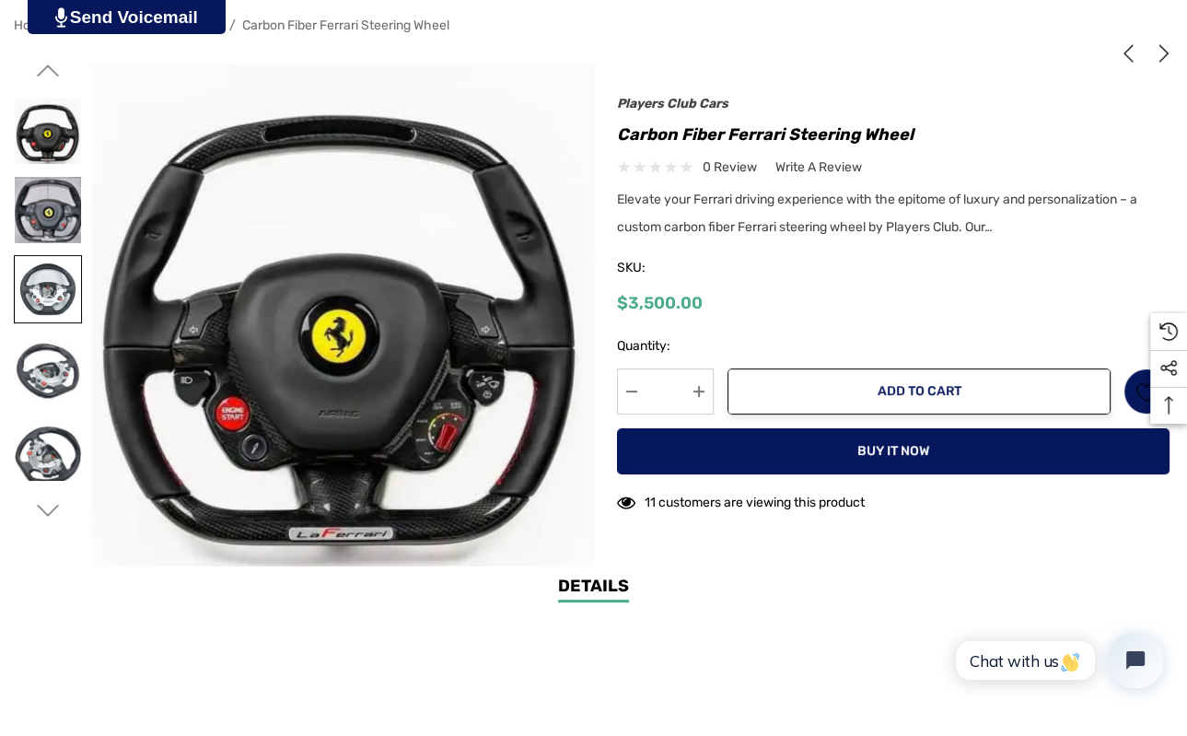
click at [29, 297] on img at bounding box center [48, 289] width 66 height 66
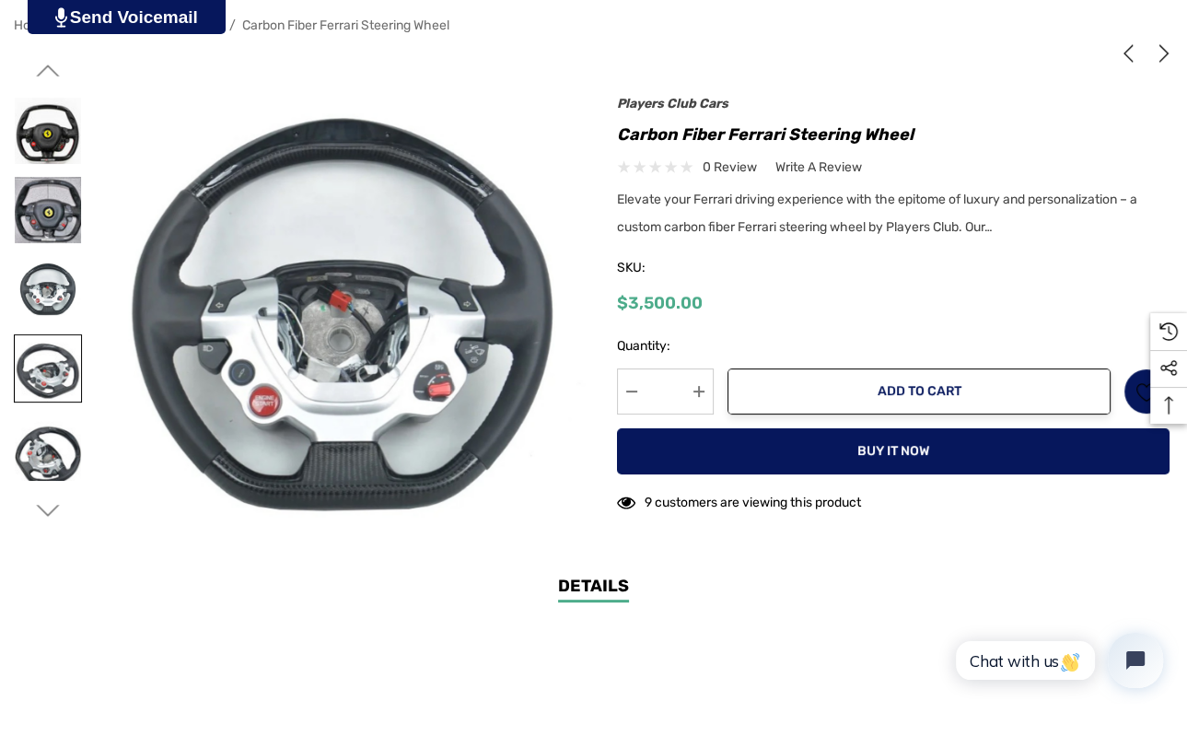
click at [46, 385] on img at bounding box center [48, 368] width 66 height 66
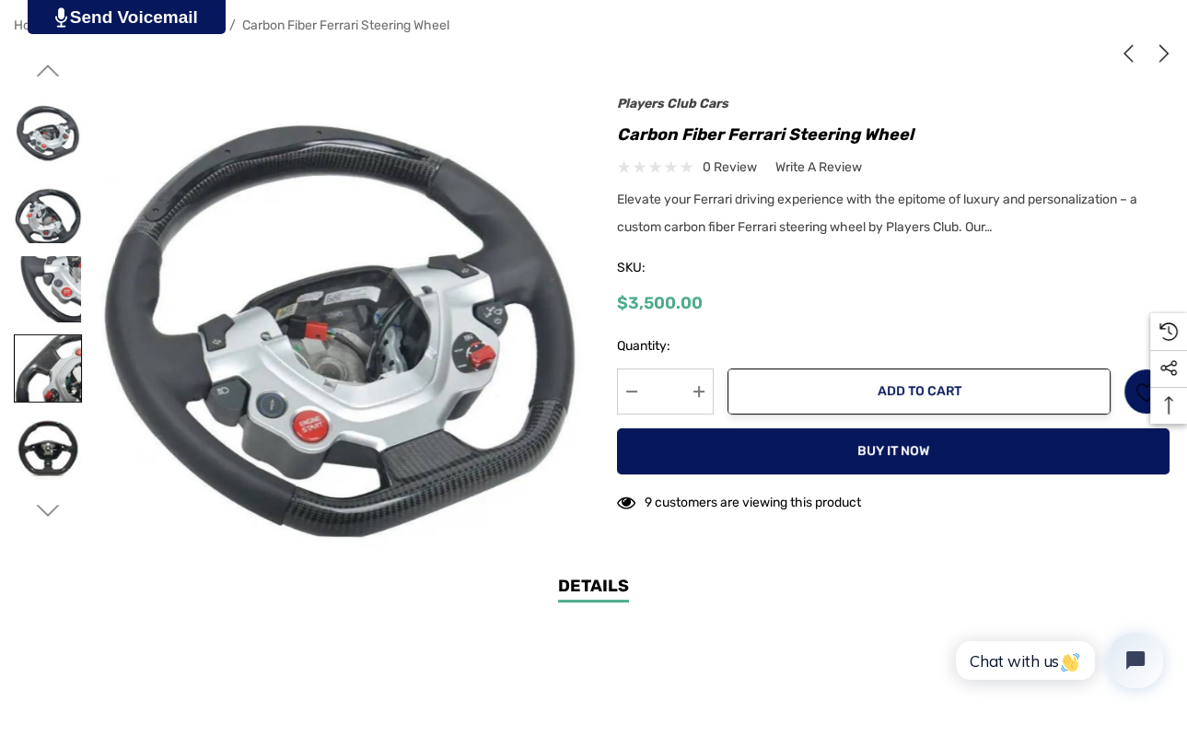
click at [49, 377] on img at bounding box center [48, 368] width 66 height 66
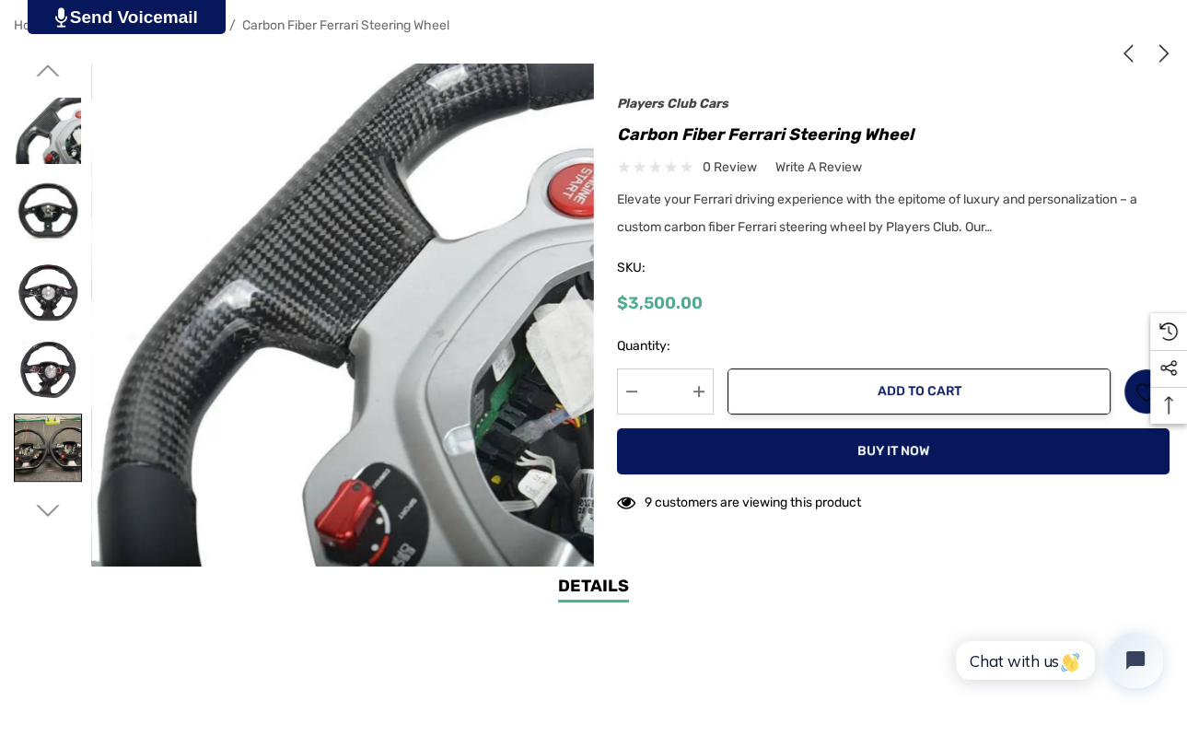
click at [42, 421] on img at bounding box center [48, 447] width 66 height 66
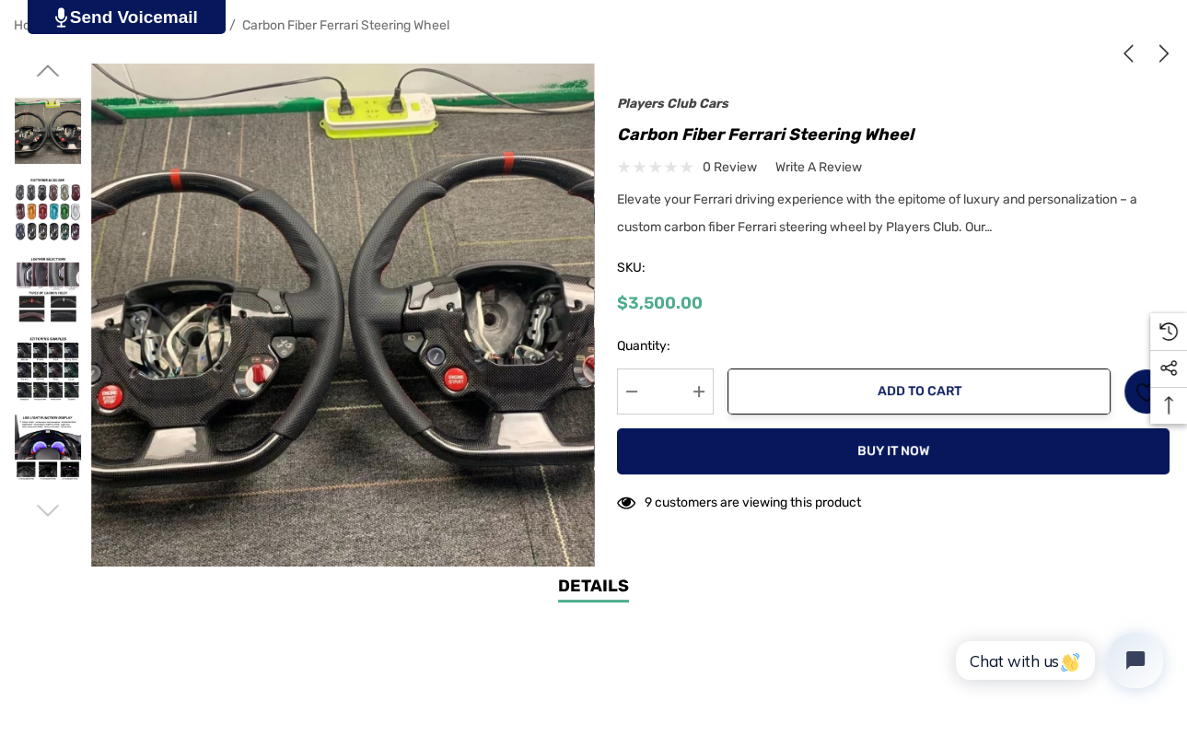
drag, startPoint x: 87, startPoint y: 184, endPoint x: 71, endPoint y: 199, distance: 21.5
click at [87, 184] on div at bounding box center [52, 293] width 77 height 459
click at [66, 202] on img at bounding box center [48, 210] width 66 height 66
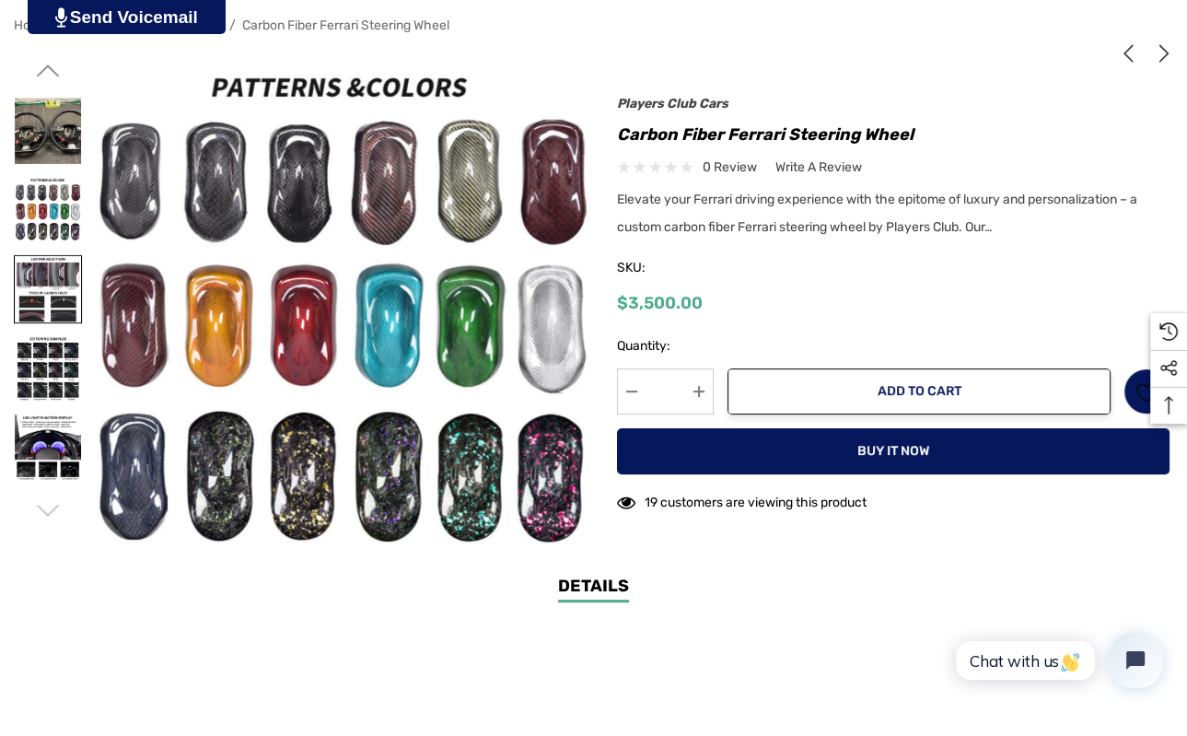
click at [58, 286] on img at bounding box center [48, 289] width 66 height 66
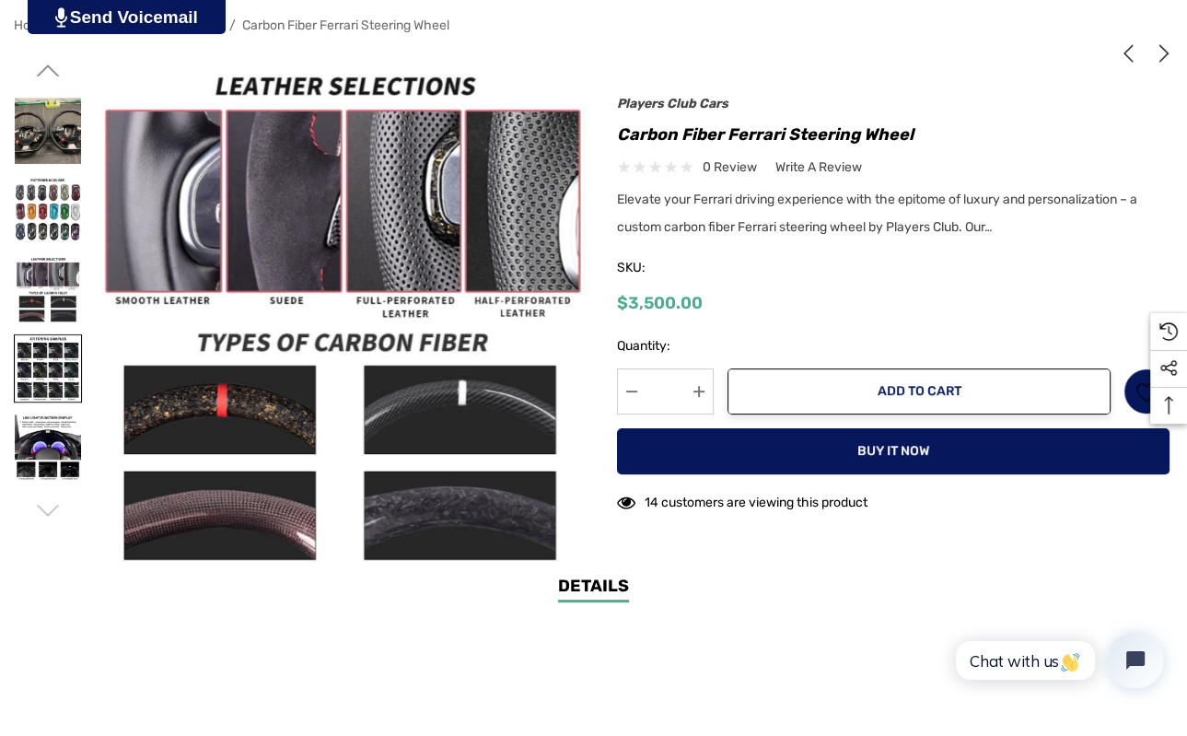
click at [29, 377] on img at bounding box center [48, 368] width 66 height 66
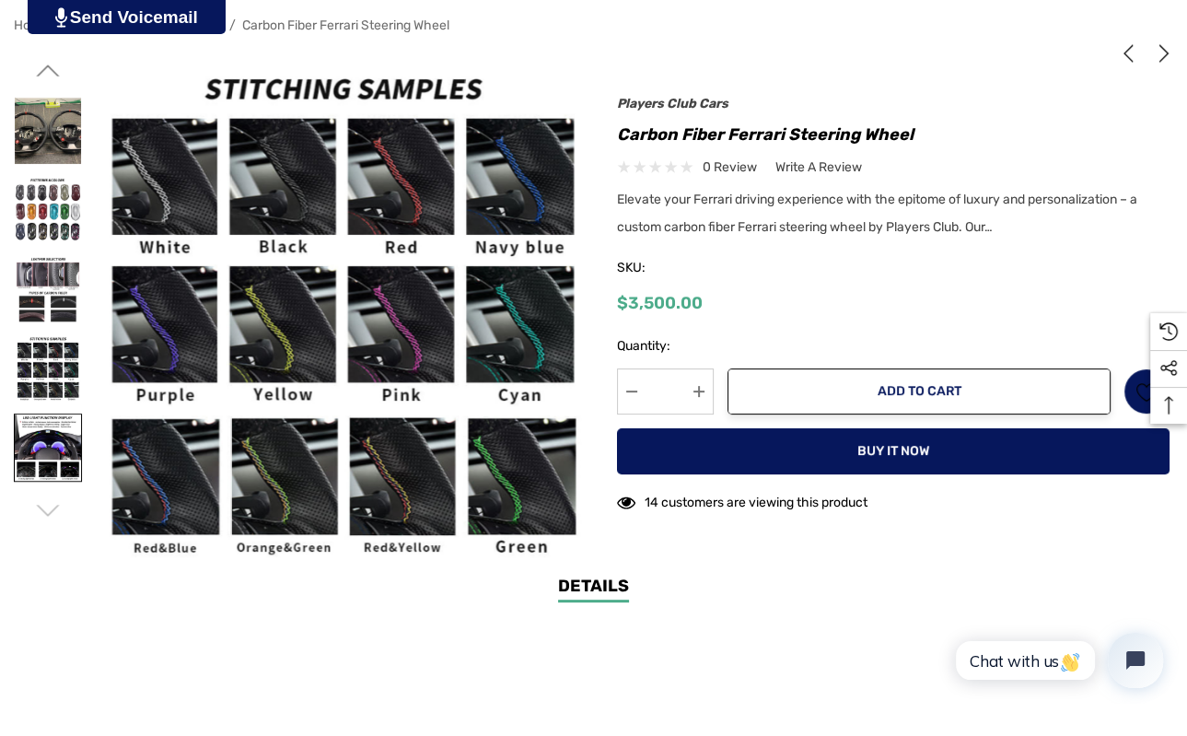
click at [36, 446] on img at bounding box center [48, 447] width 66 height 66
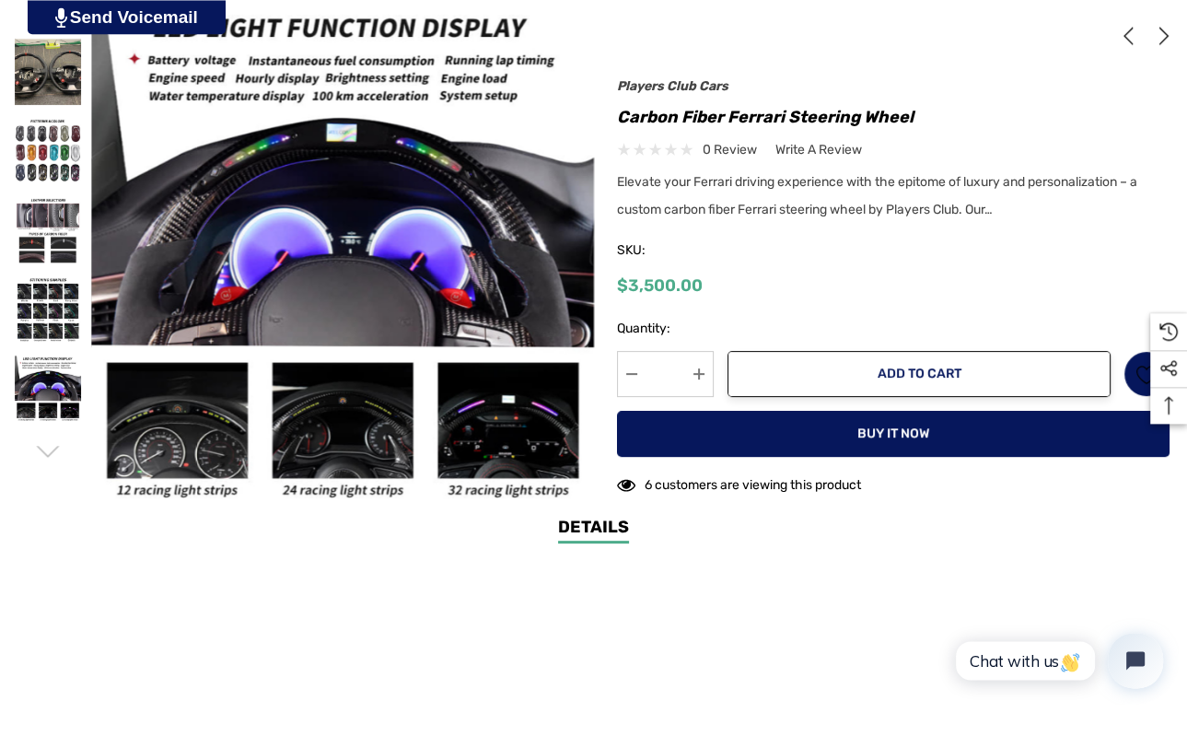
scroll to position [389, 0]
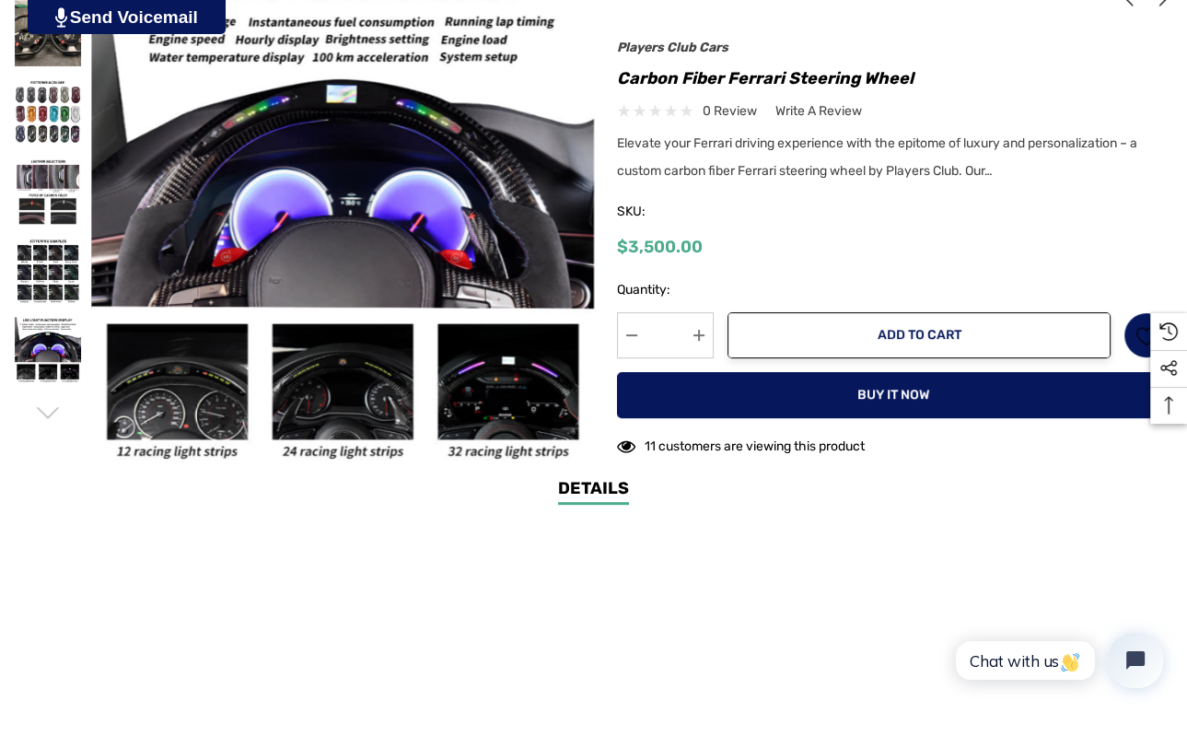
click at [46, 414] on icon "Go to slide 1 of 4" at bounding box center [47, 412] width 23 height 23
click at [46, 405] on icon "Go to slide 1 of 4" at bounding box center [47, 412] width 23 height 23
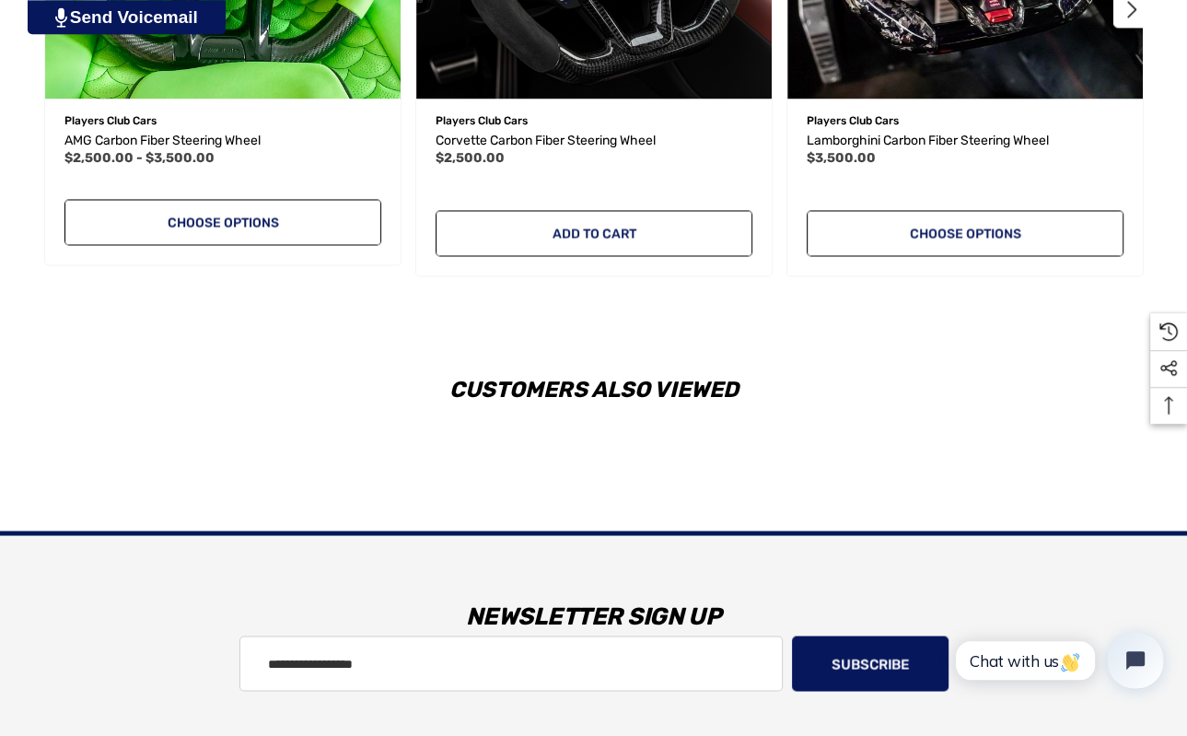
scroll to position [2954, 0]
